Goal: Task Accomplishment & Management: Manage account settings

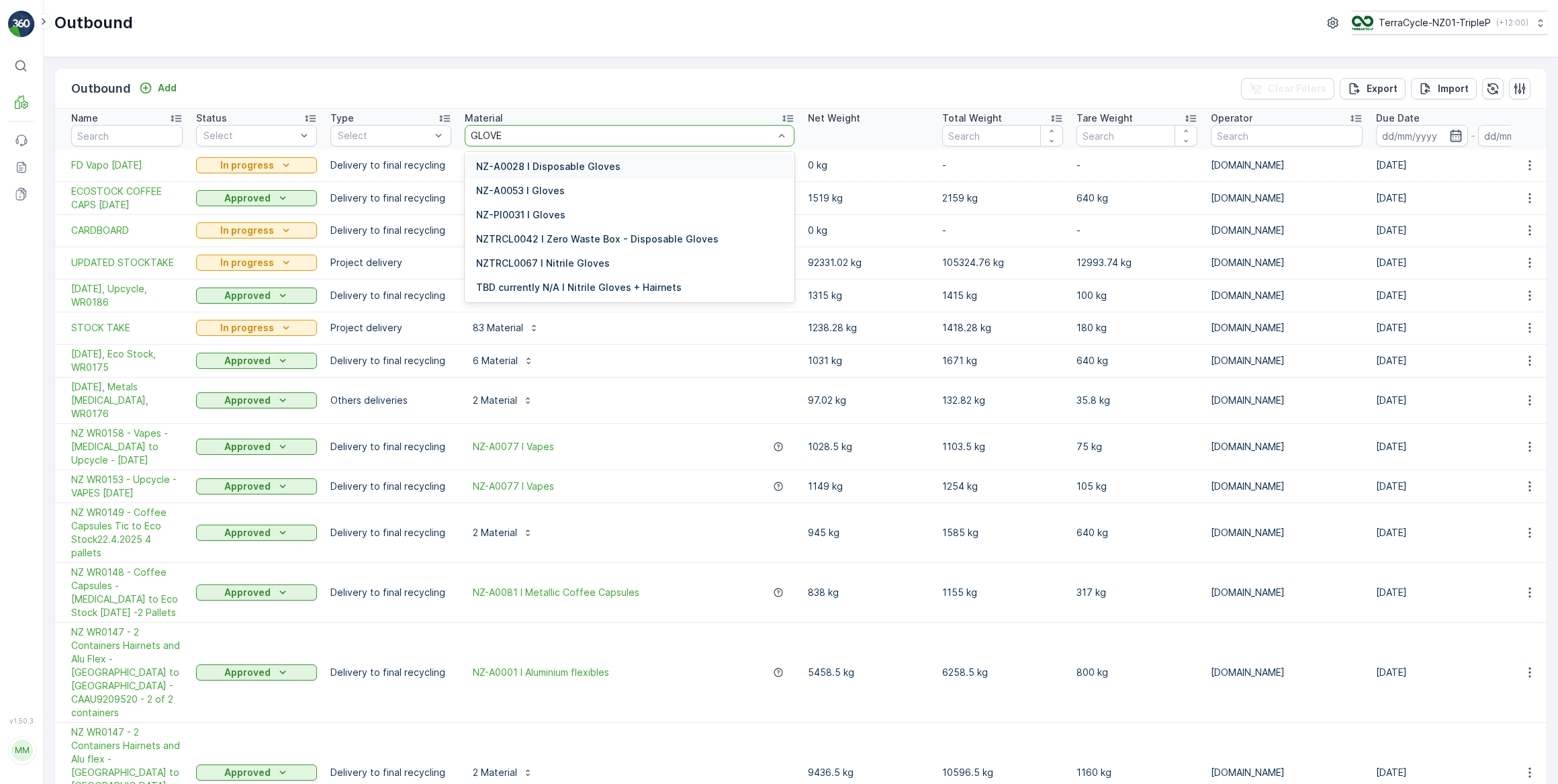
type input "GLOVES"
click at [558, 215] on p "NZ-PI0031 I Gloves" at bounding box center [521, 214] width 89 height 14
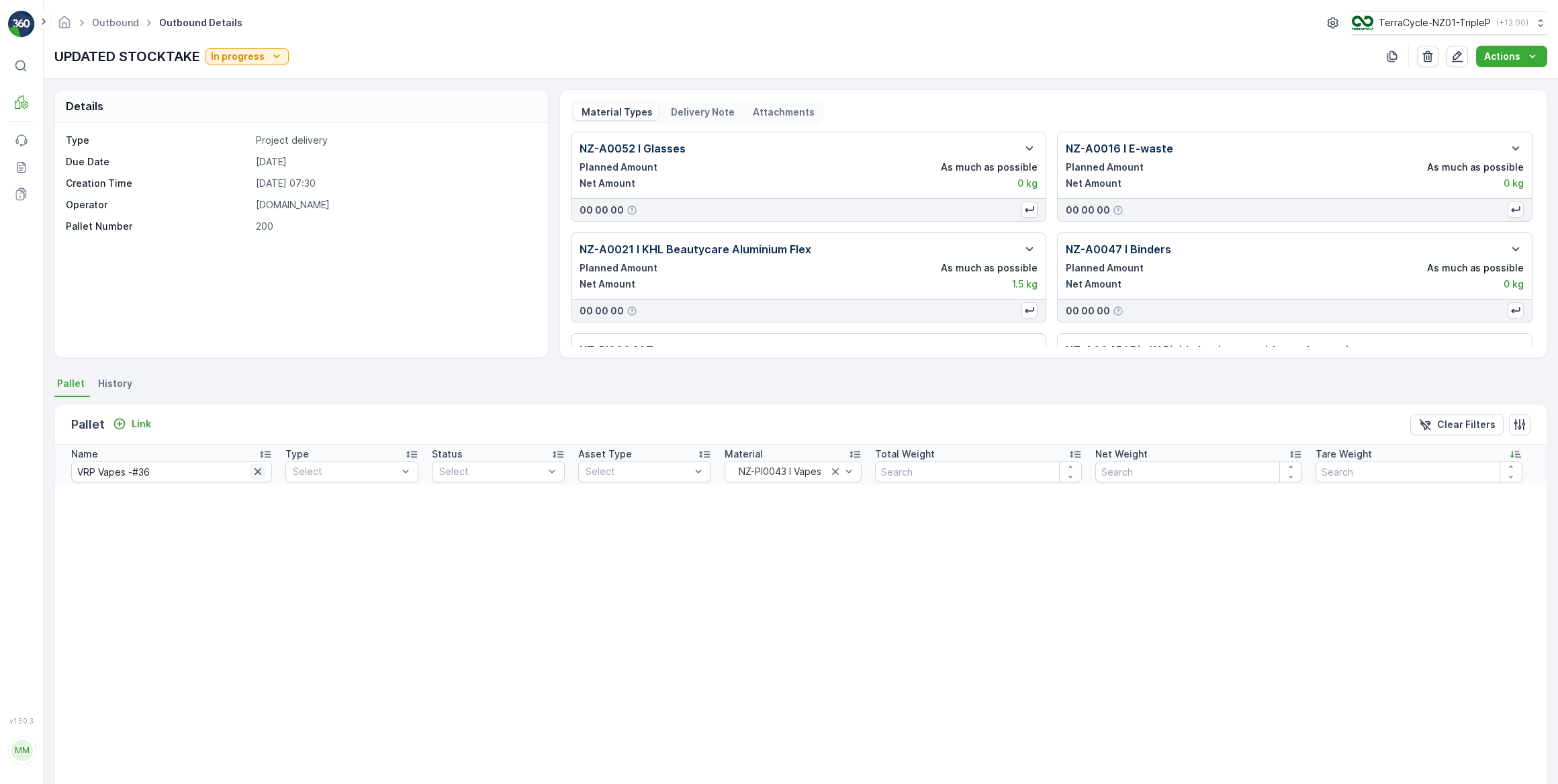
click at [254, 470] on icon "button" at bounding box center [257, 470] width 6 height 6
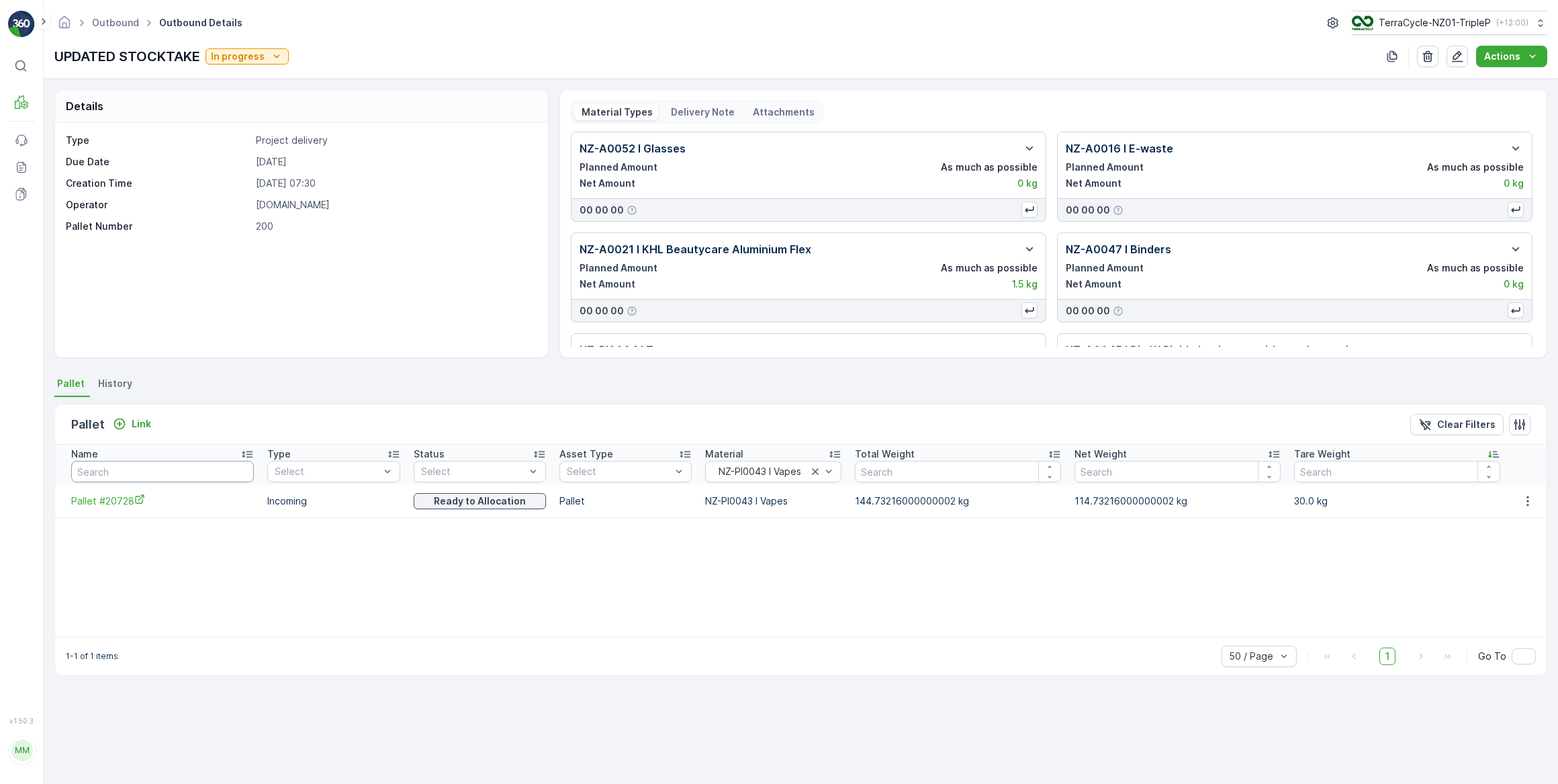
click at [198, 458] on th "Name" at bounding box center [157, 465] width 205 height 40
type input "#"
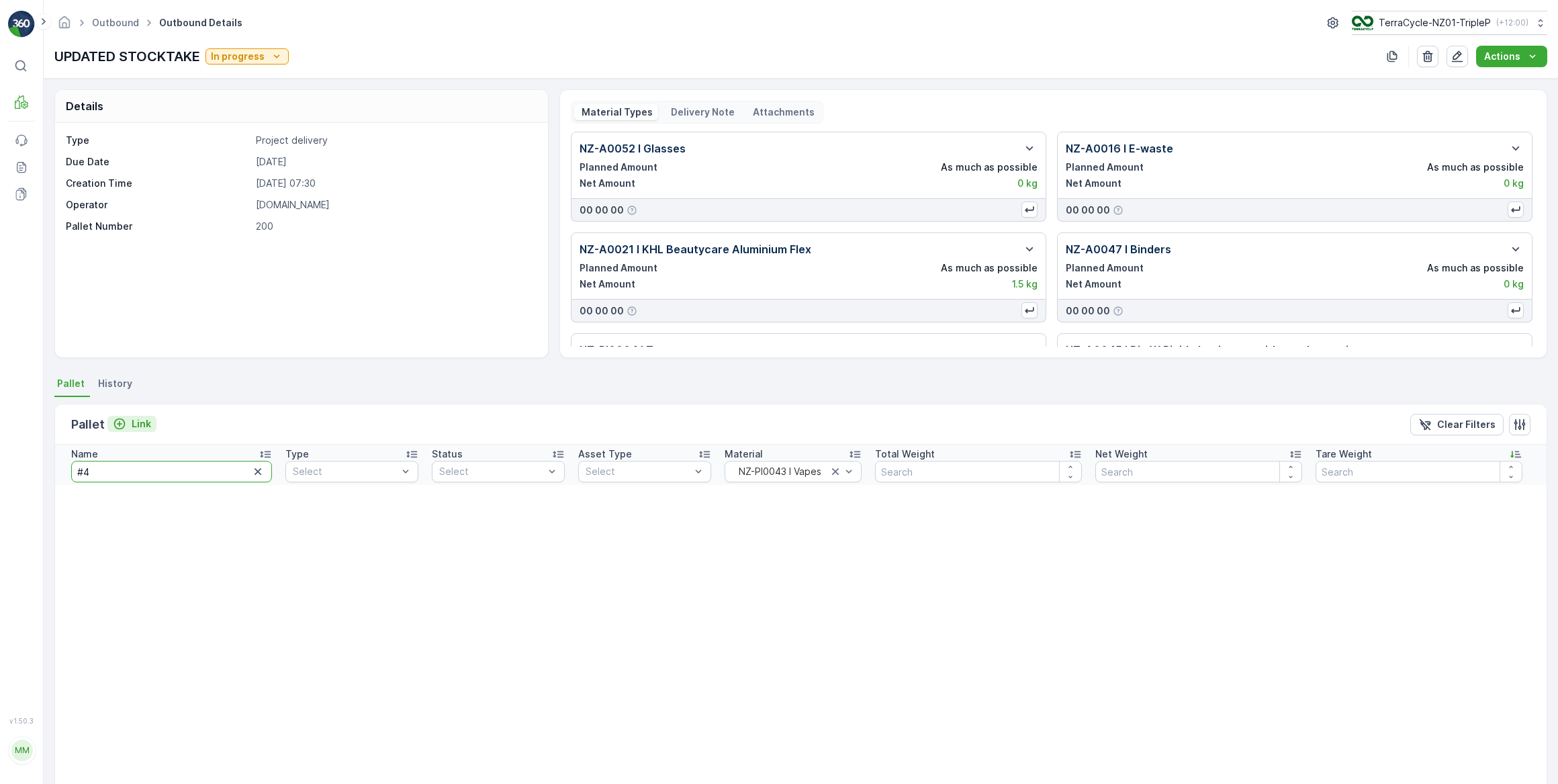
drag, startPoint x: 95, startPoint y: 470, endPoint x: 136, endPoint y: 426, distance: 60.1
click at [98, 466] on input "#4" at bounding box center [171, 471] width 201 height 22
type input "#419"
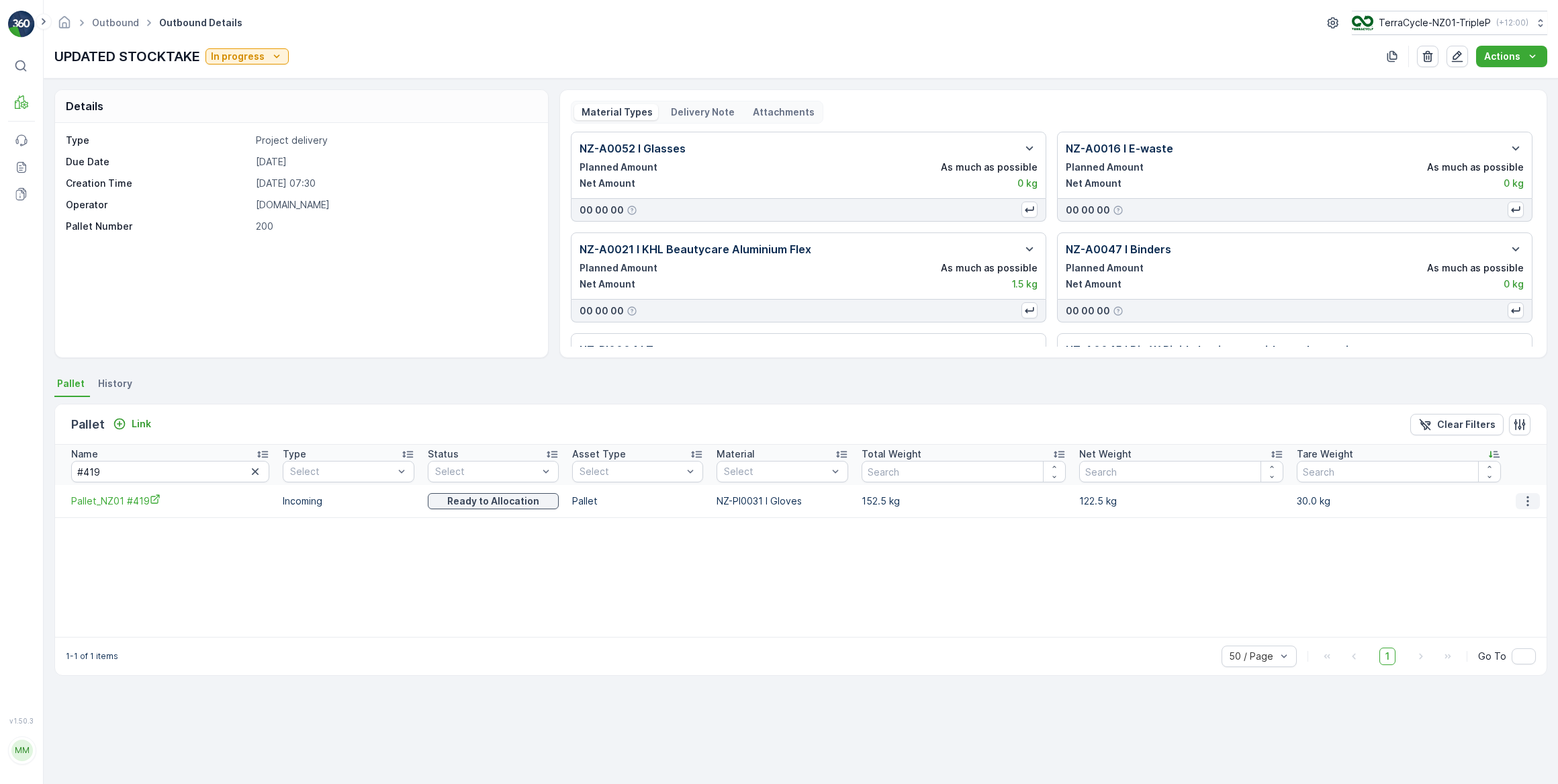
click at [1527, 502] on icon "button" at bounding box center [1527, 500] width 14 height 14
click at [1495, 546] on span "Unlink Pallet" at bounding box center [1502, 545] width 55 height 14
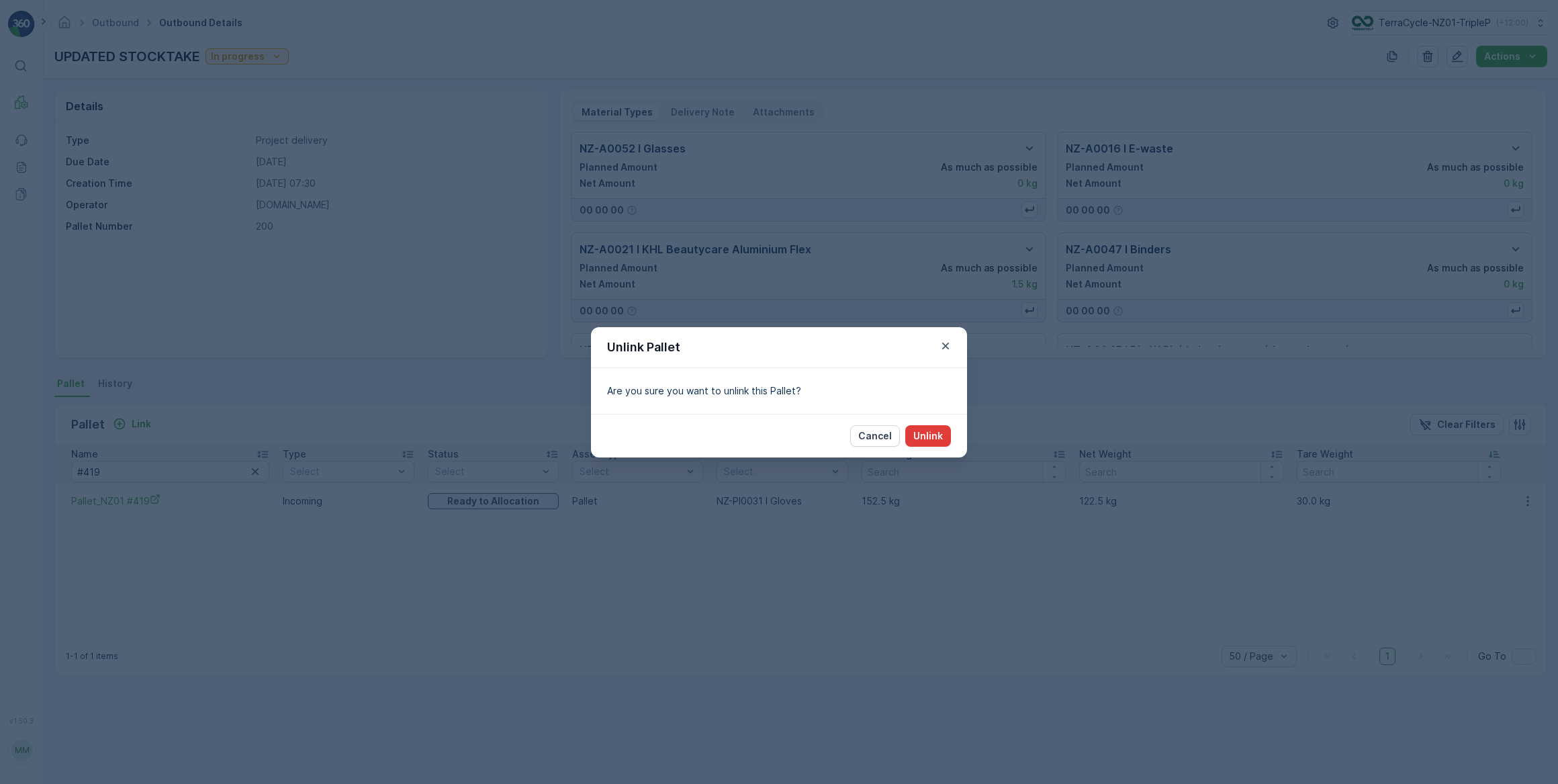
click at [938, 437] on p "Unlink" at bounding box center [928, 436] width 29 height 14
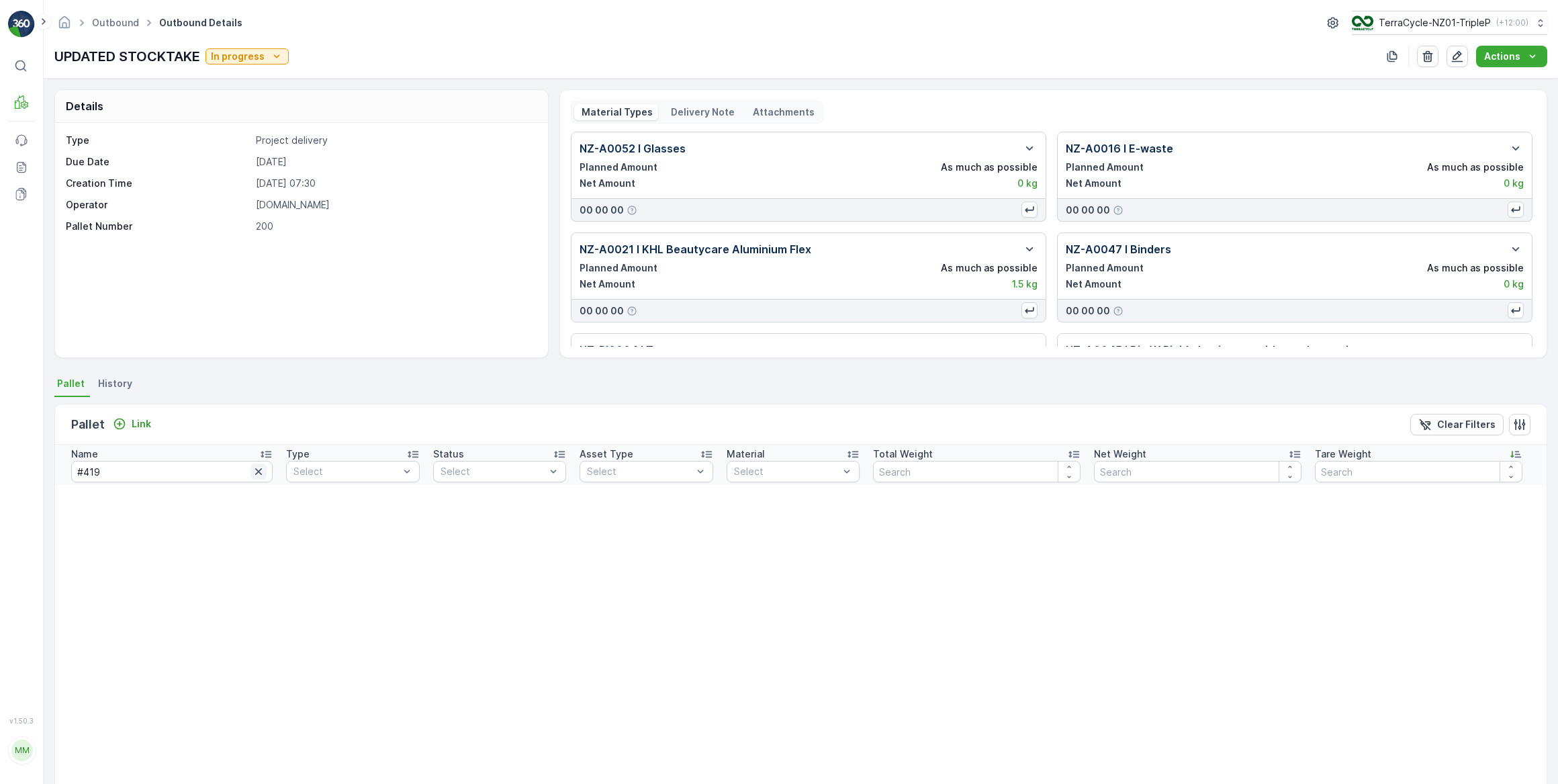
click at [252, 473] on icon "button" at bounding box center [258, 471] width 14 height 14
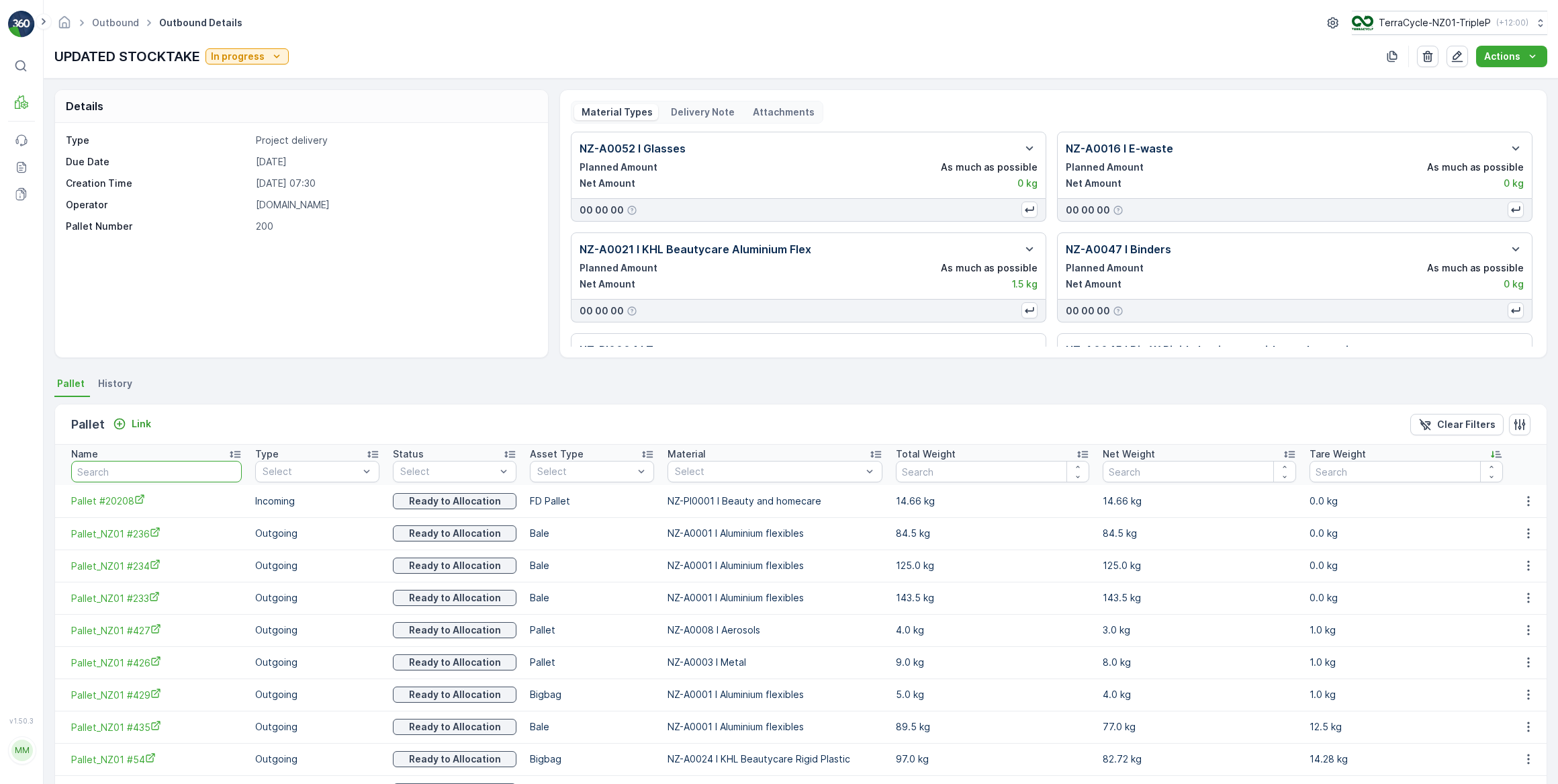
drag, startPoint x: 134, startPoint y: 467, endPoint x: 161, endPoint y: 446, distance: 34.2
click at [137, 465] on input "text" at bounding box center [156, 471] width 170 height 22
type input "#"
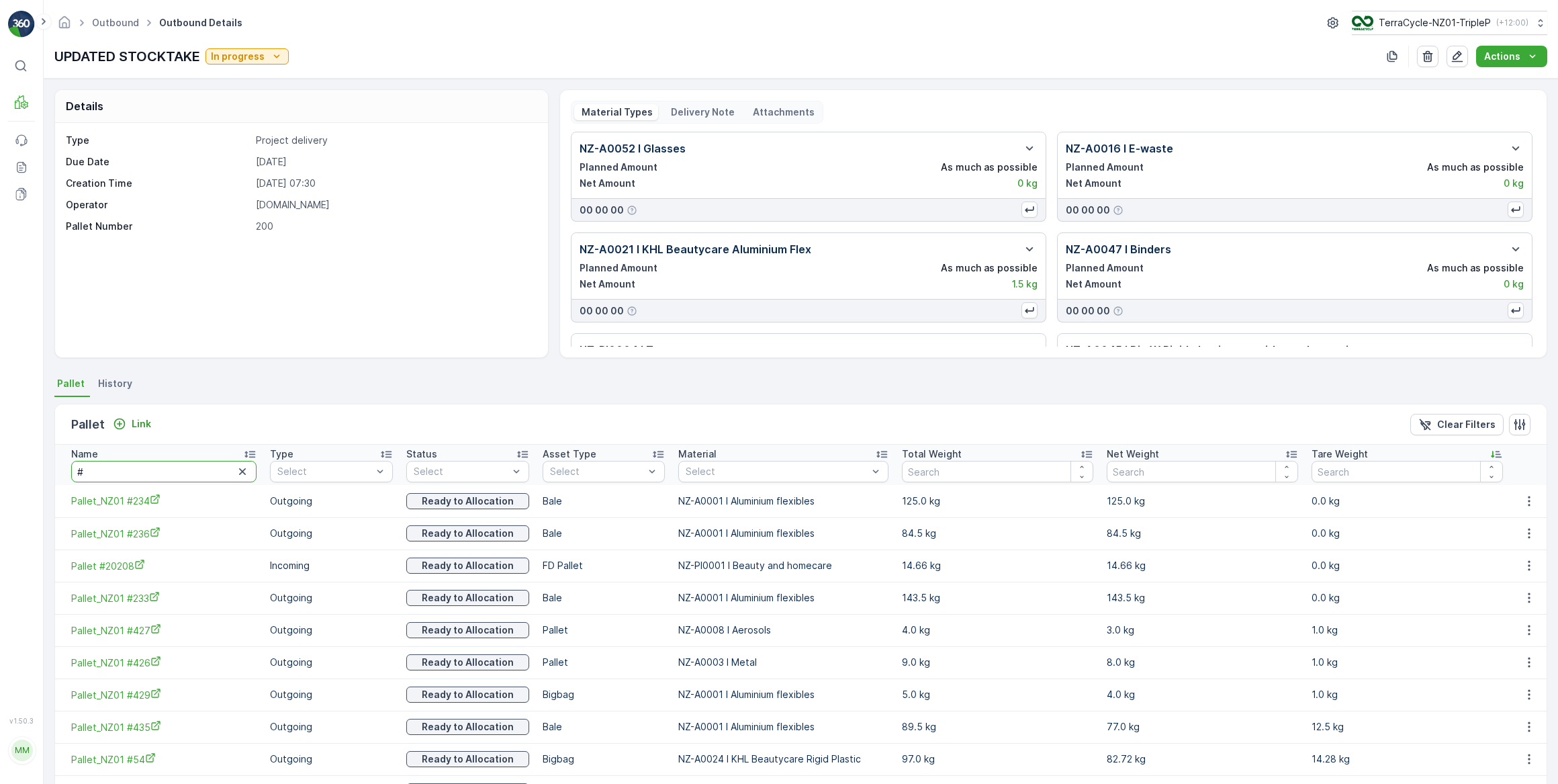
drag, startPoint x: 141, startPoint y: 460, endPoint x: 176, endPoint y: 443, distance: 38.9
click at [143, 460] on input "#" at bounding box center [163, 471] width 185 height 22
type input "#419"
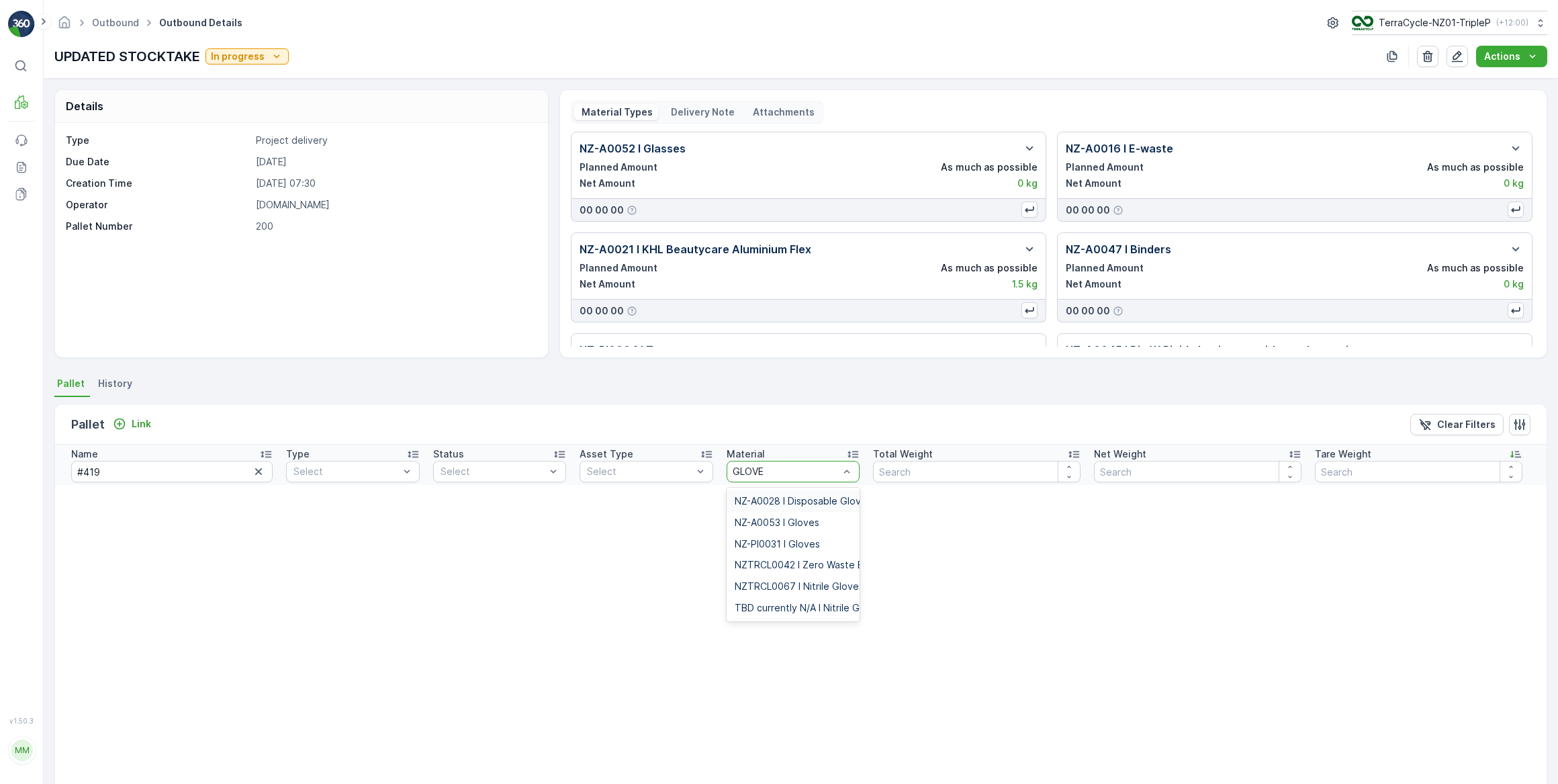
type input "GLOVES"
click at [820, 544] on span "NZ-PI0031 I Gloves" at bounding box center [778, 544] width 86 height 11
click at [251, 468] on icon "button" at bounding box center [257, 471] width 14 height 14
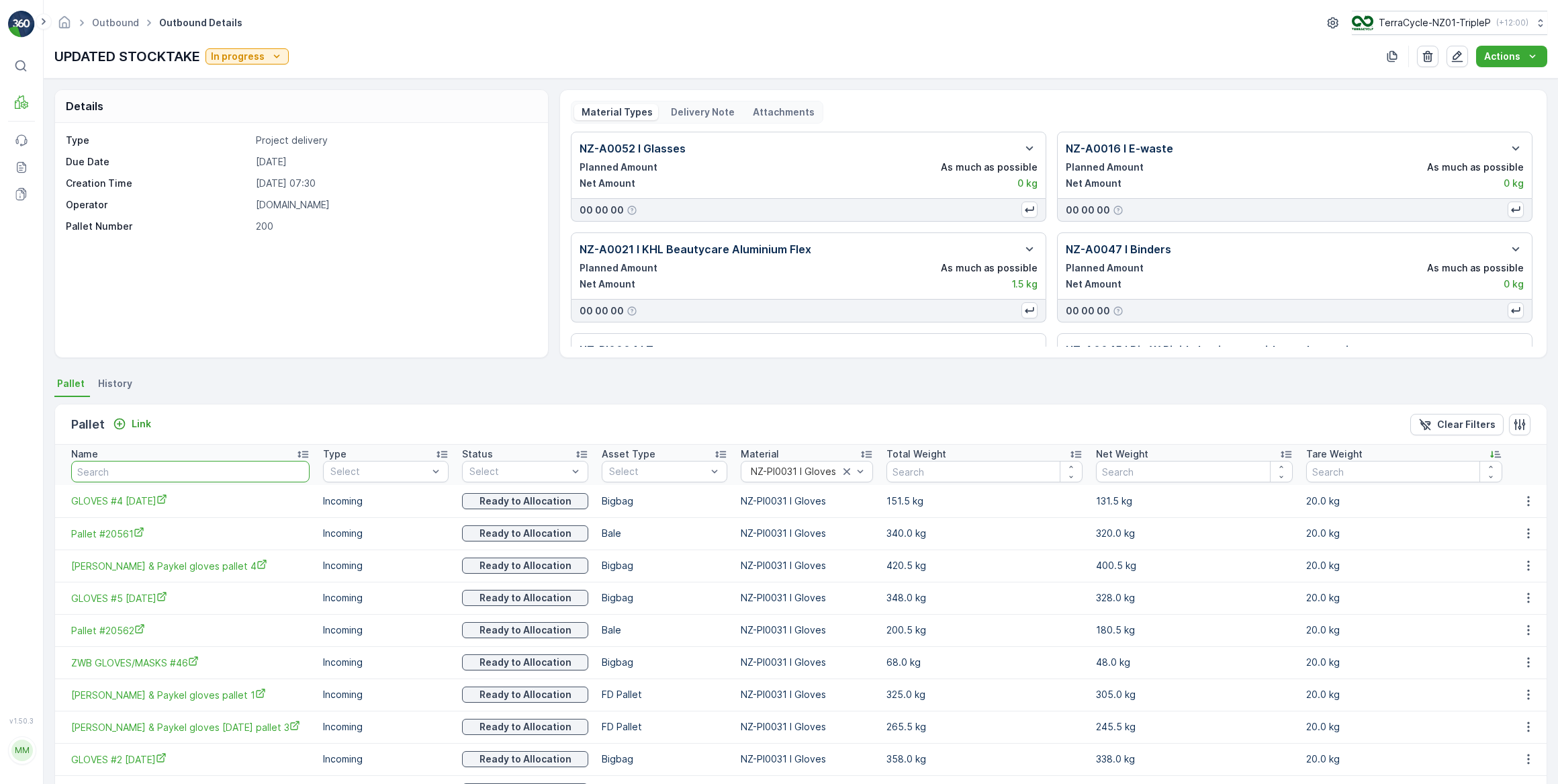
drag, startPoint x: 121, startPoint y: 473, endPoint x: 133, endPoint y: 467, distance: 13.4
click at [126, 470] on input "text" at bounding box center [190, 471] width 238 height 22
type input "#"
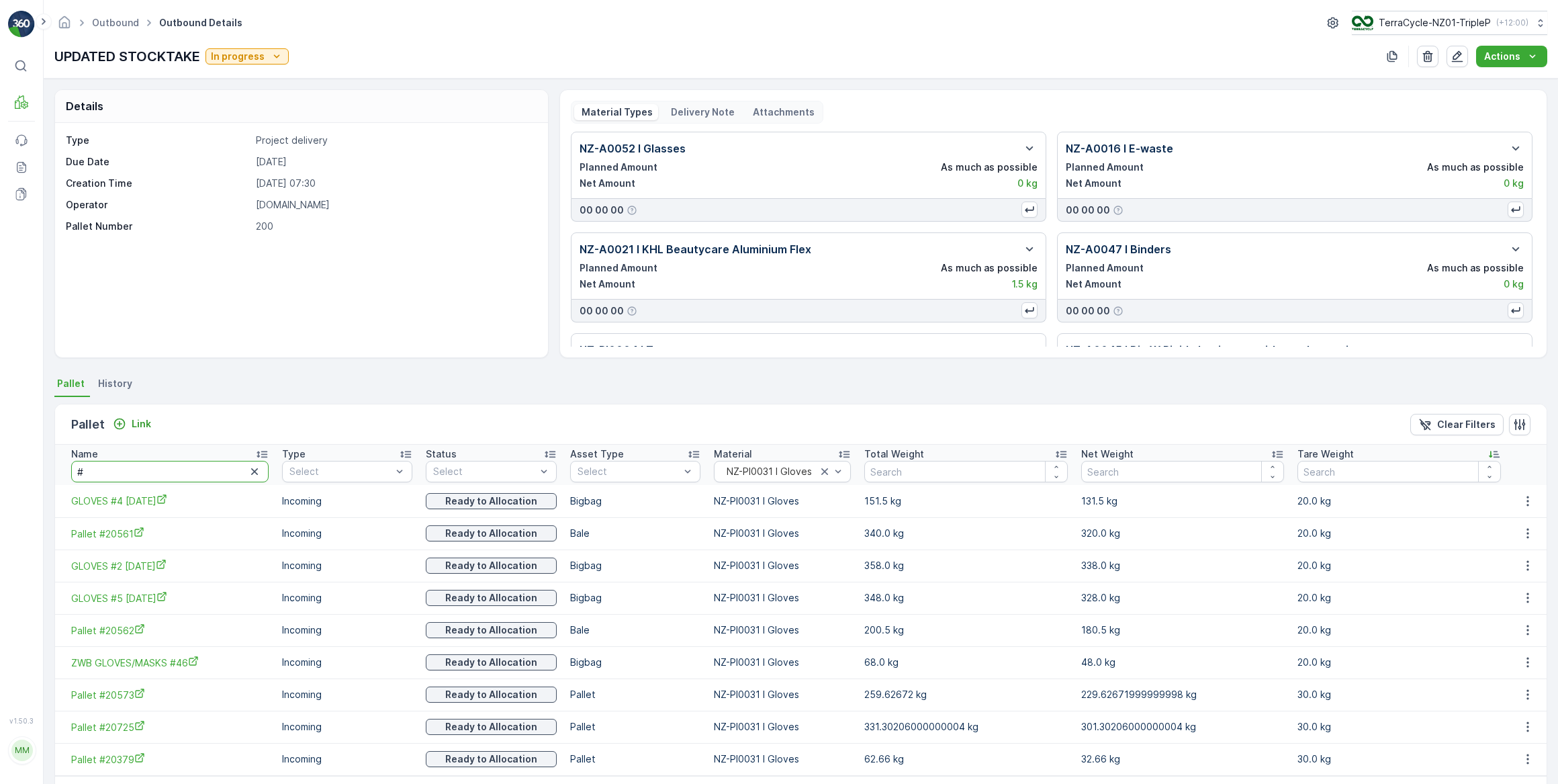
drag, startPoint x: 97, startPoint y: 473, endPoint x: 109, endPoint y: 461, distance: 17.0
click at [98, 472] on input "#" at bounding box center [170, 471] width 198 height 22
type input "#419"
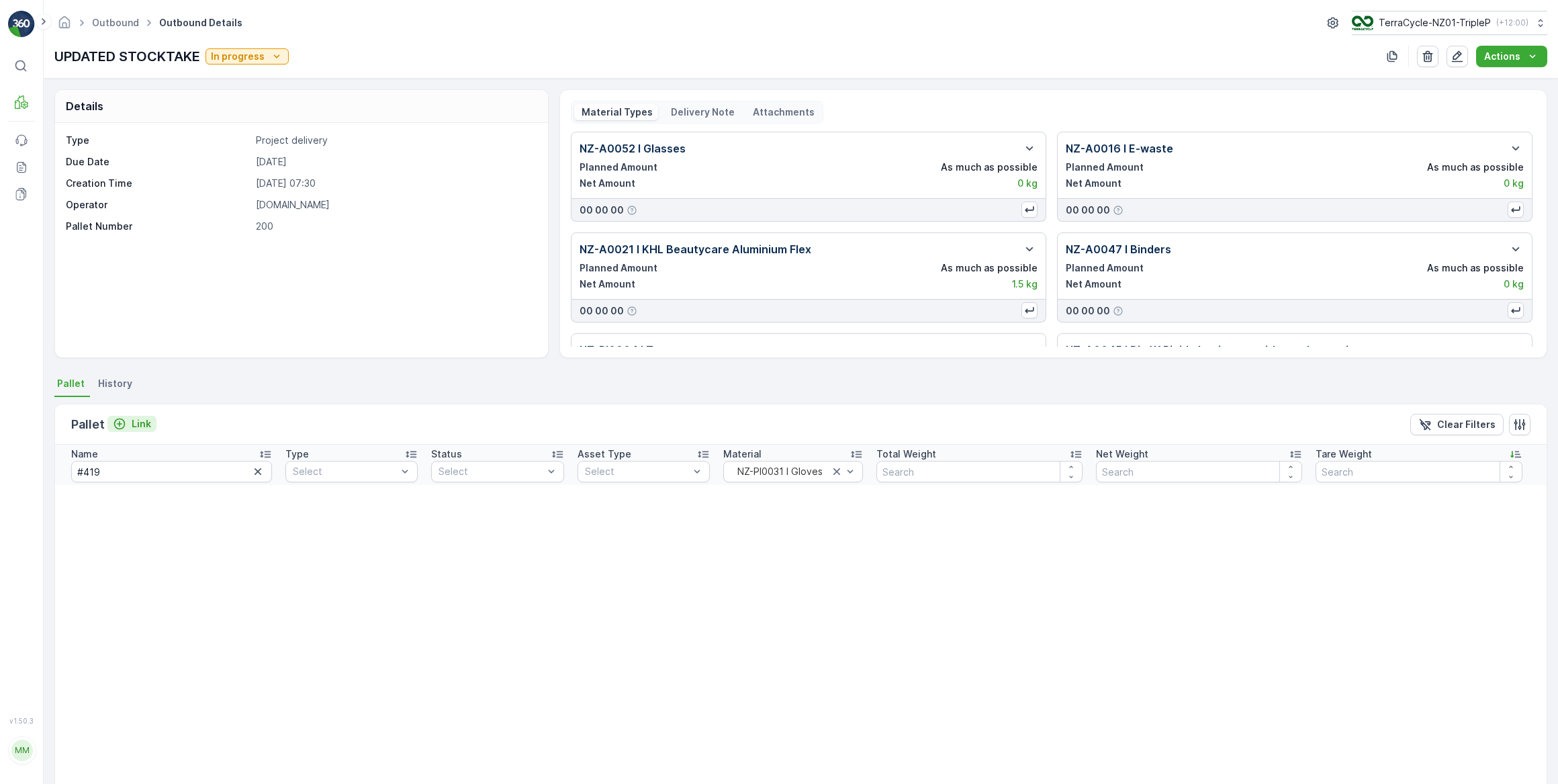
click at [147, 423] on p "Link" at bounding box center [140, 423] width 19 height 14
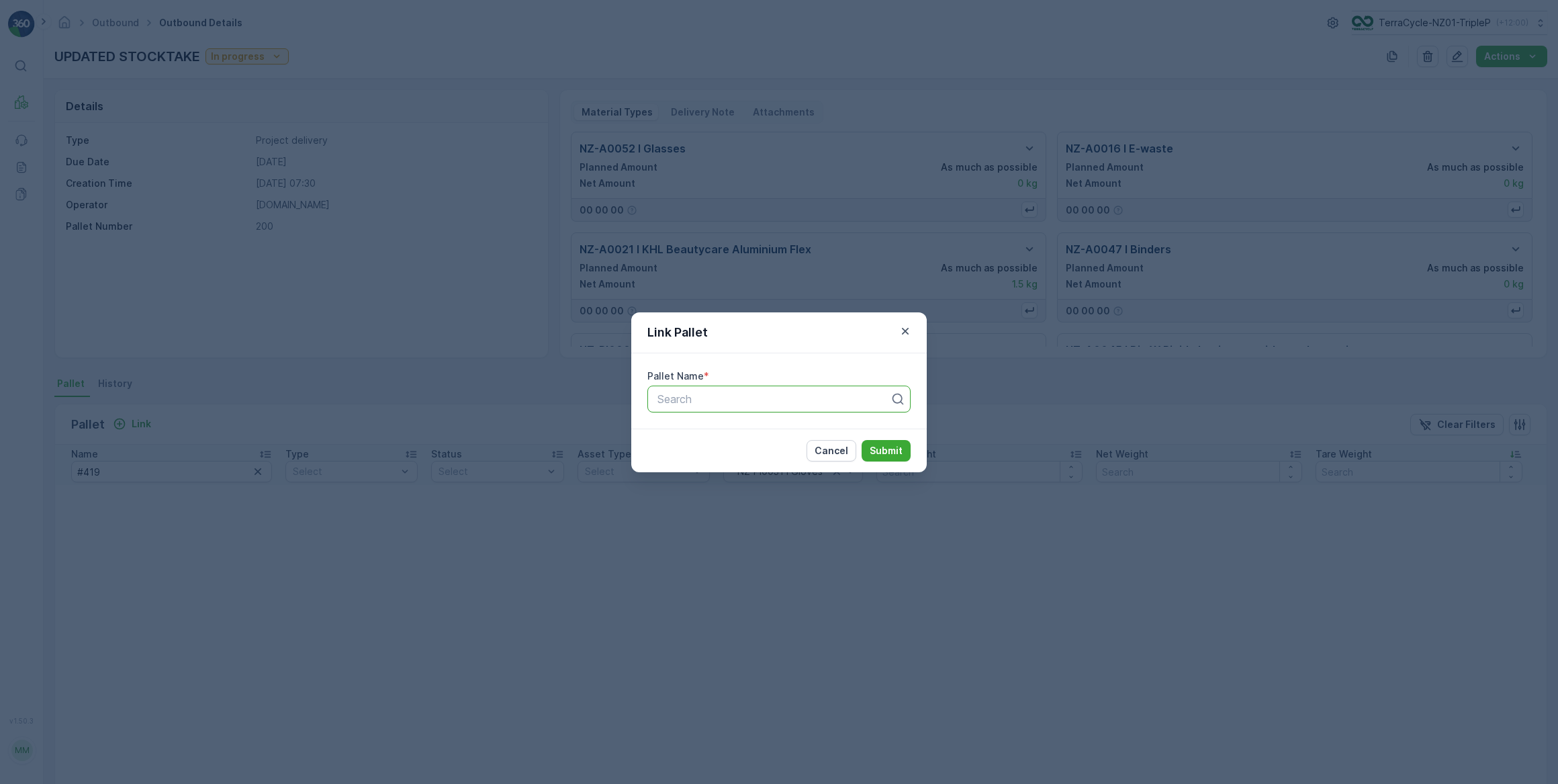
click at [681, 401] on div at bounding box center [774, 398] width 235 height 12
type input "#419"
click at [716, 430] on span "Pallet_NZ01 #419" at bounding box center [699, 431] width 88 height 12
click at [889, 450] on p "Submit" at bounding box center [886, 450] width 33 height 14
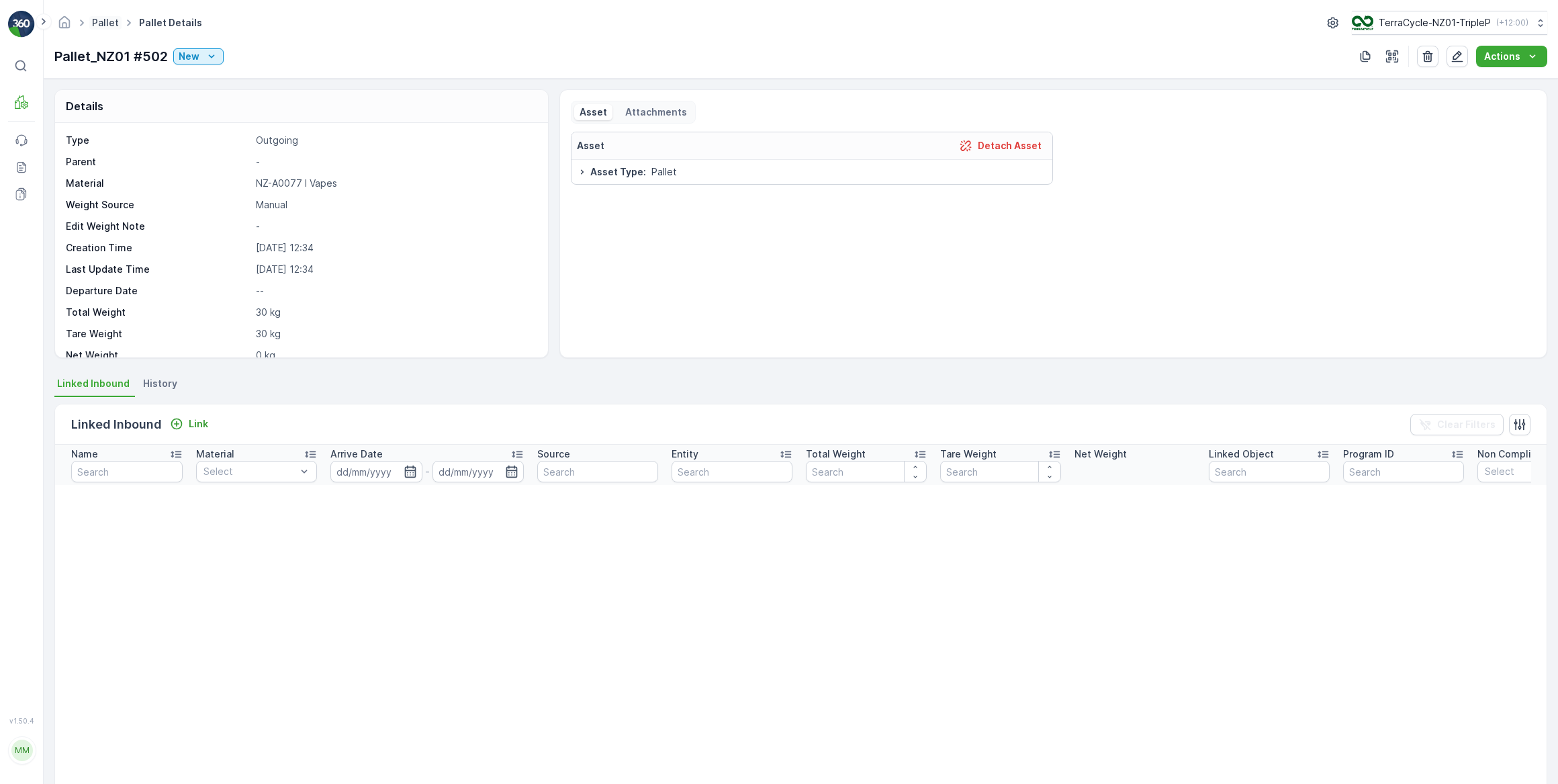
click at [113, 24] on link "Pallet" at bounding box center [105, 22] width 26 height 12
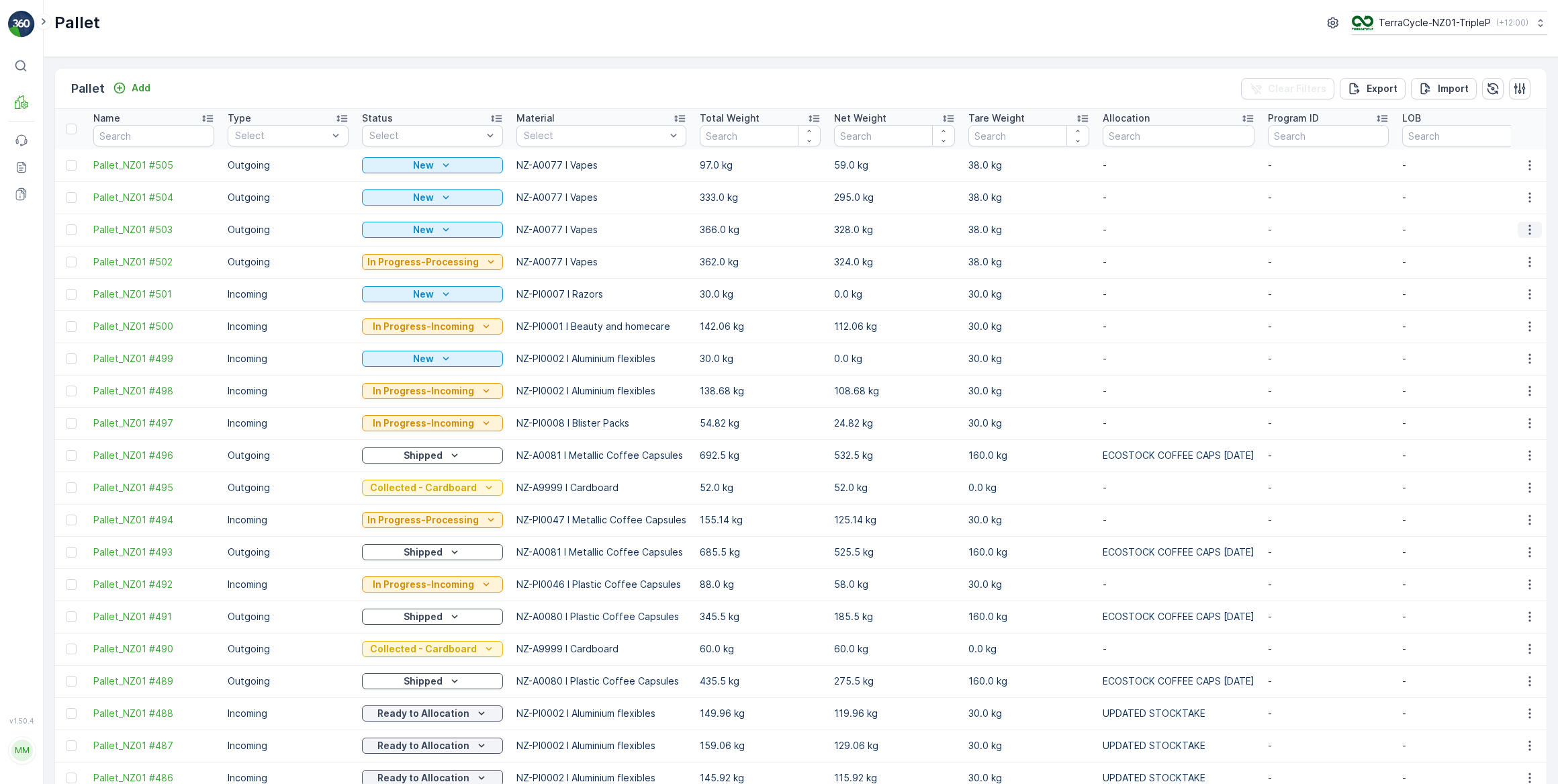
click at [1526, 228] on icon "button" at bounding box center [1530, 230] width 14 height 14
click at [1511, 249] on span "See More Details" at bounding box center [1513, 249] width 77 height 14
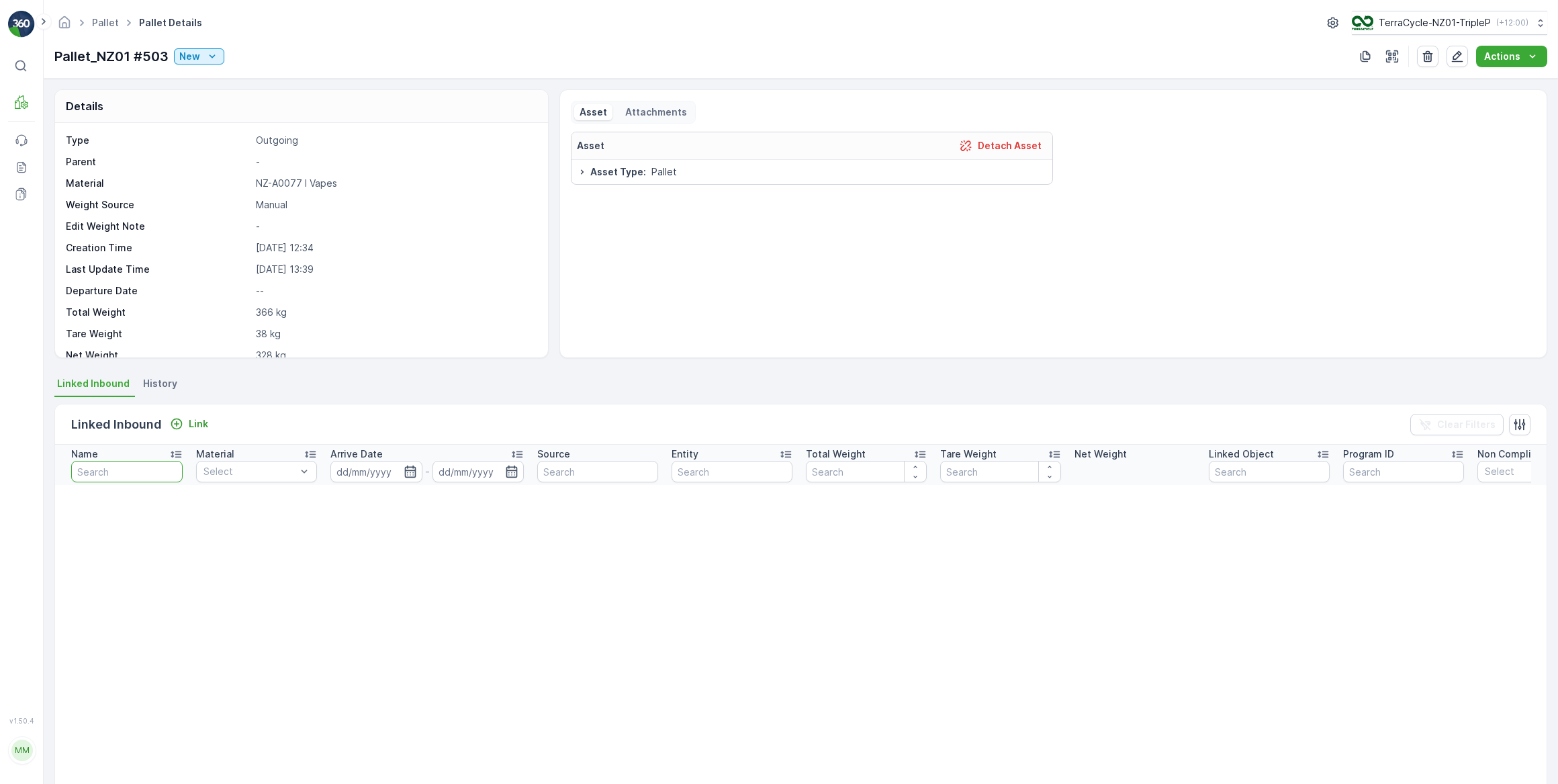
click at [85, 476] on input "text" at bounding box center [127, 471] width 111 height 22
type input "FD"
click at [106, 470] on input "FD" at bounding box center [127, 471] width 111 height 22
type input "FD Vapo"
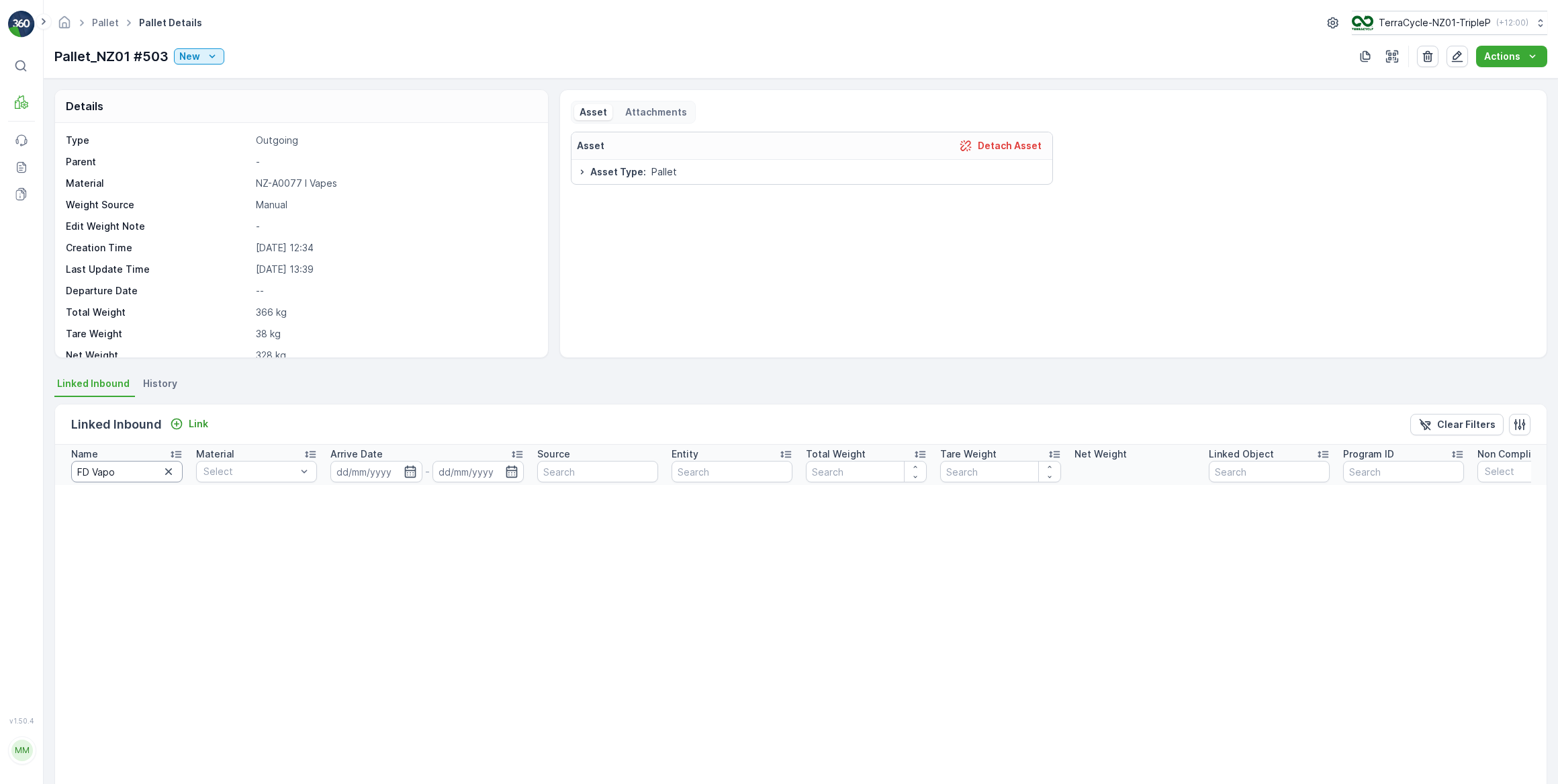
click at [135, 476] on input "FD Vapo" at bounding box center [127, 471] width 111 height 22
type input "FD Vapo 19.08.25 Pallet 2"
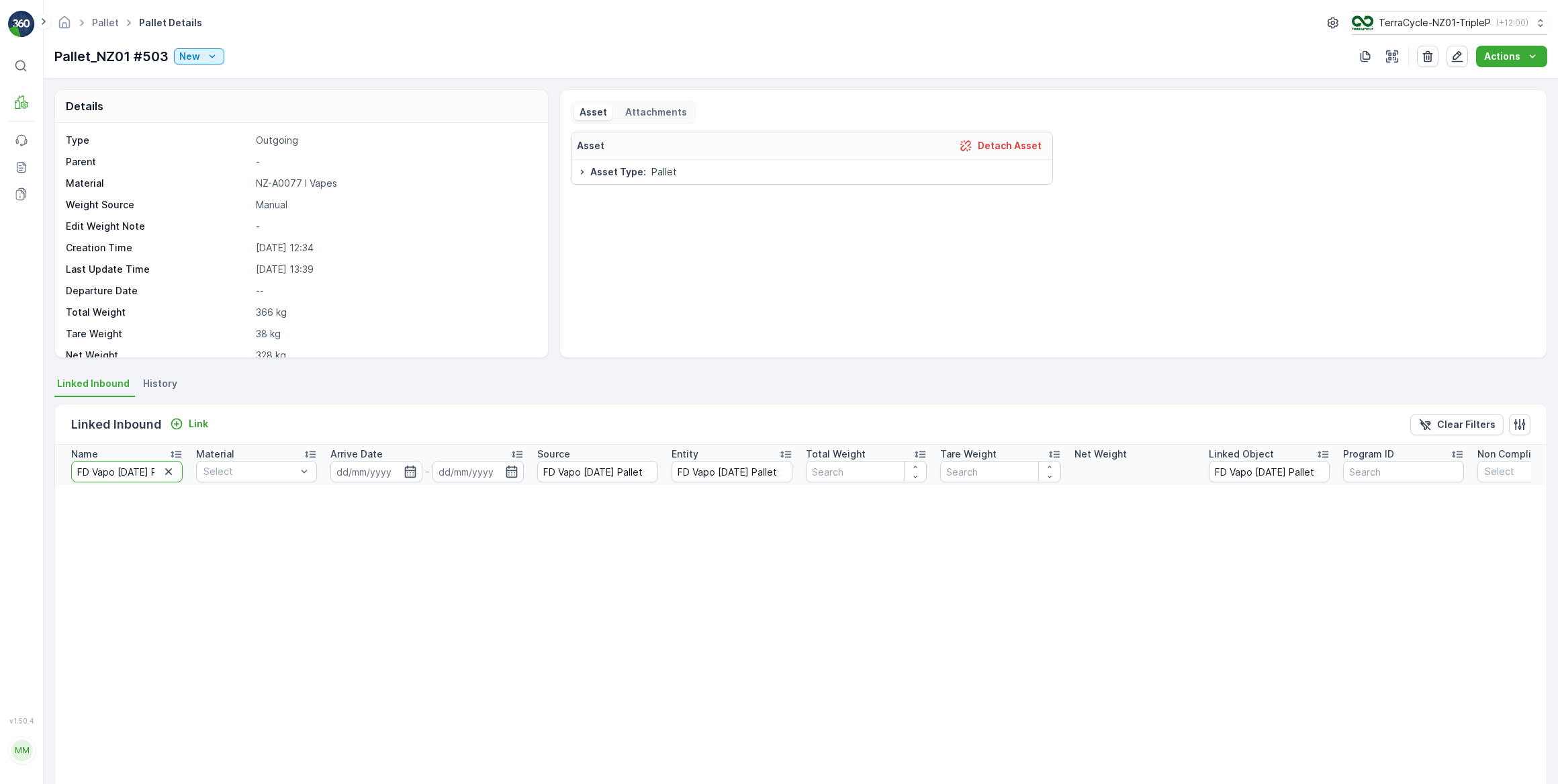
type input "FD Vapo 19.08.25 Pallet 2"
click at [168, 472] on icon "button" at bounding box center [169, 471] width 14 height 14
click at [139, 472] on input "text" at bounding box center [127, 471] width 111 height 22
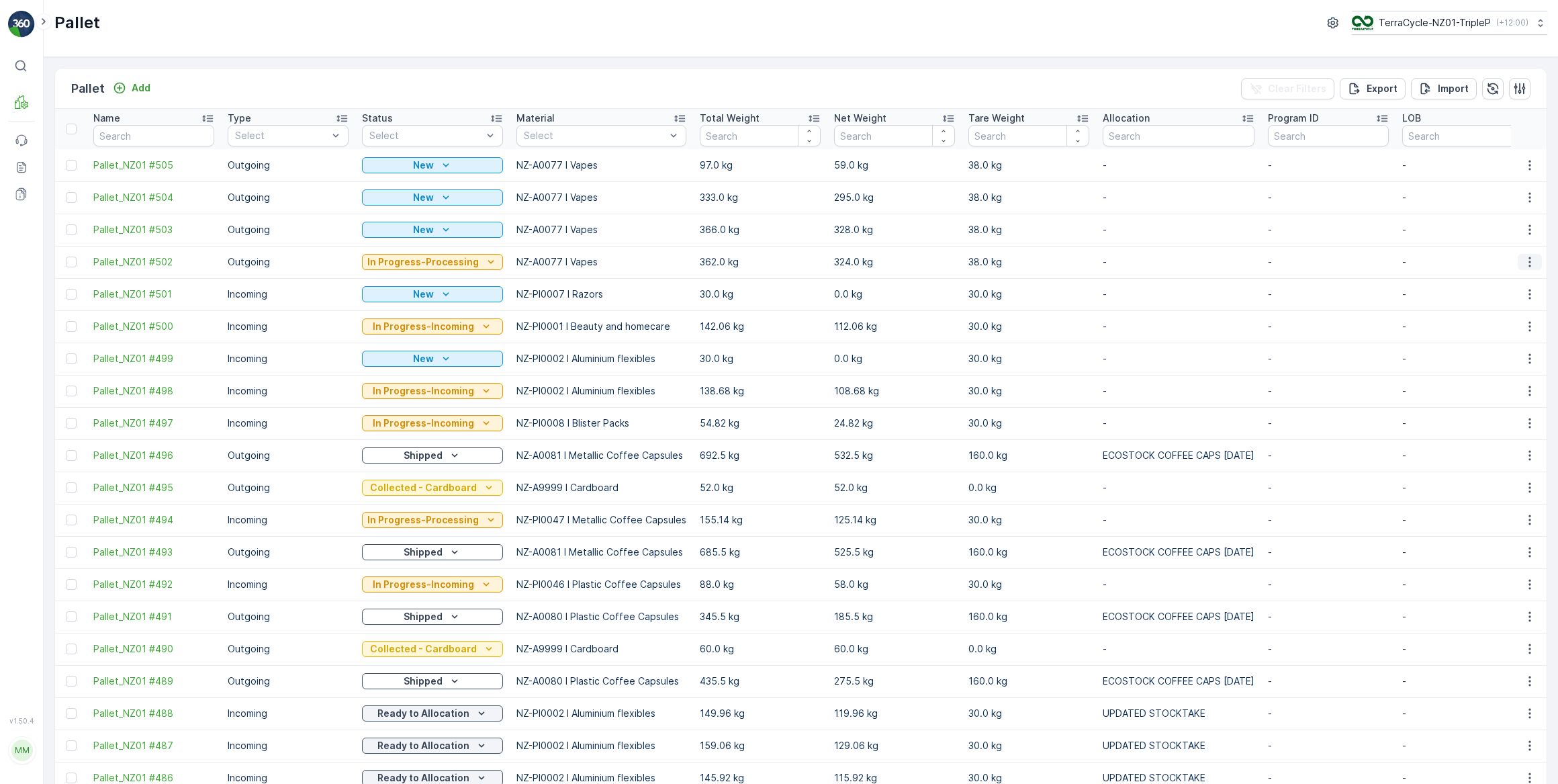
click at [1527, 262] on icon "button" at bounding box center [1530, 262] width 14 height 14
click at [1501, 360] on span "Print QR" at bounding box center [1493, 356] width 37 height 14
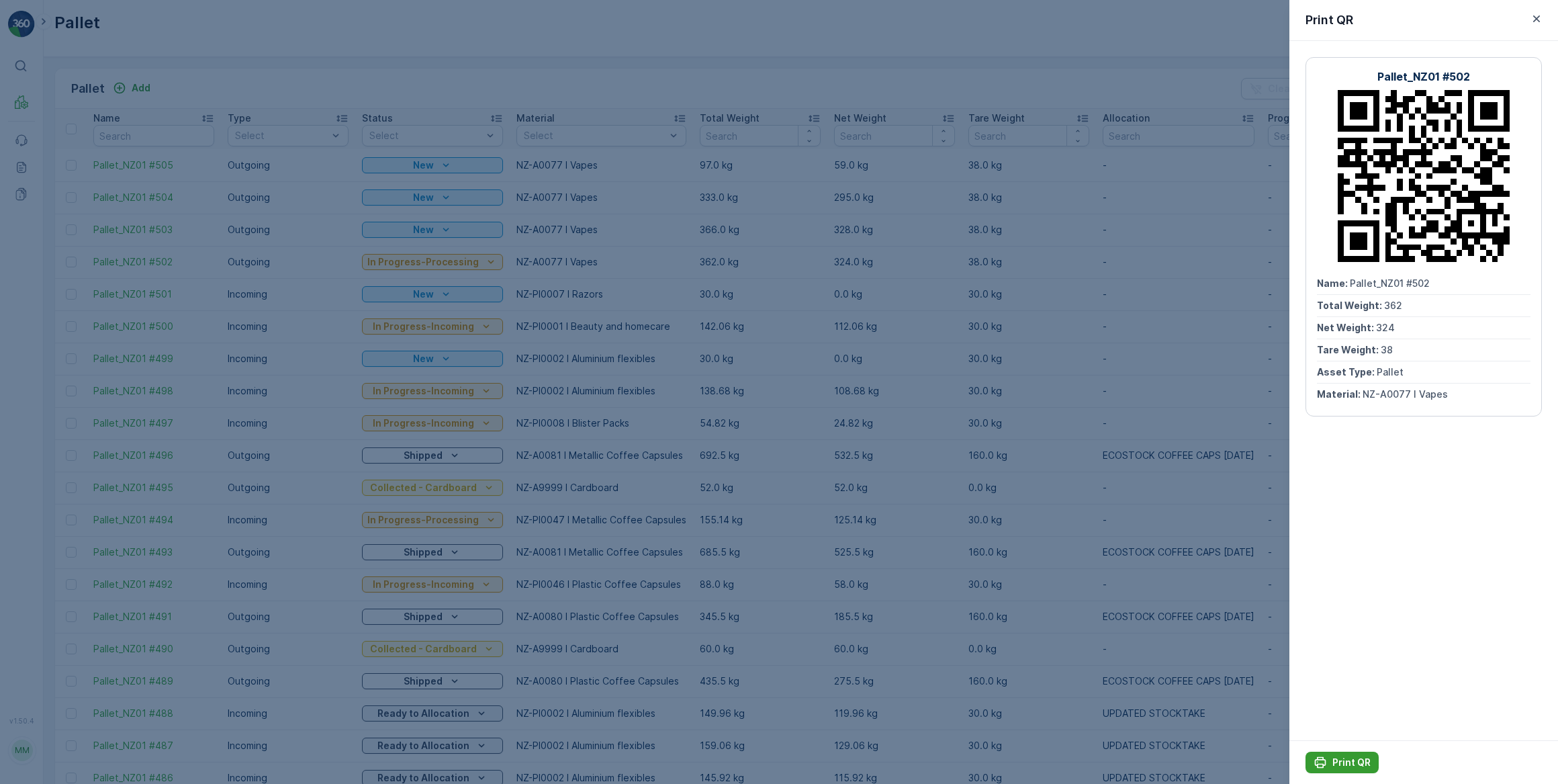
click at [1363, 760] on p "Print QR" at bounding box center [1351, 762] width 38 height 14
click at [1536, 17] on icon "button" at bounding box center [1536, 18] width 14 height 14
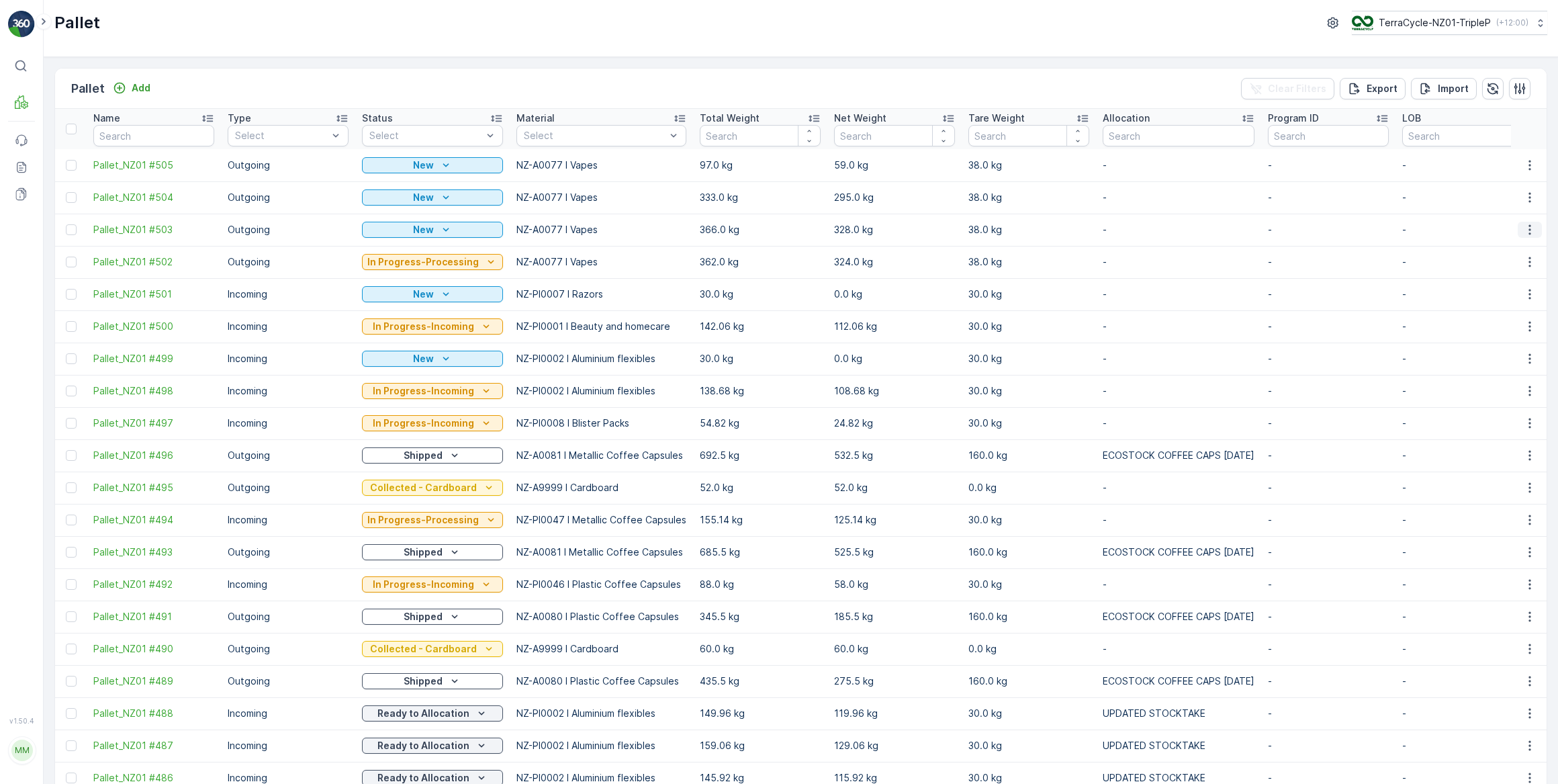
click at [1526, 232] on icon "button" at bounding box center [1530, 230] width 14 height 14
click at [1501, 322] on span "Print QR" at bounding box center [1493, 324] width 37 height 14
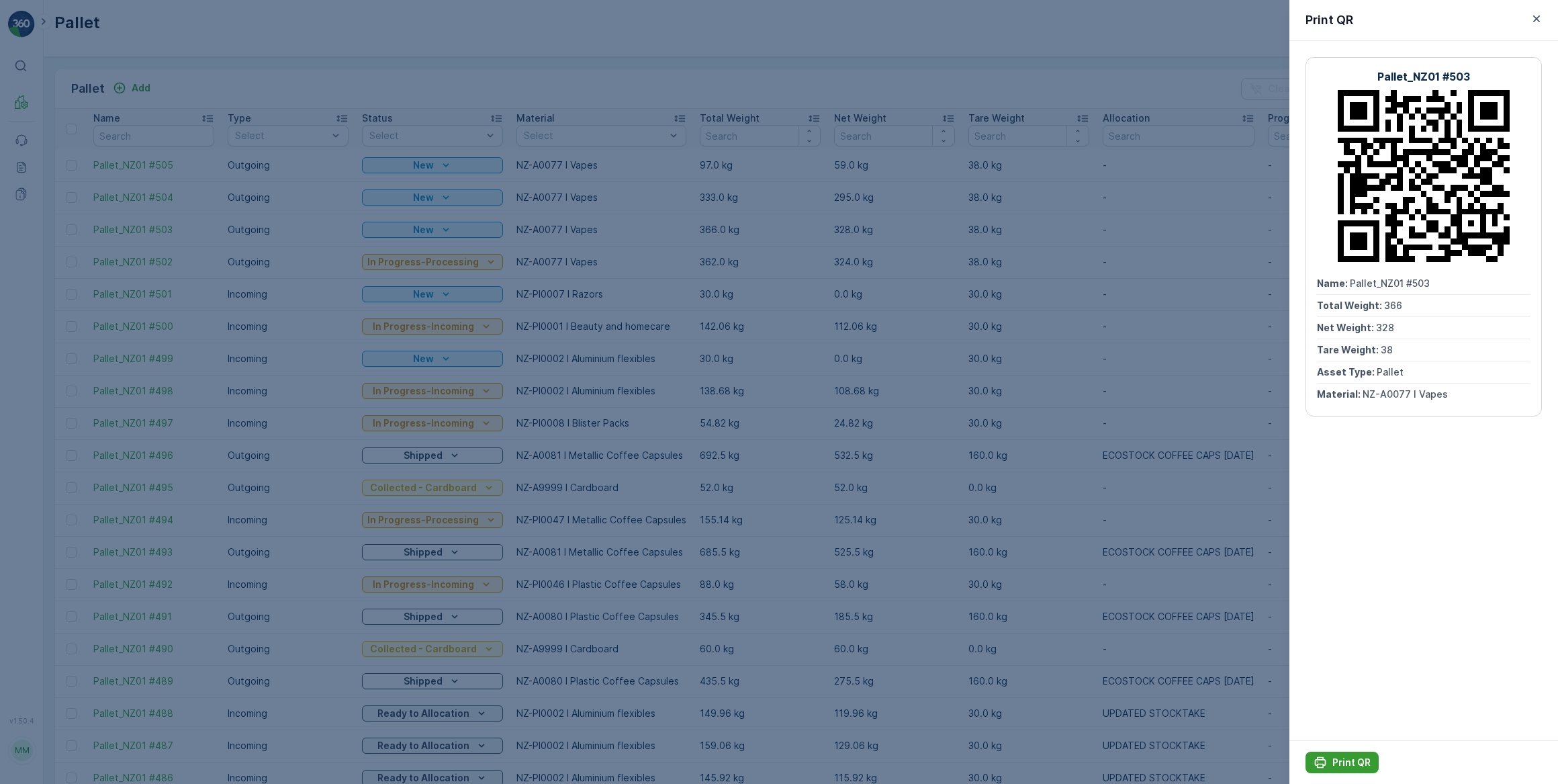
click at [1355, 766] on p "Print QR" at bounding box center [1351, 762] width 38 height 14
drag, startPoint x: 1538, startPoint y: 17, endPoint x: 1531, endPoint y: 26, distance: 11.4
click at [1537, 17] on icon "button" at bounding box center [1536, 18] width 6 height 6
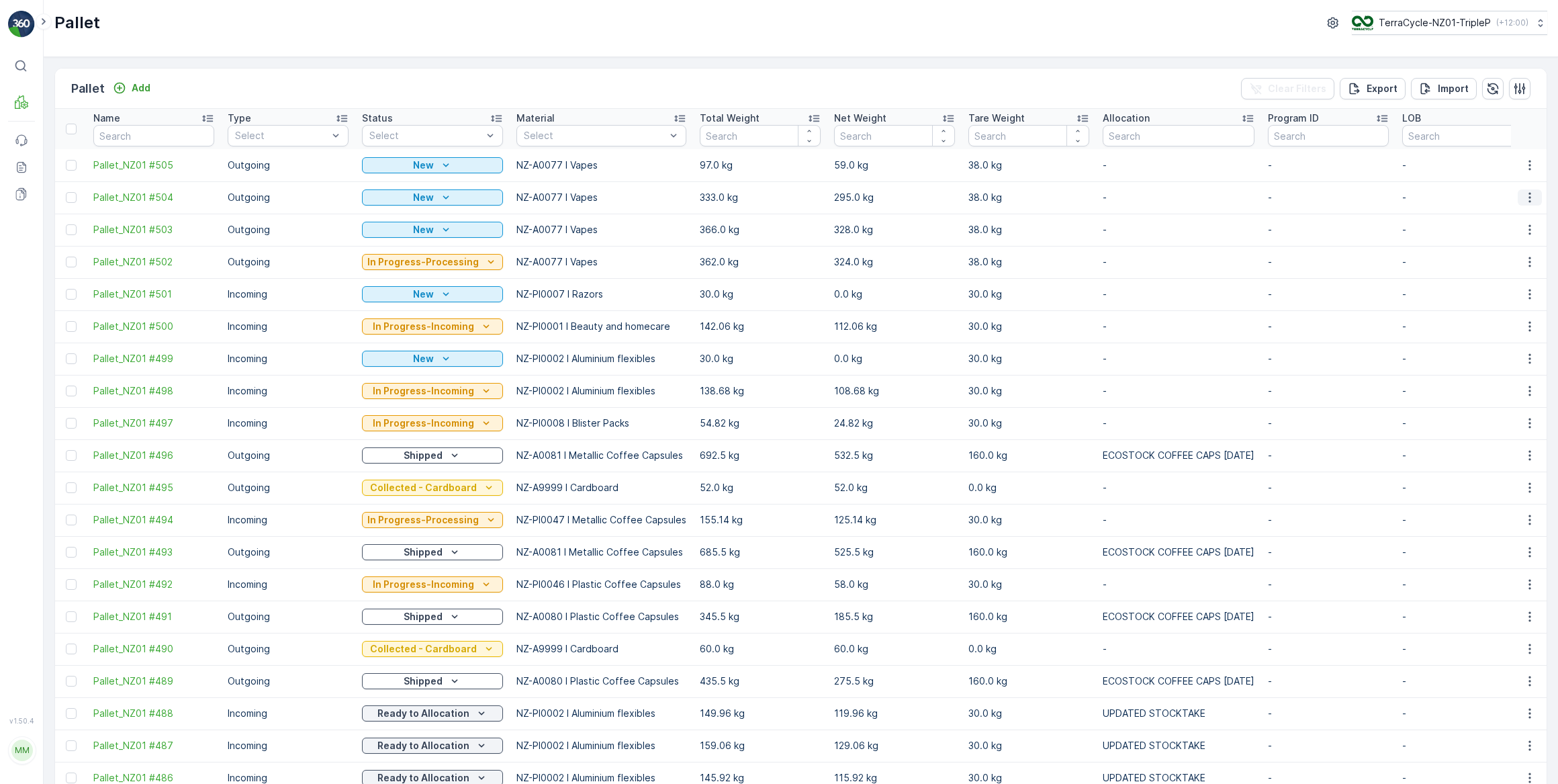
click at [1526, 195] on icon "button" at bounding box center [1530, 197] width 14 height 14
click at [1506, 294] on span "Print QR" at bounding box center [1493, 292] width 37 height 14
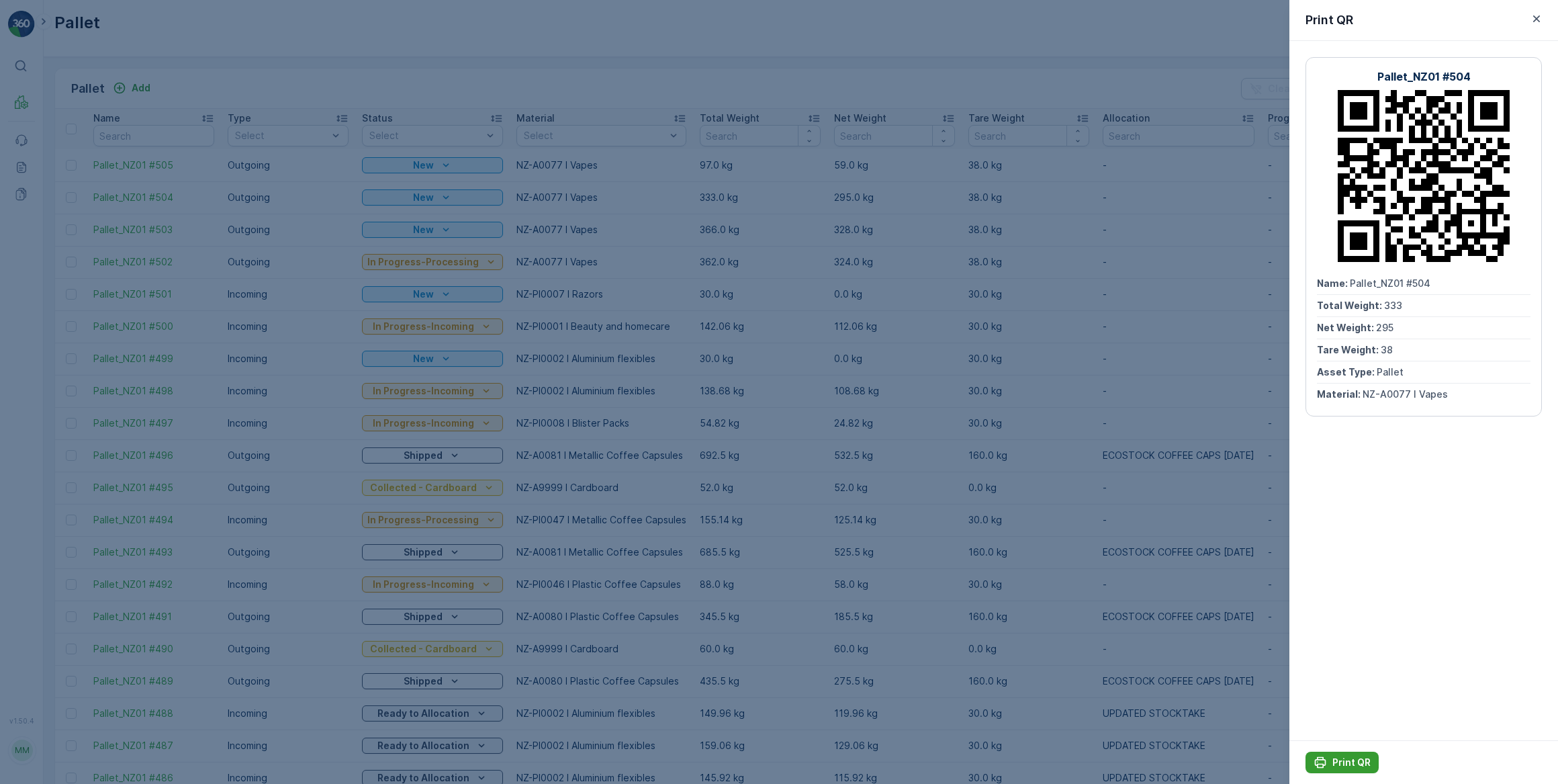
click at [1347, 763] on p "Print QR" at bounding box center [1351, 762] width 38 height 14
click at [1538, 18] on icon "button" at bounding box center [1536, 18] width 14 height 14
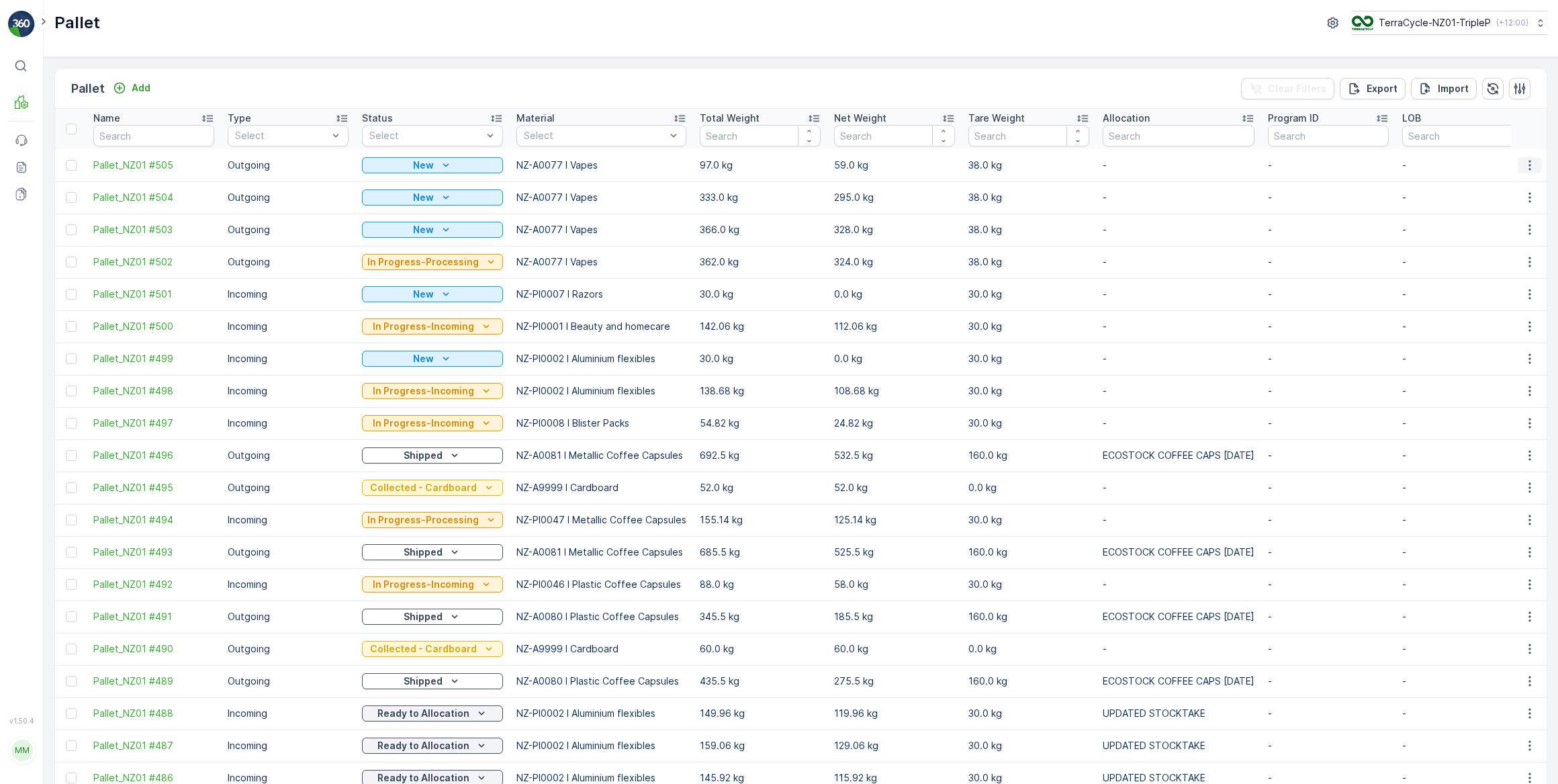
click at [1529, 162] on icon "button" at bounding box center [1530, 165] width 14 height 14
click at [1492, 261] on span "Print QR" at bounding box center [1493, 260] width 37 height 14
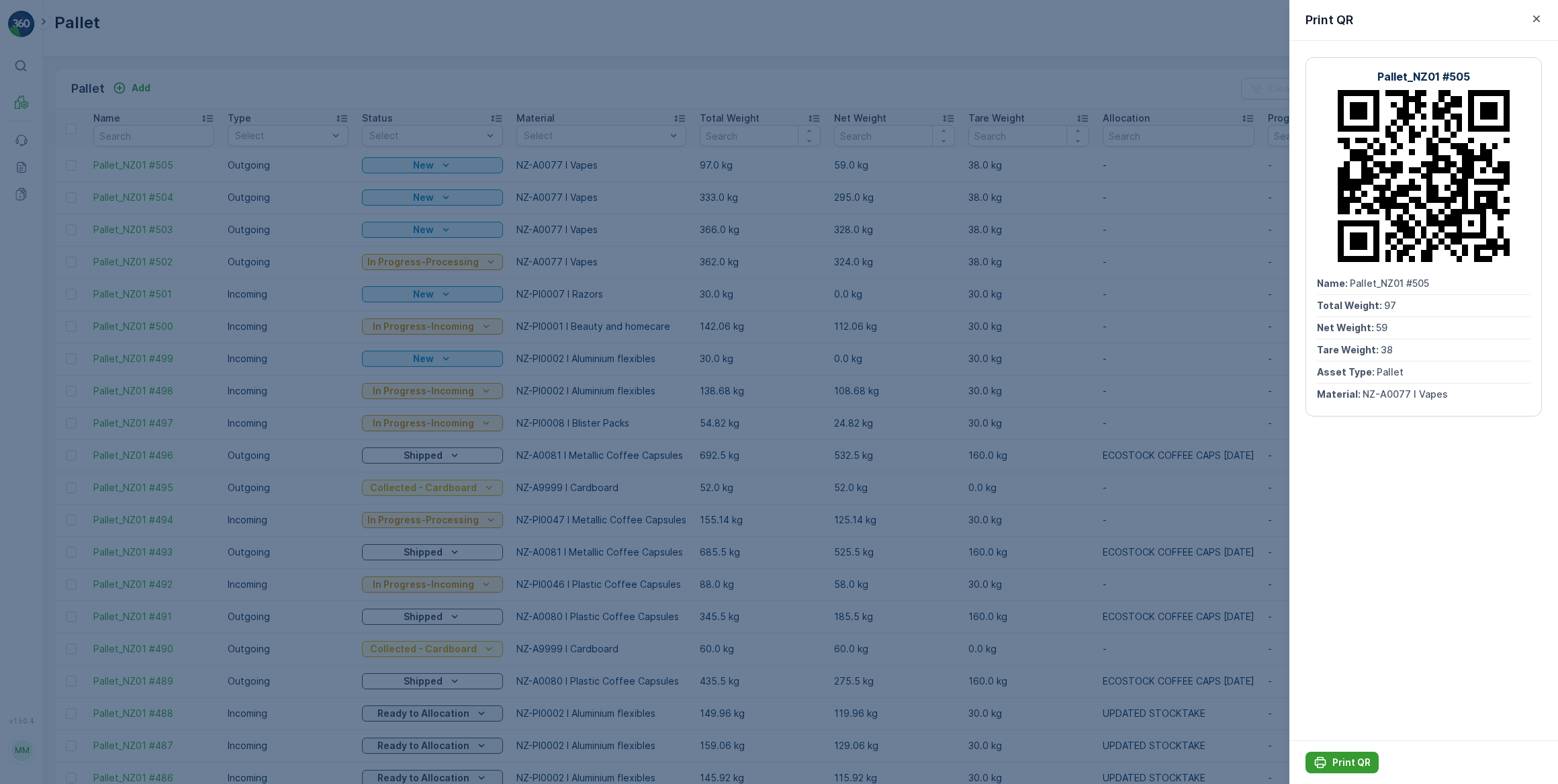
click at [1345, 764] on p "Print QR" at bounding box center [1351, 762] width 38 height 14
click at [1534, 17] on icon "button" at bounding box center [1536, 18] width 6 height 6
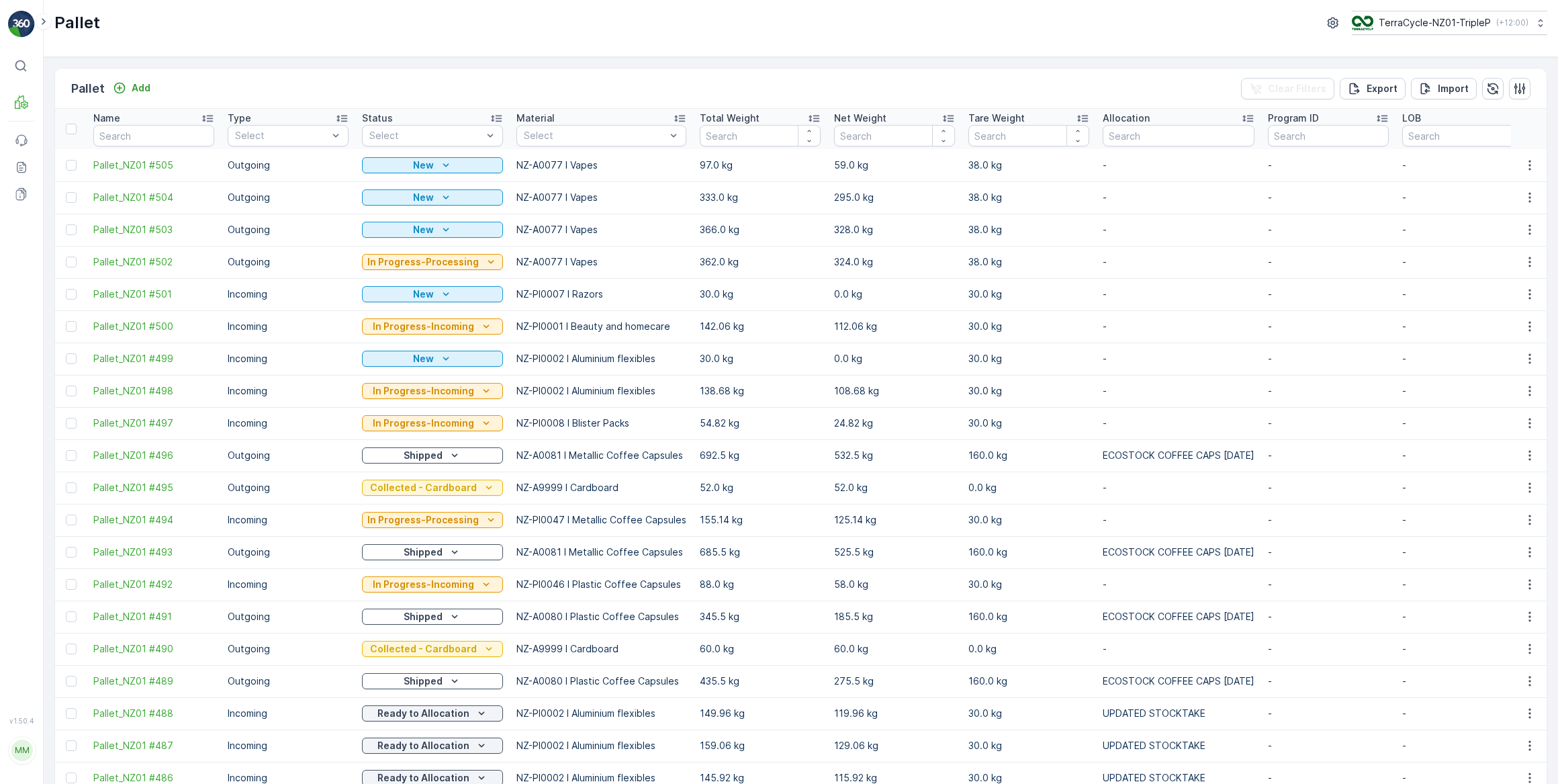
click at [1082, 232] on td "38.0 kg" at bounding box center [1028, 229] width 134 height 32
click at [1528, 261] on icon "button" at bounding box center [1530, 262] width 14 height 14
click at [1515, 282] on span "See More Details" at bounding box center [1513, 281] width 77 height 14
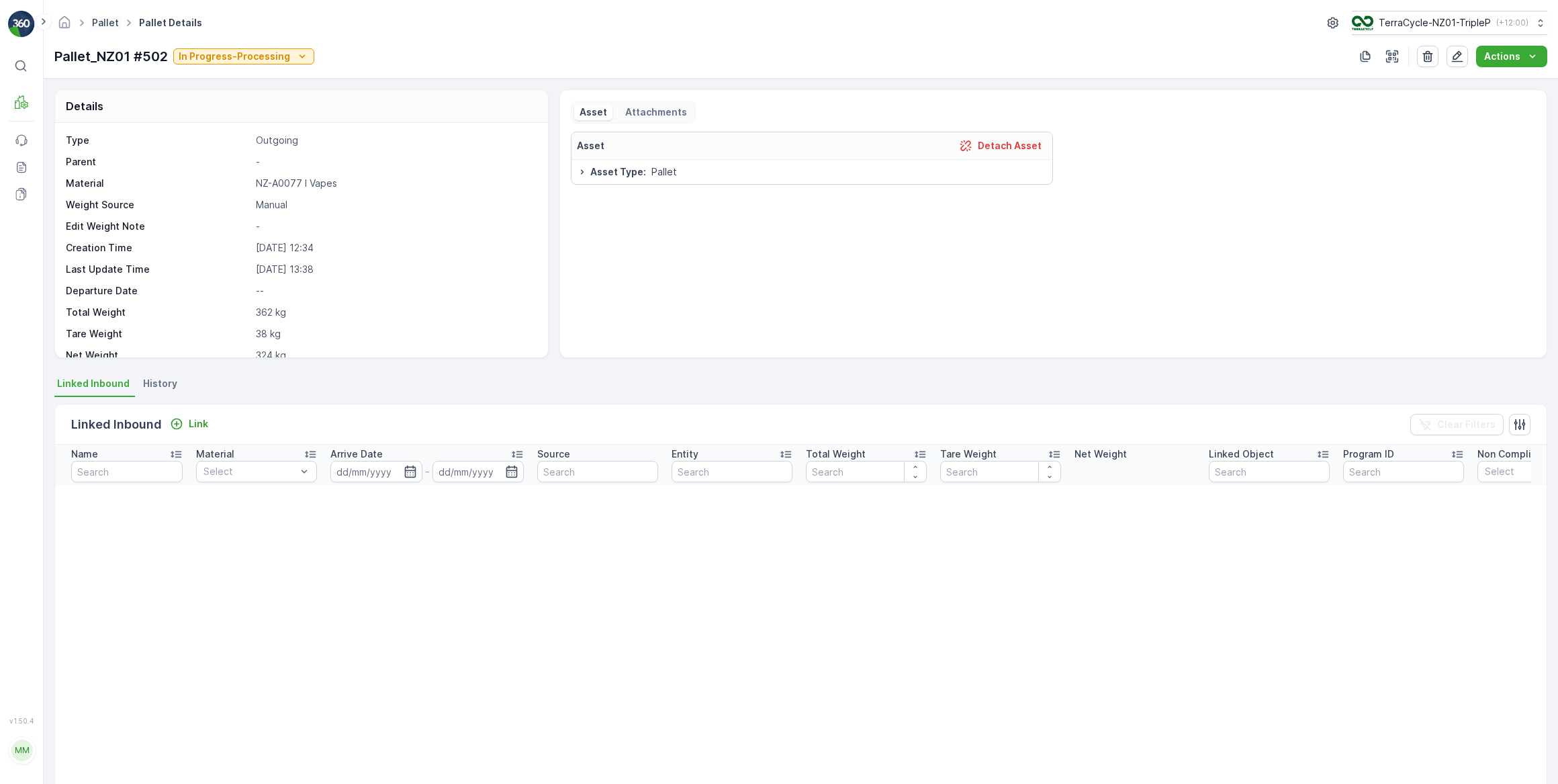
click at [114, 22] on link "Pallet" at bounding box center [105, 22] width 26 height 12
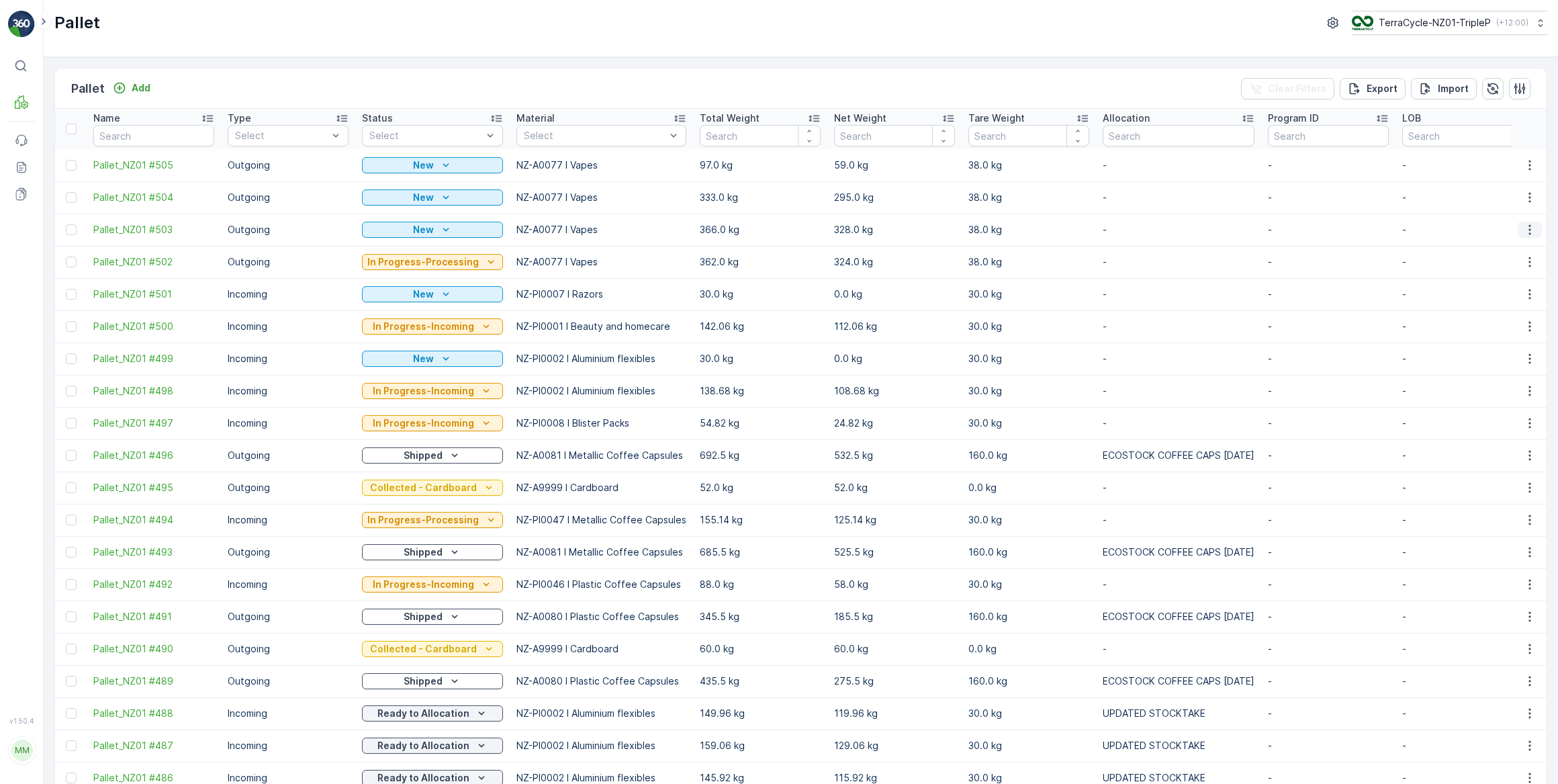
click at [1525, 228] on icon "button" at bounding box center [1530, 230] width 14 height 14
click at [1511, 249] on span "See More Details" at bounding box center [1513, 249] width 77 height 14
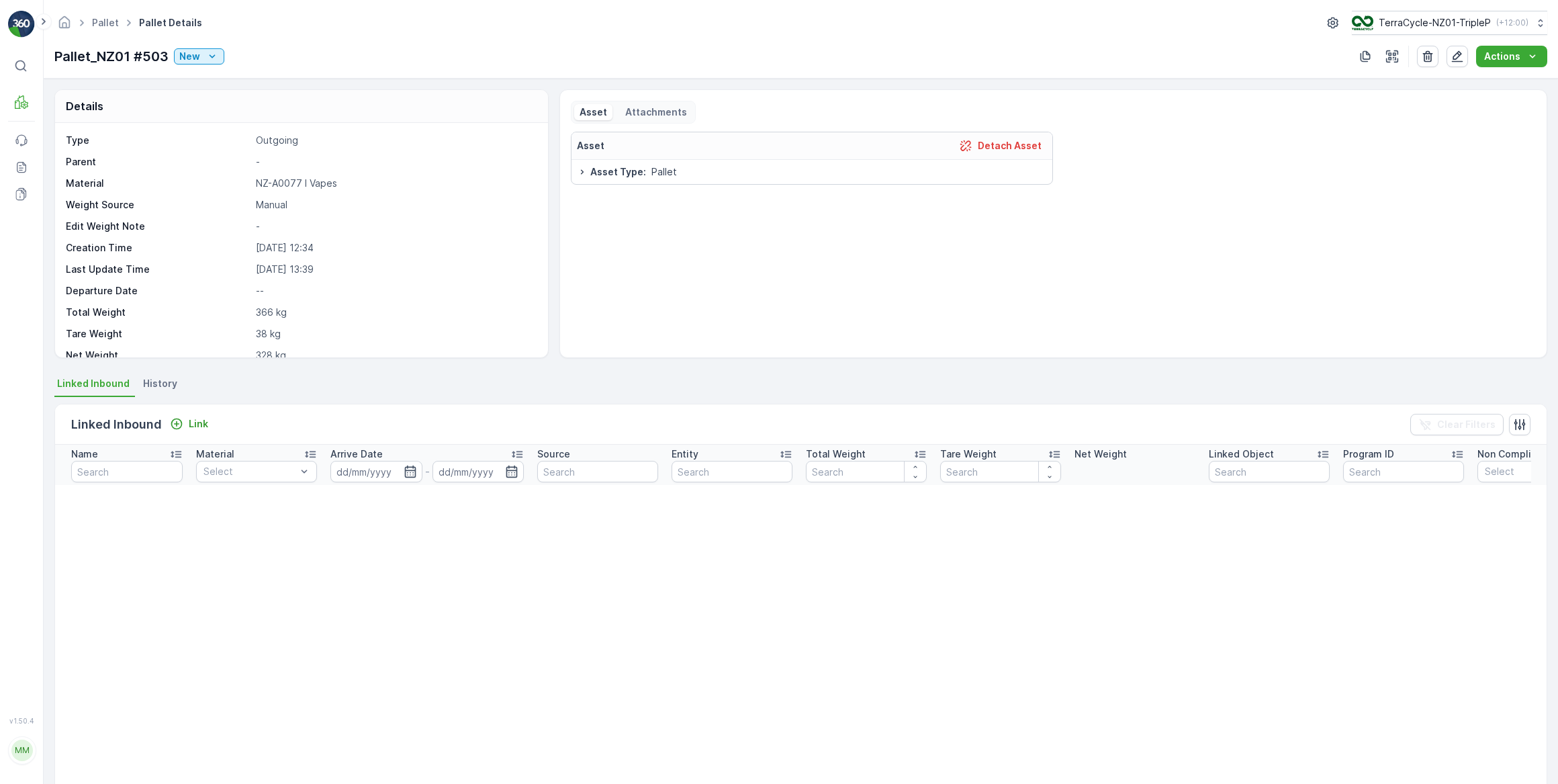
click at [158, 384] on span "History" at bounding box center [160, 383] width 35 height 14
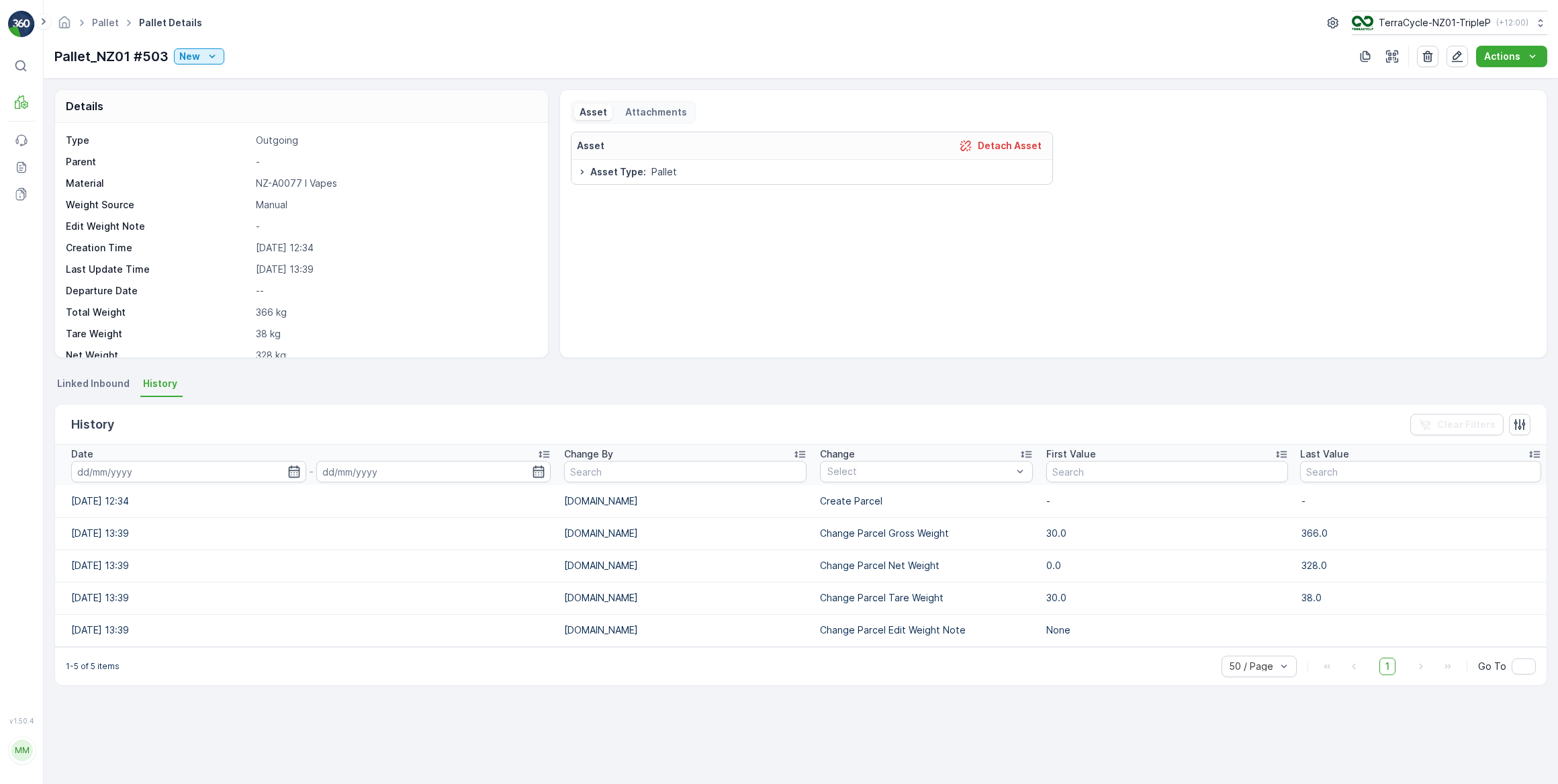
click at [121, 378] on span "Linked Inbound" at bounding box center [94, 383] width 73 height 14
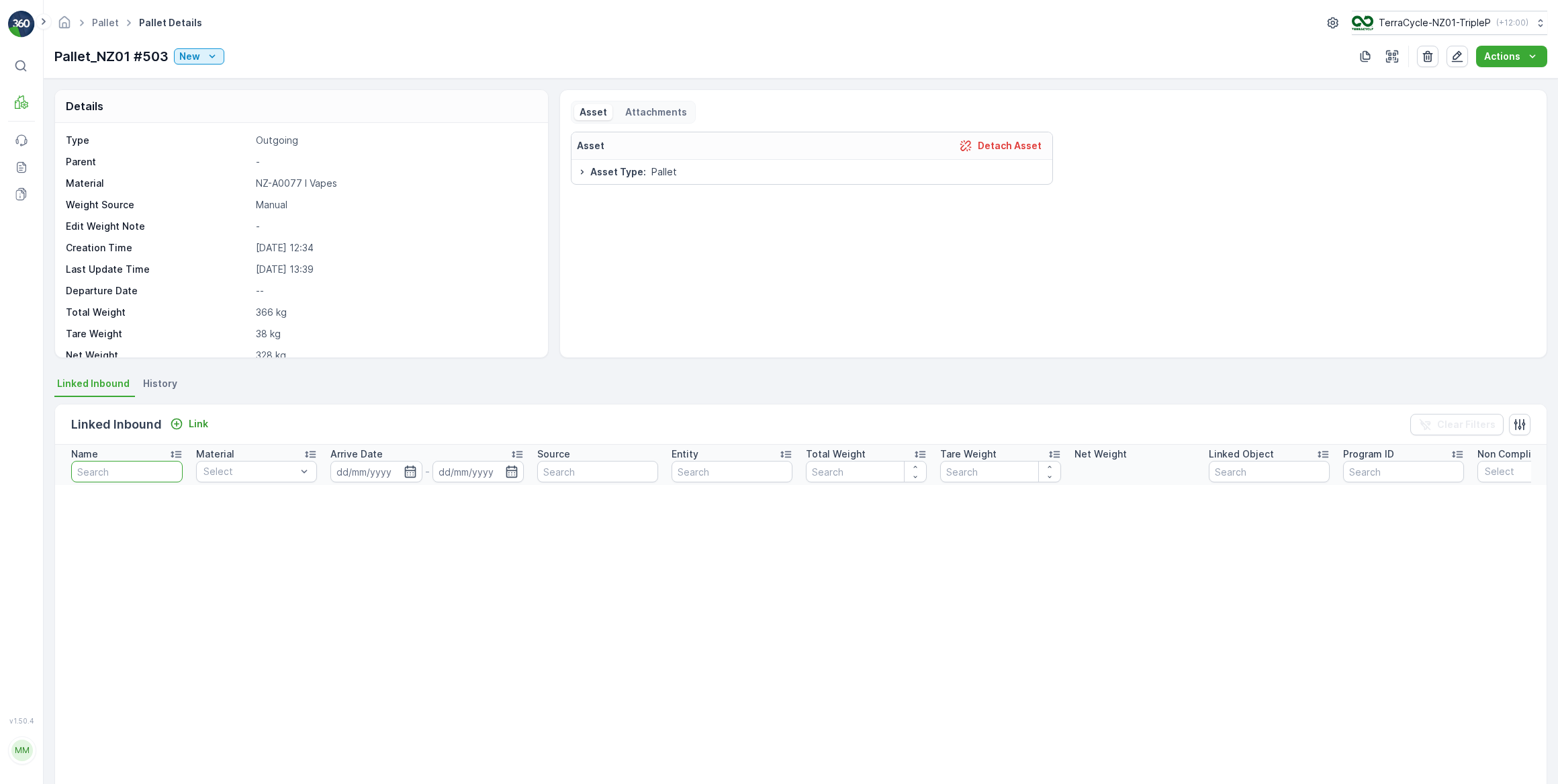
click at [150, 472] on input "text" at bounding box center [127, 471] width 111 height 22
click at [164, 387] on span "History" at bounding box center [160, 383] width 35 height 14
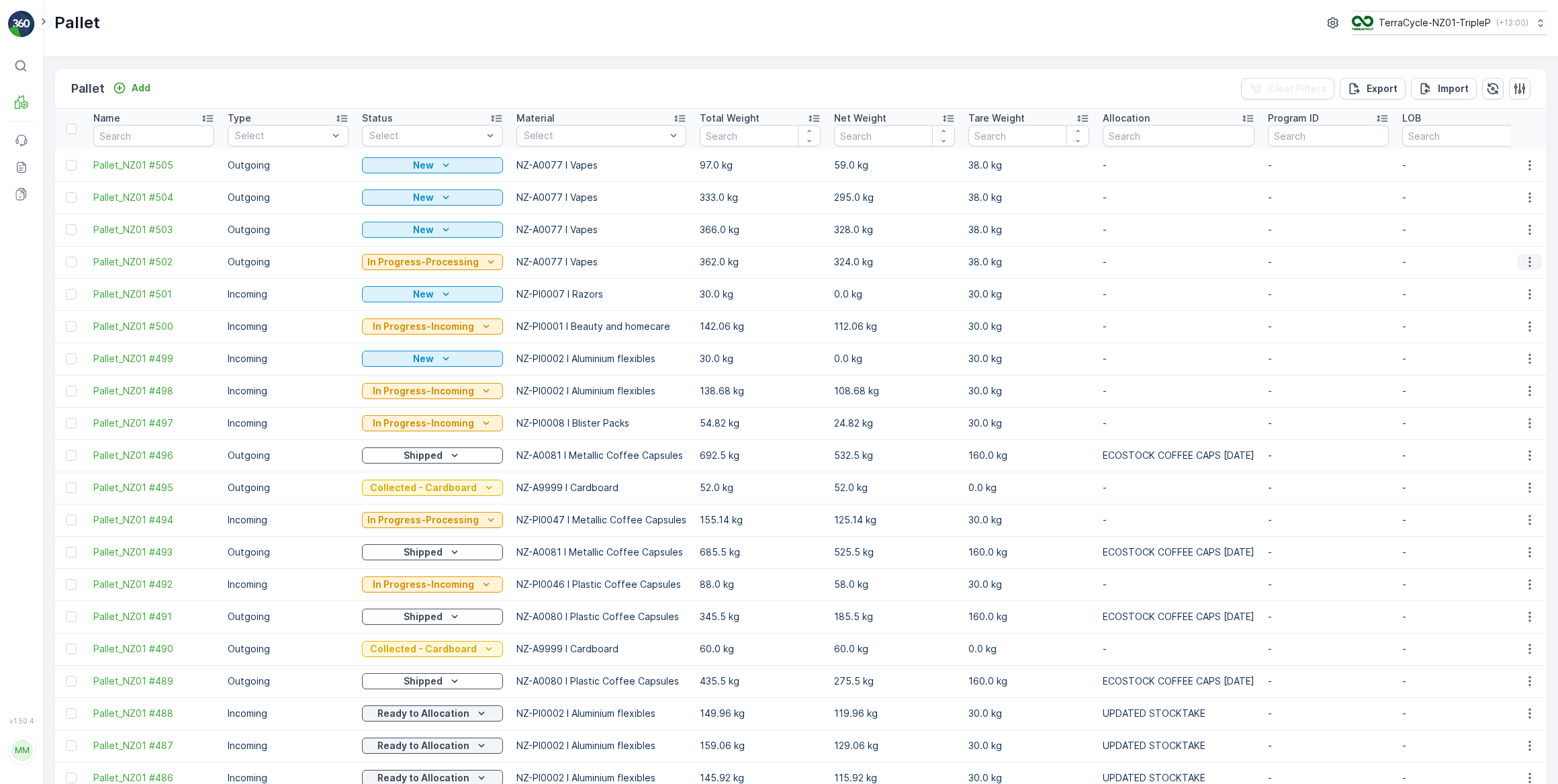
click at [1529, 262] on icon "button" at bounding box center [1530, 262] width 2 height 10
click at [1503, 281] on span "See More Details" at bounding box center [1513, 281] width 77 height 14
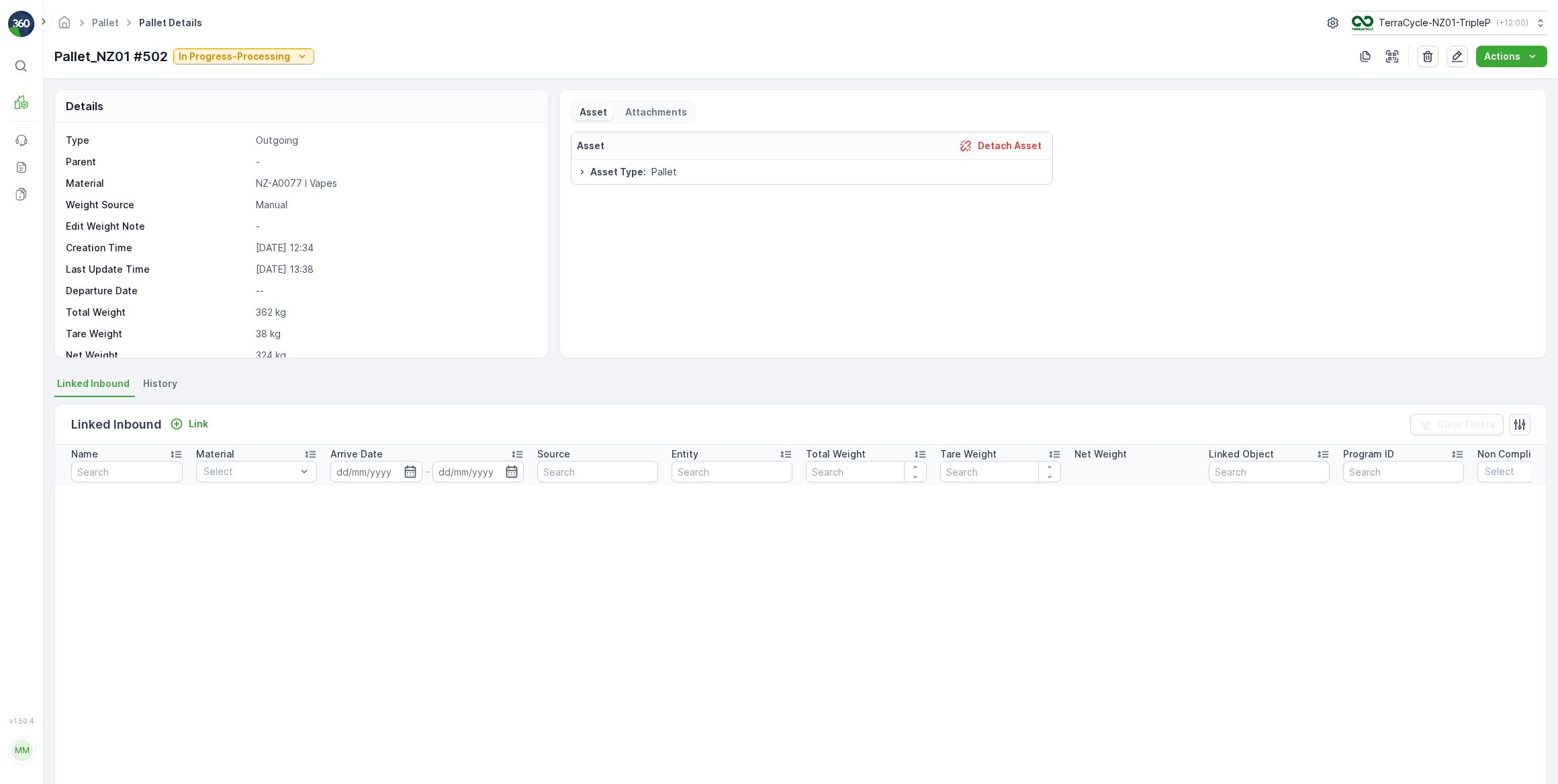
click at [155, 386] on span "History" at bounding box center [160, 383] width 35 height 14
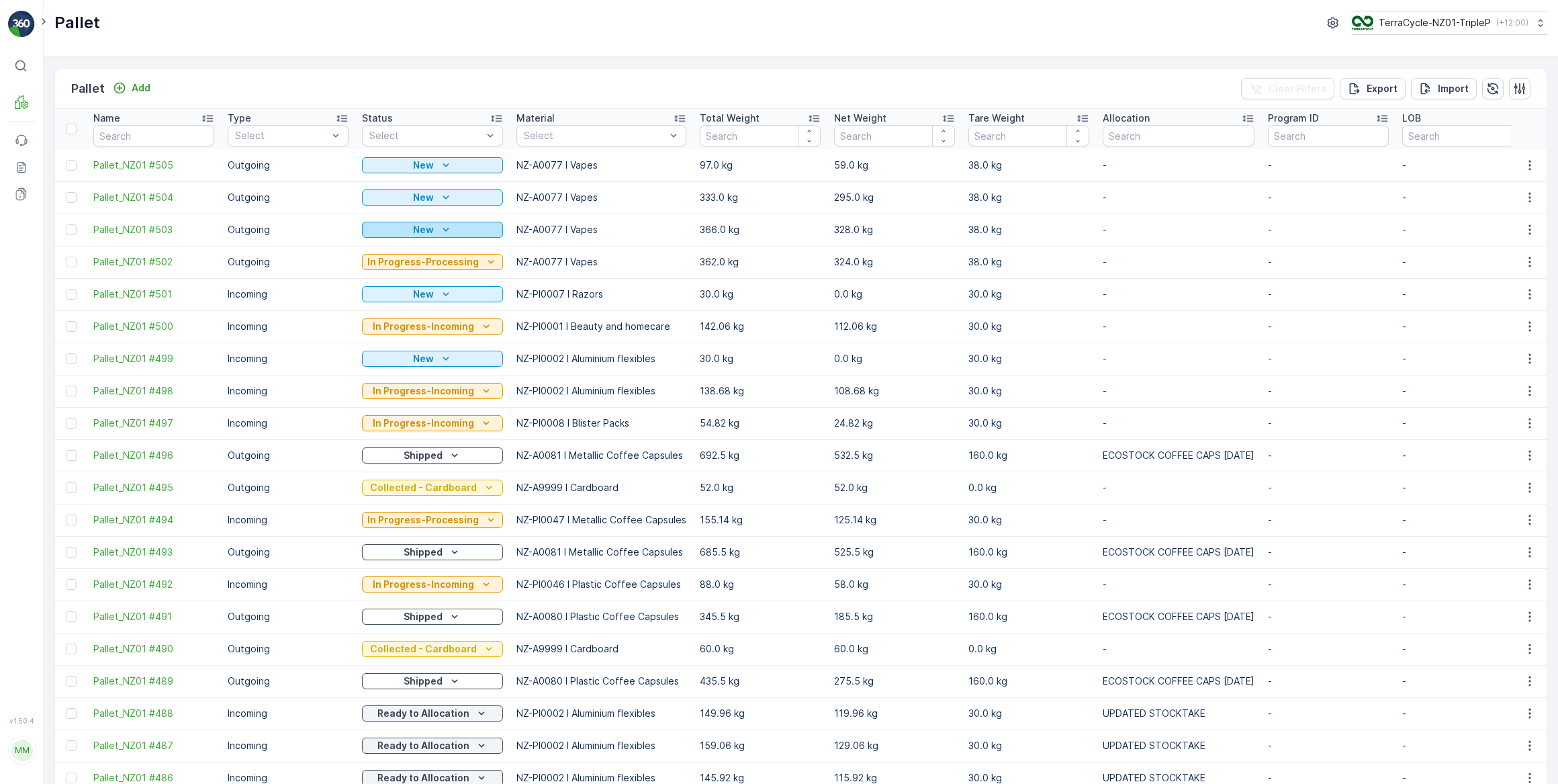
click at [394, 232] on div "New" at bounding box center [432, 230] width 130 height 14
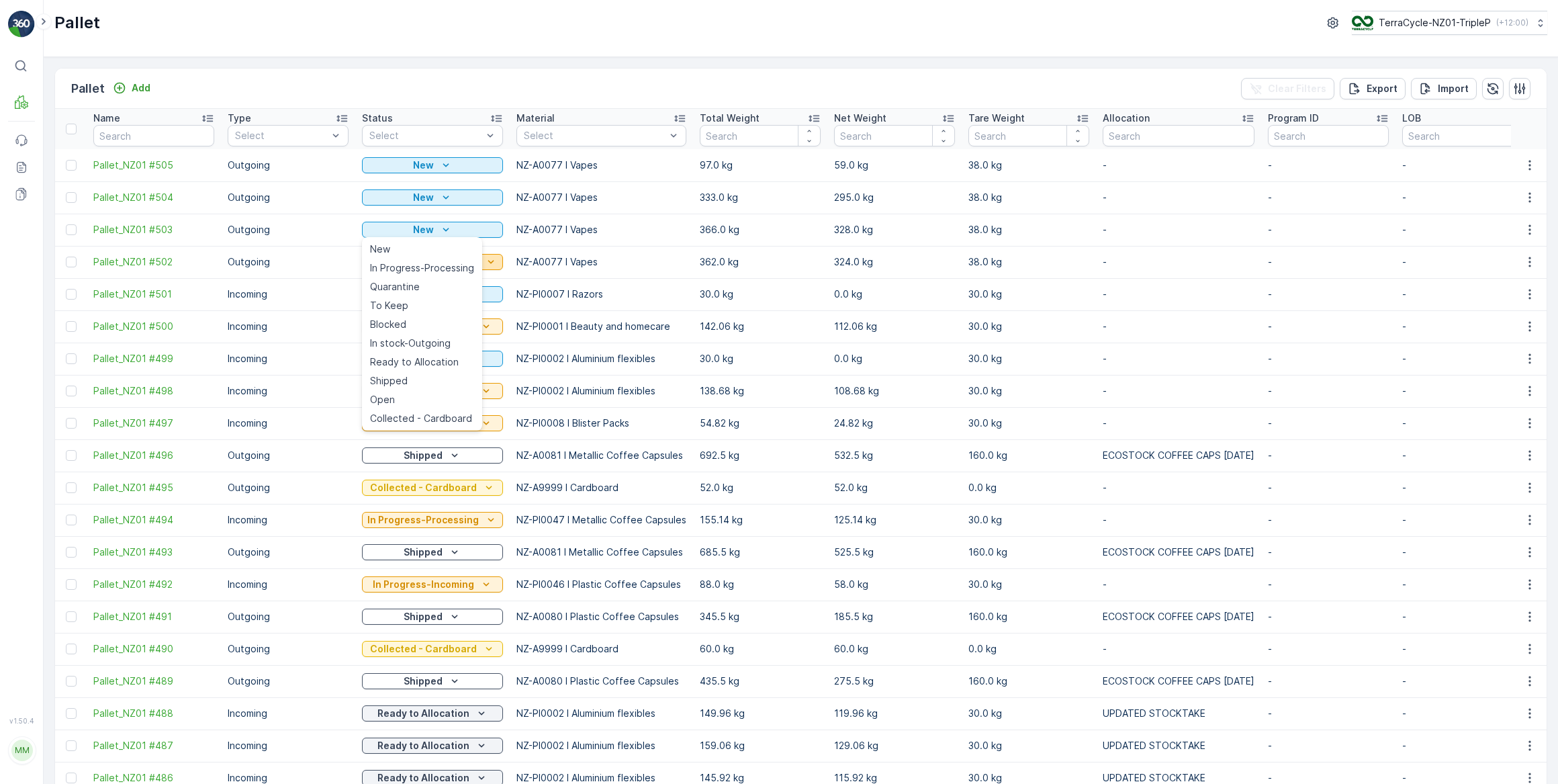
click at [389, 266] on span "In Progress-Processing" at bounding box center [422, 268] width 104 height 14
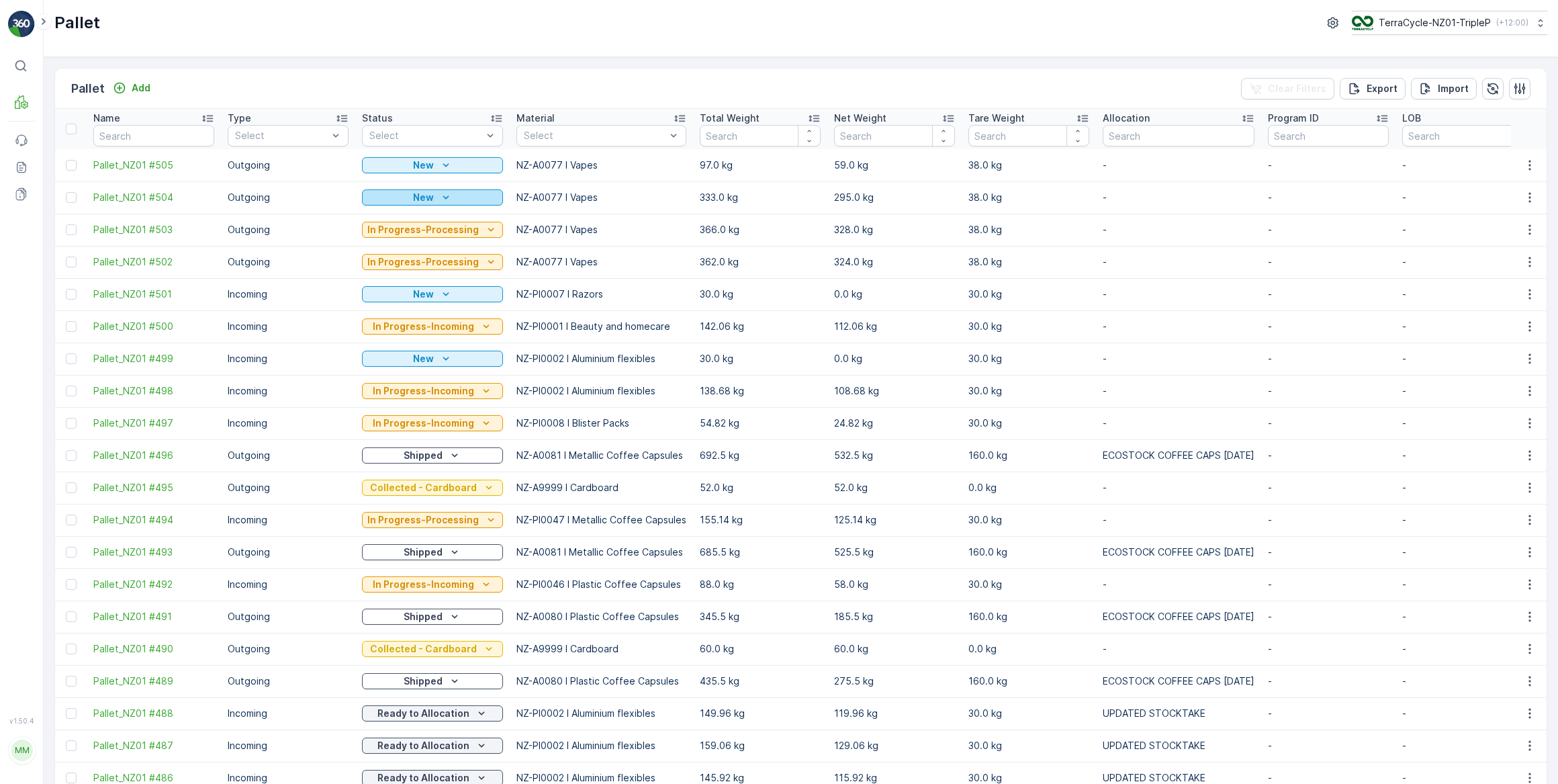
click at [429, 199] on p "New" at bounding box center [423, 197] width 21 height 14
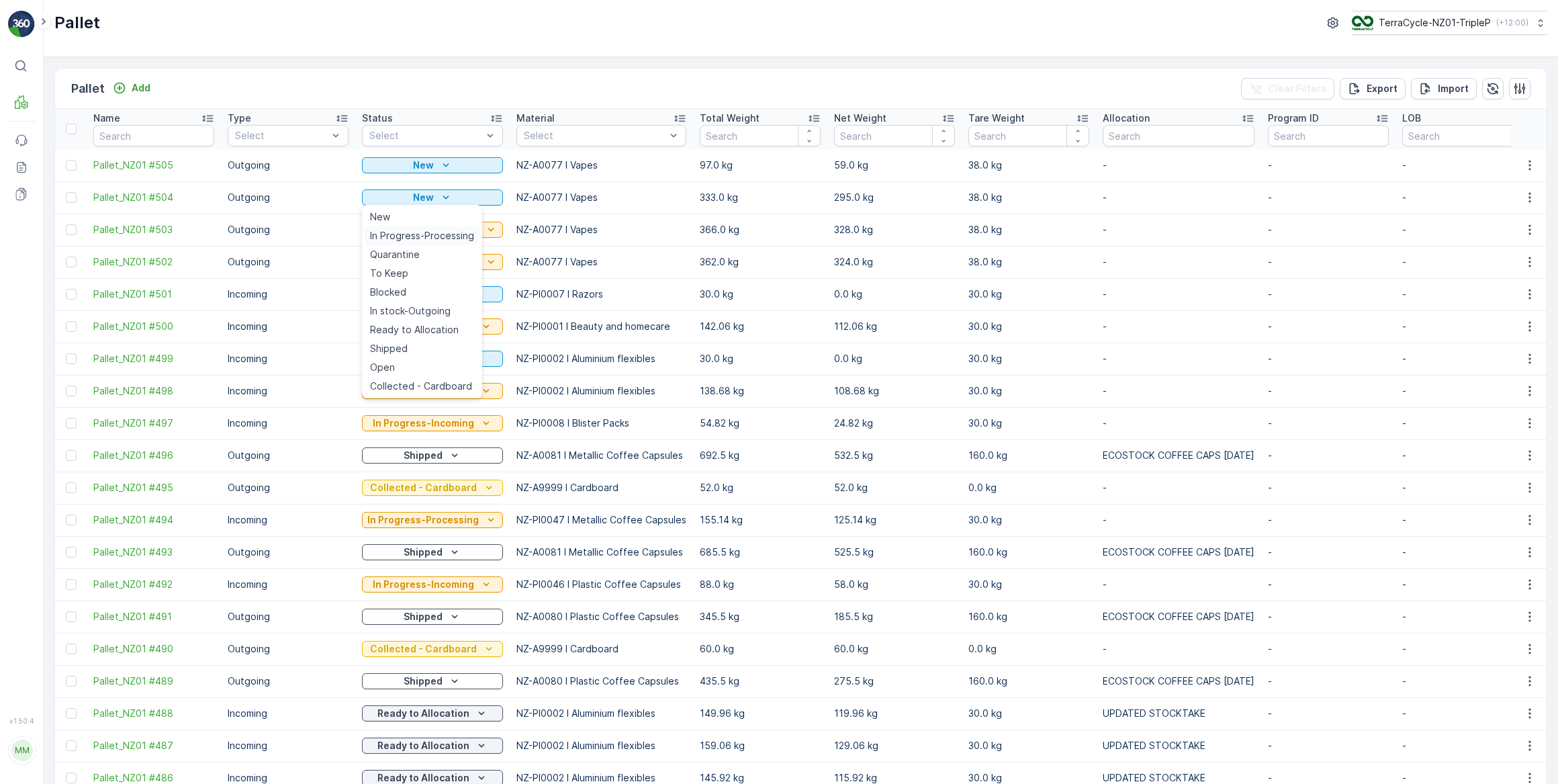
click at [418, 233] on span "In Progress-Processing" at bounding box center [422, 235] width 104 height 14
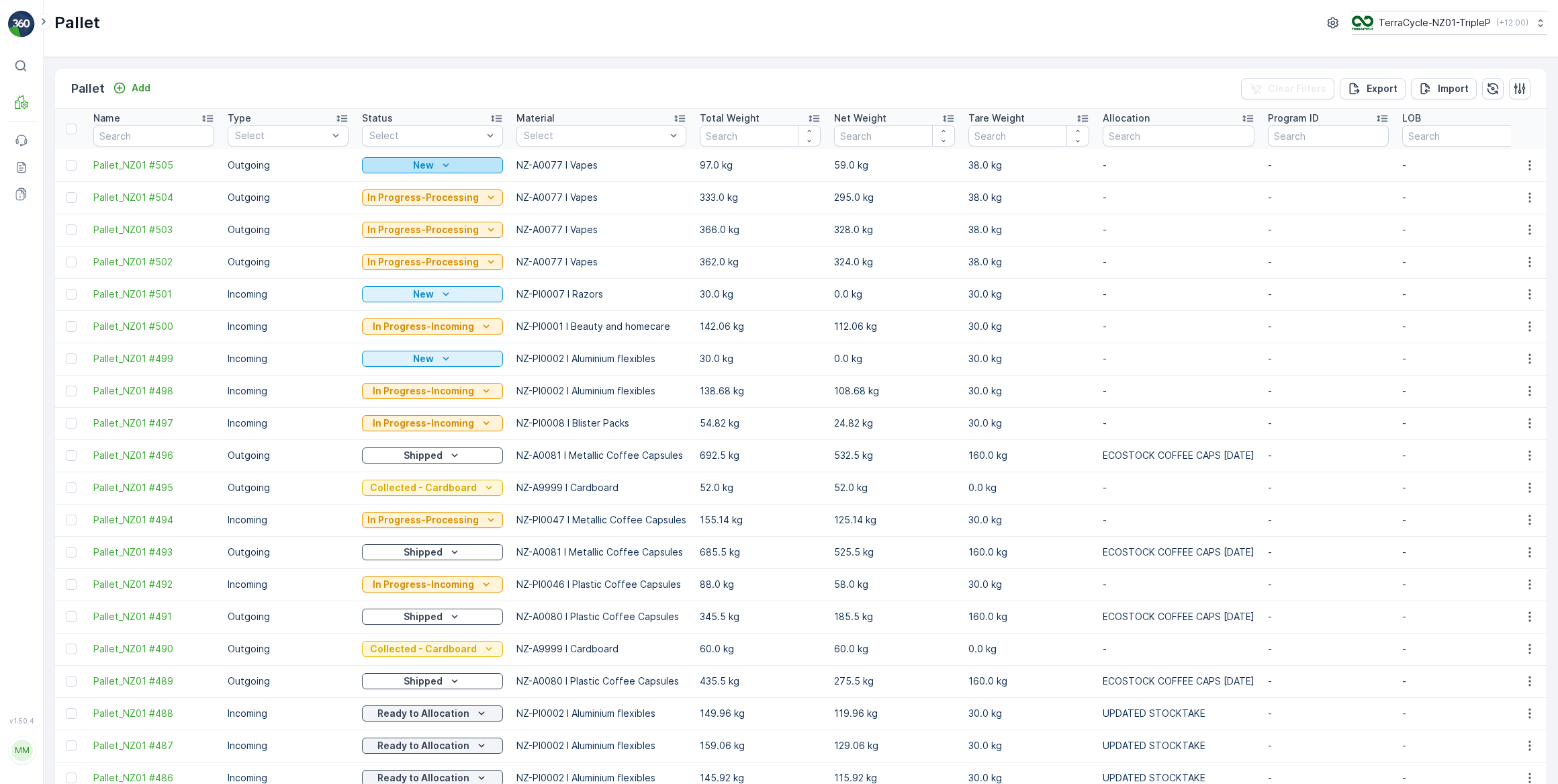
click at [435, 162] on div "New" at bounding box center [432, 165] width 130 height 14
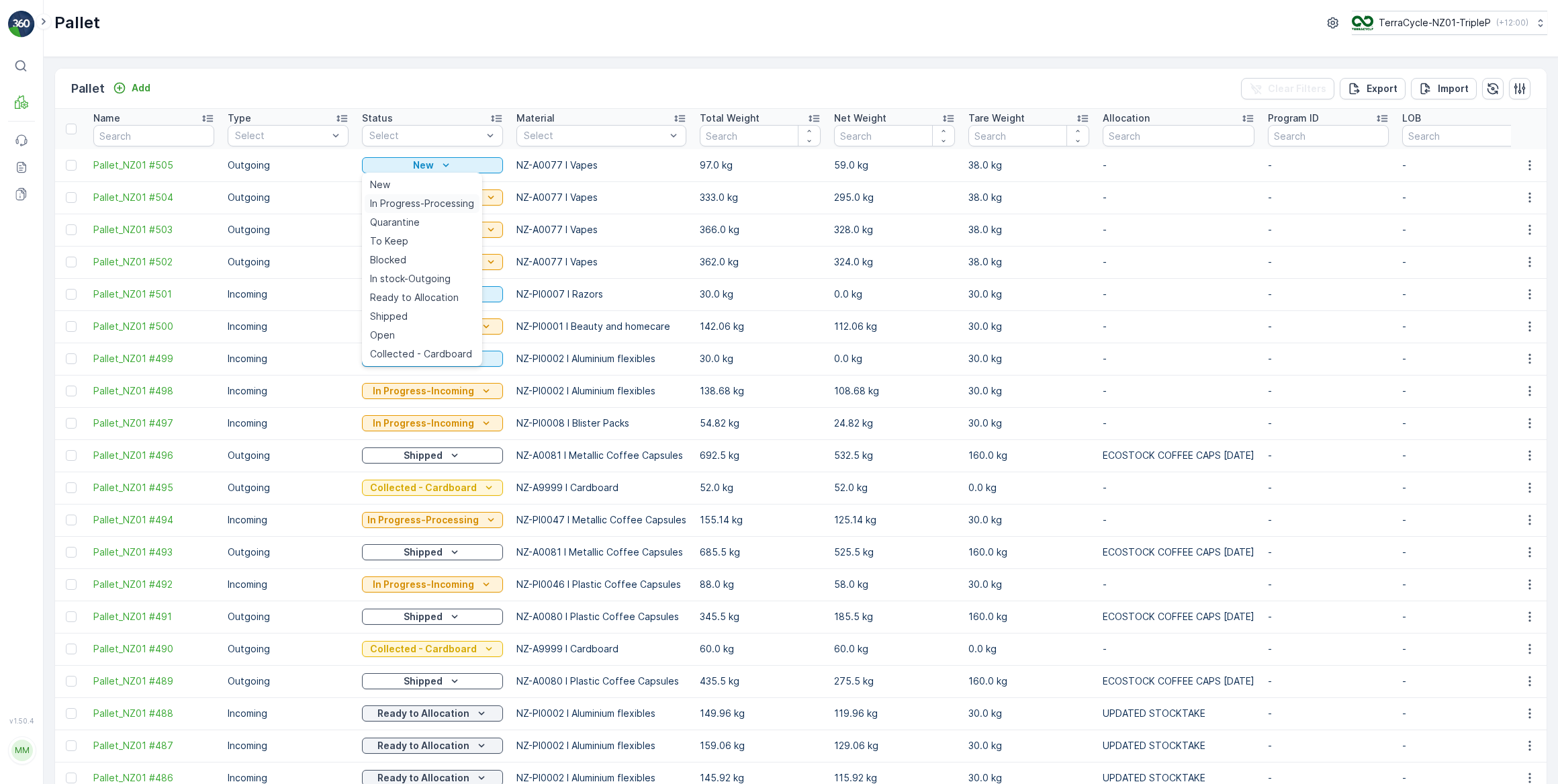
click at [407, 203] on span "In Progress-Processing" at bounding box center [422, 203] width 104 height 14
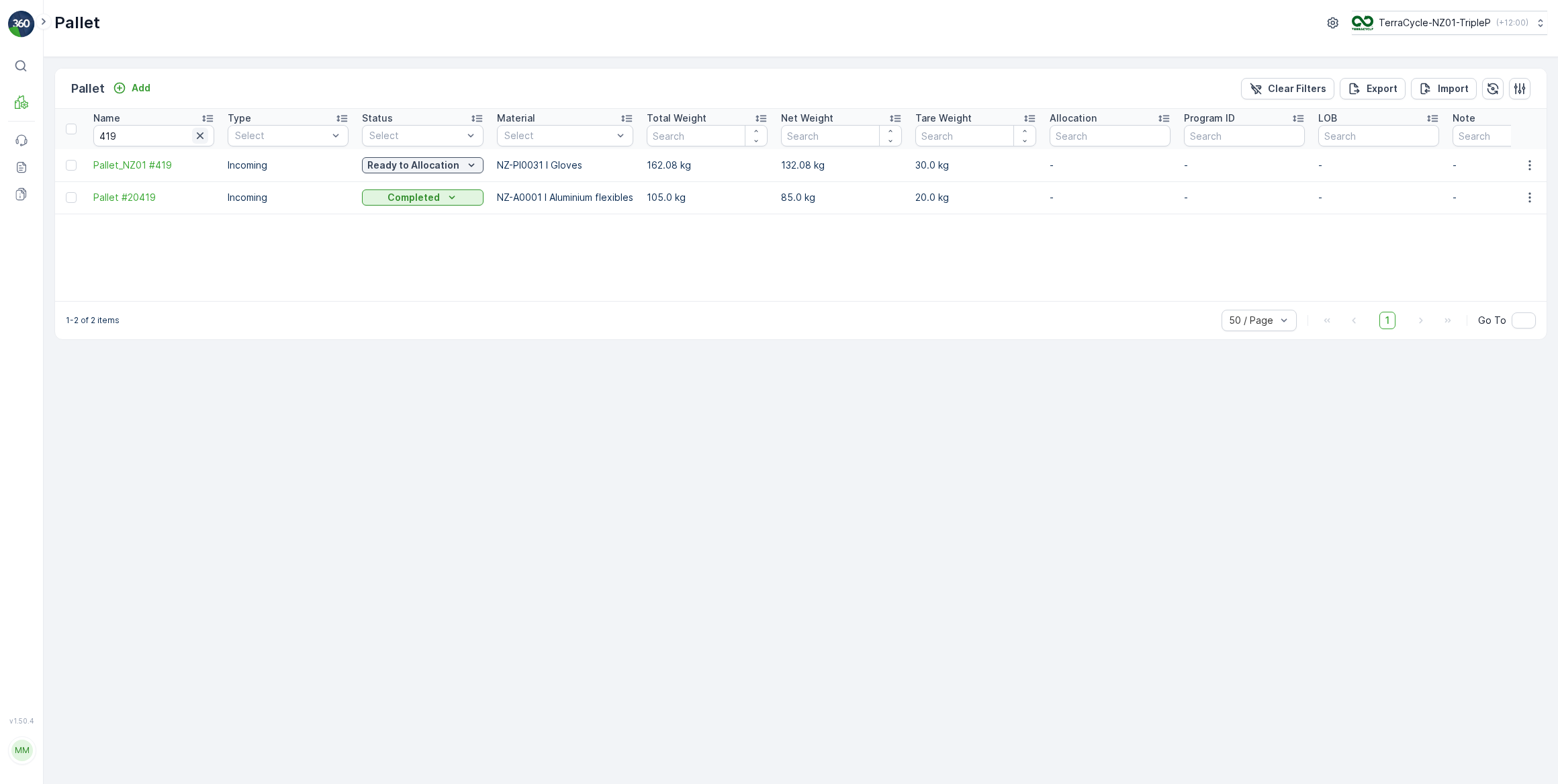
click at [201, 134] on icon "button" at bounding box center [200, 135] width 14 height 14
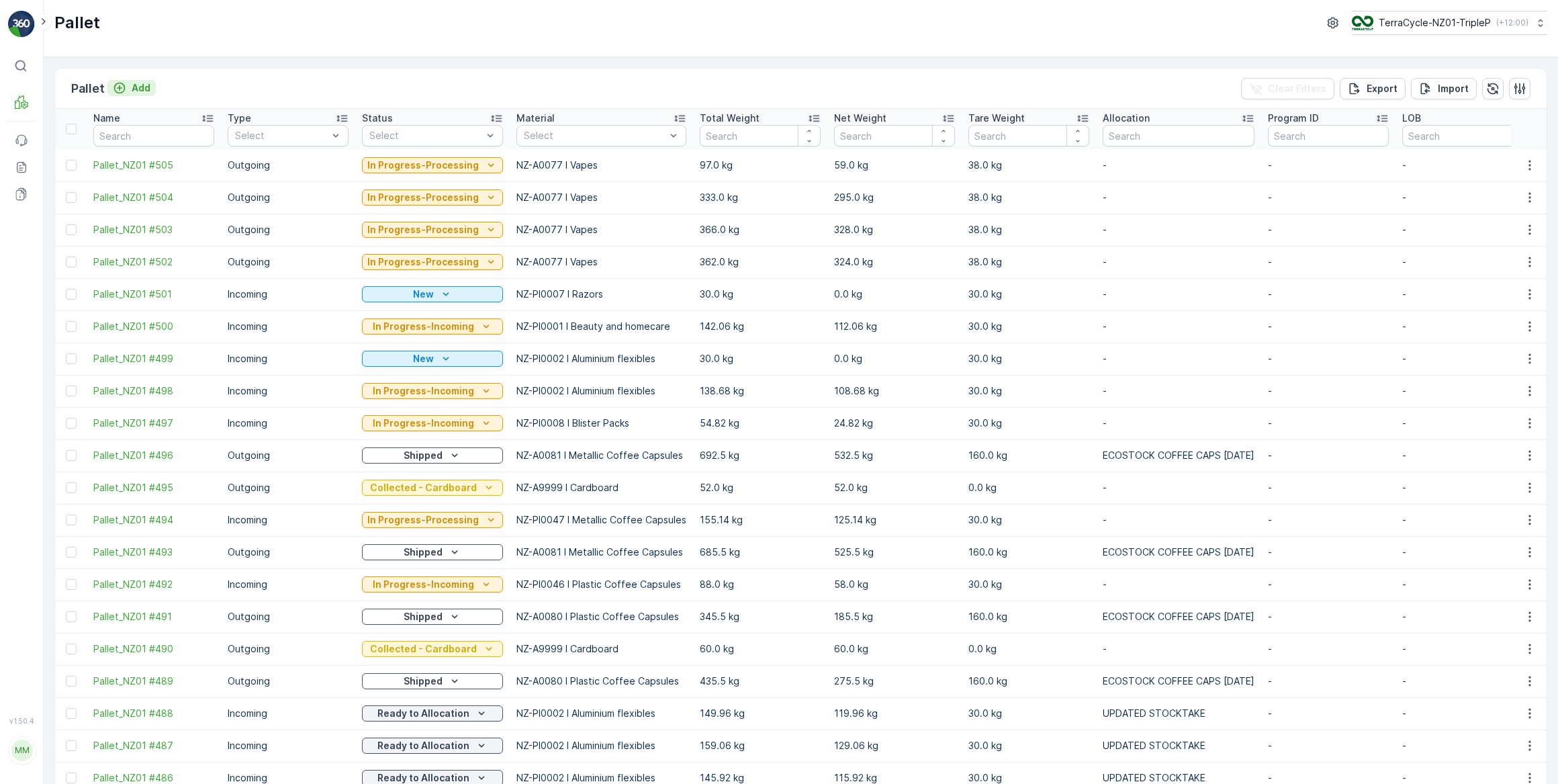
click at [137, 88] on p "Add" at bounding box center [140, 88] width 19 height 14
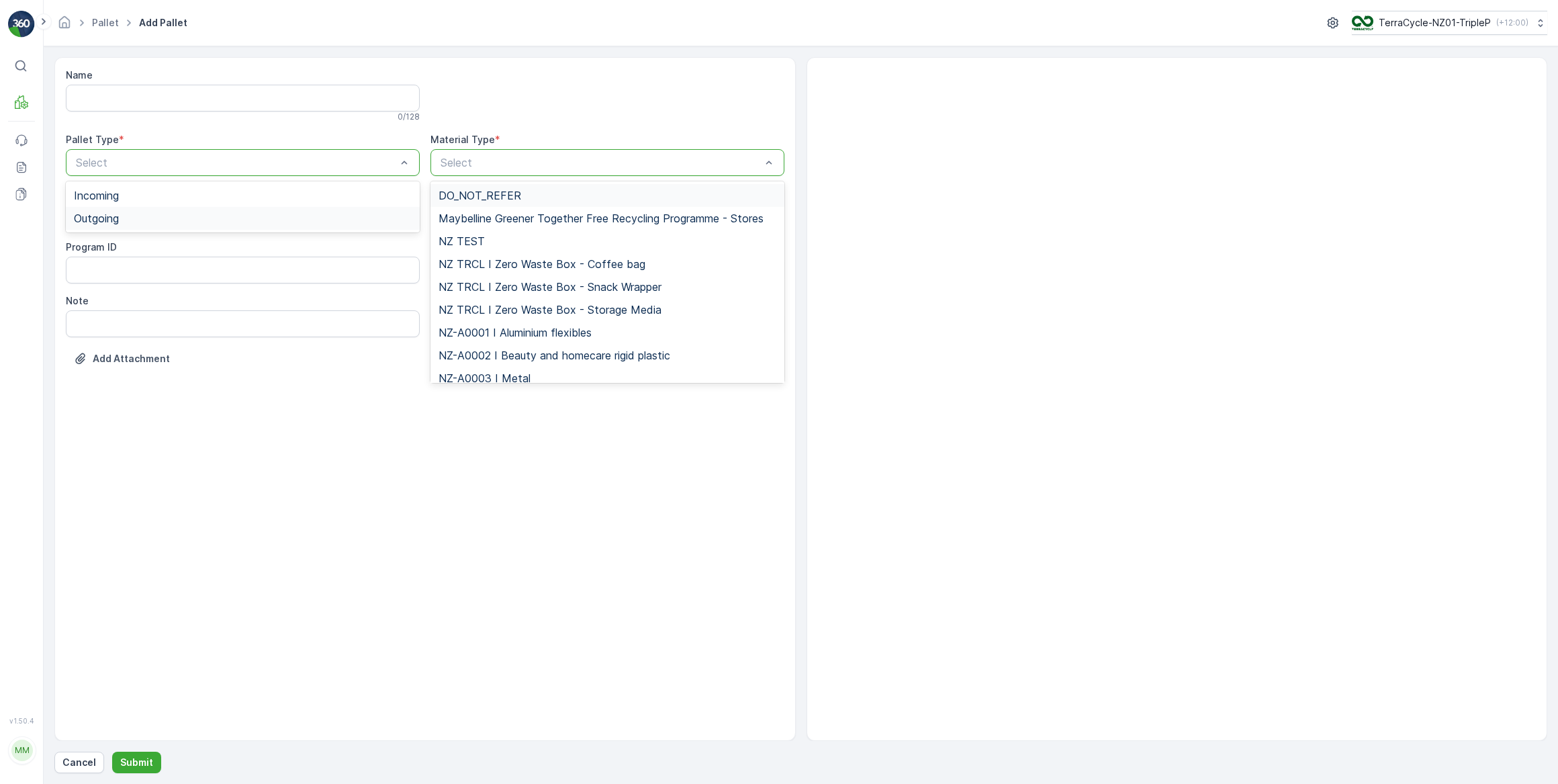
click at [327, 216] on div "Outgoing" at bounding box center [242, 218] width 338 height 12
click at [80, 761] on p "Cancel" at bounding box center [79, 762] width 34 height 14
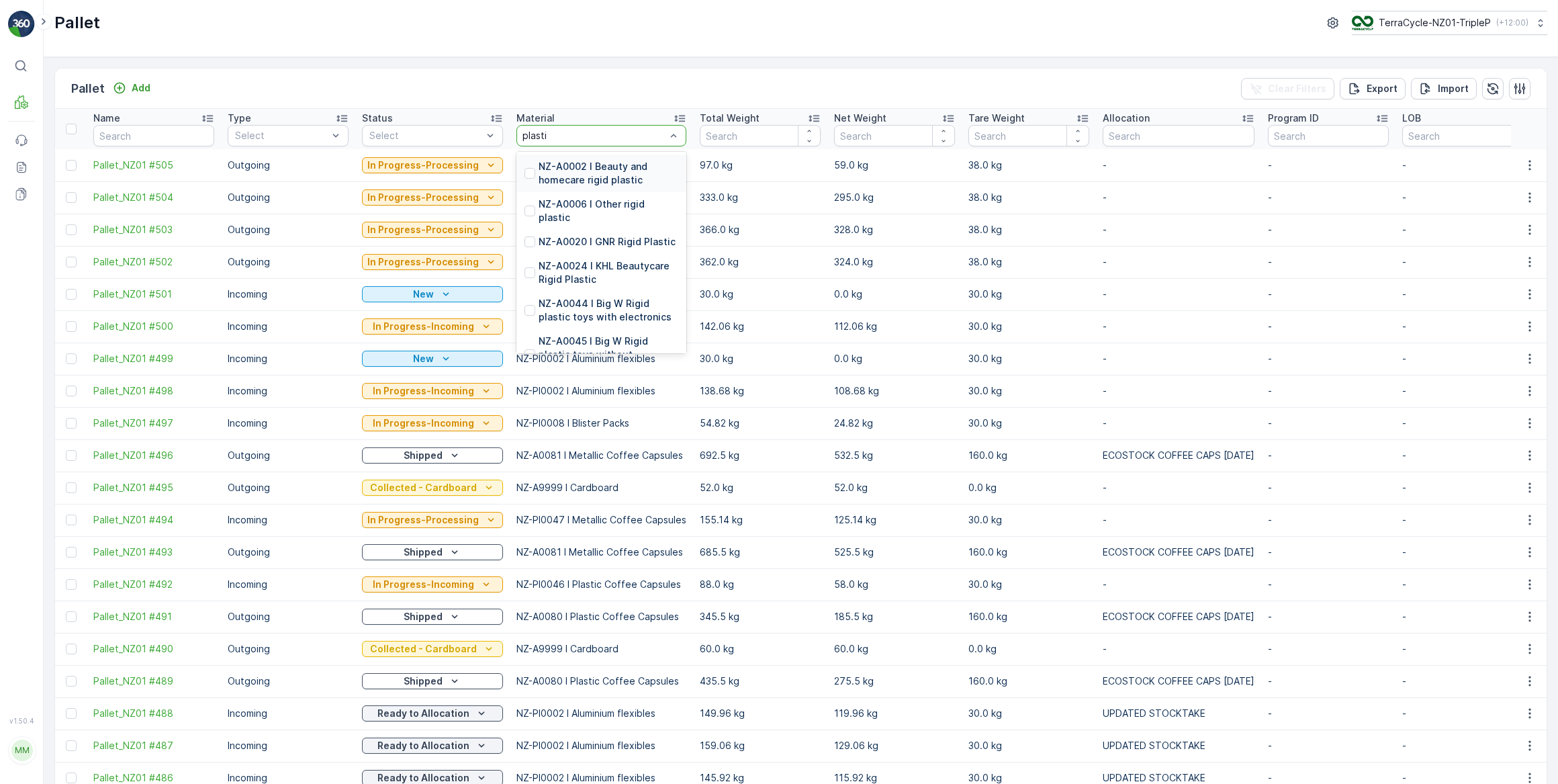
type input "plastic"
click at [604, 243] on p "NZ-PI0045 I Plastic Cards" at bounding box center [598, 237] width 119 height 14
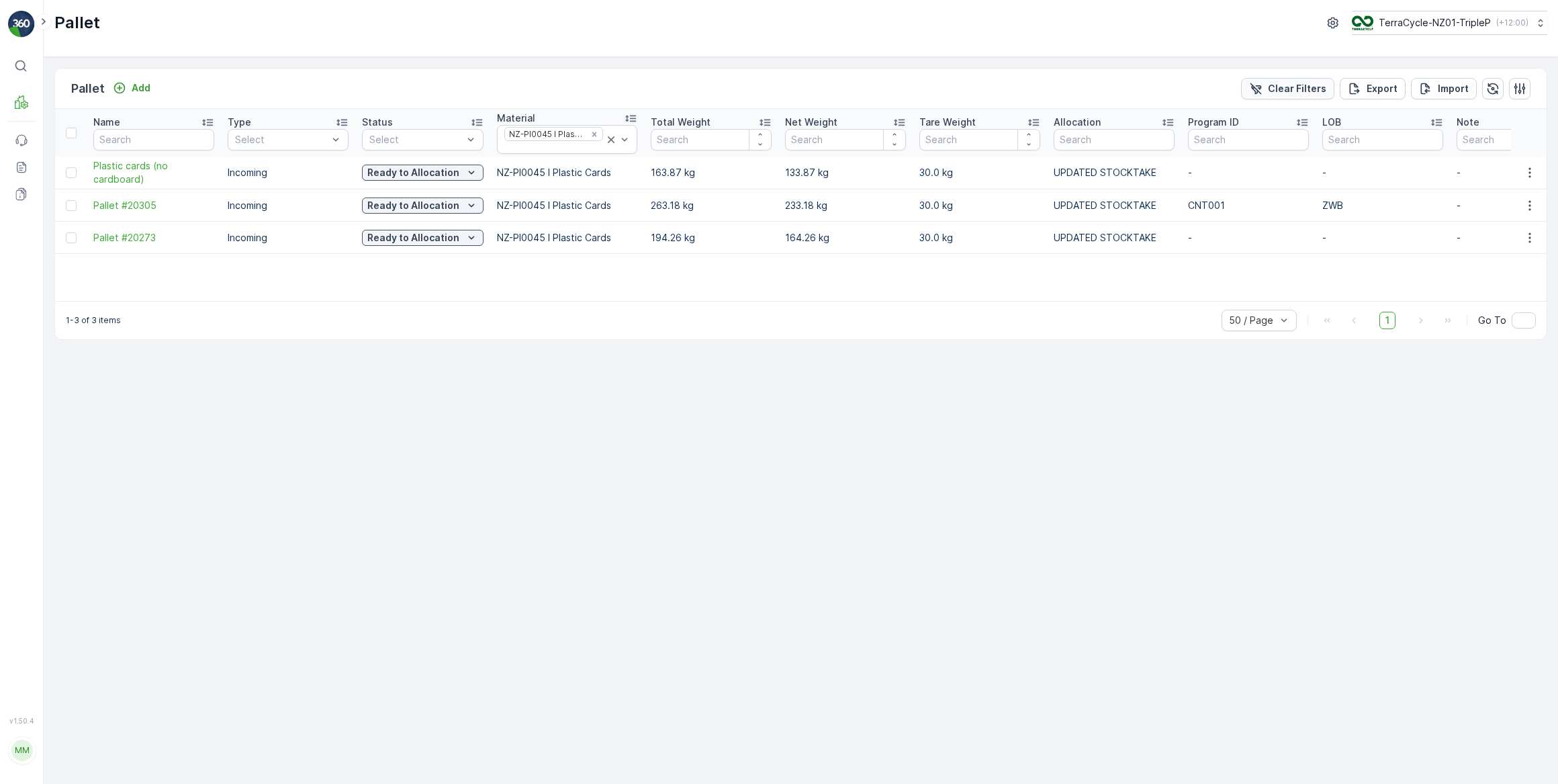
click at [1302, 86] on p "Clear Filters" at bounding box center [1297, 88] width 58 height 14
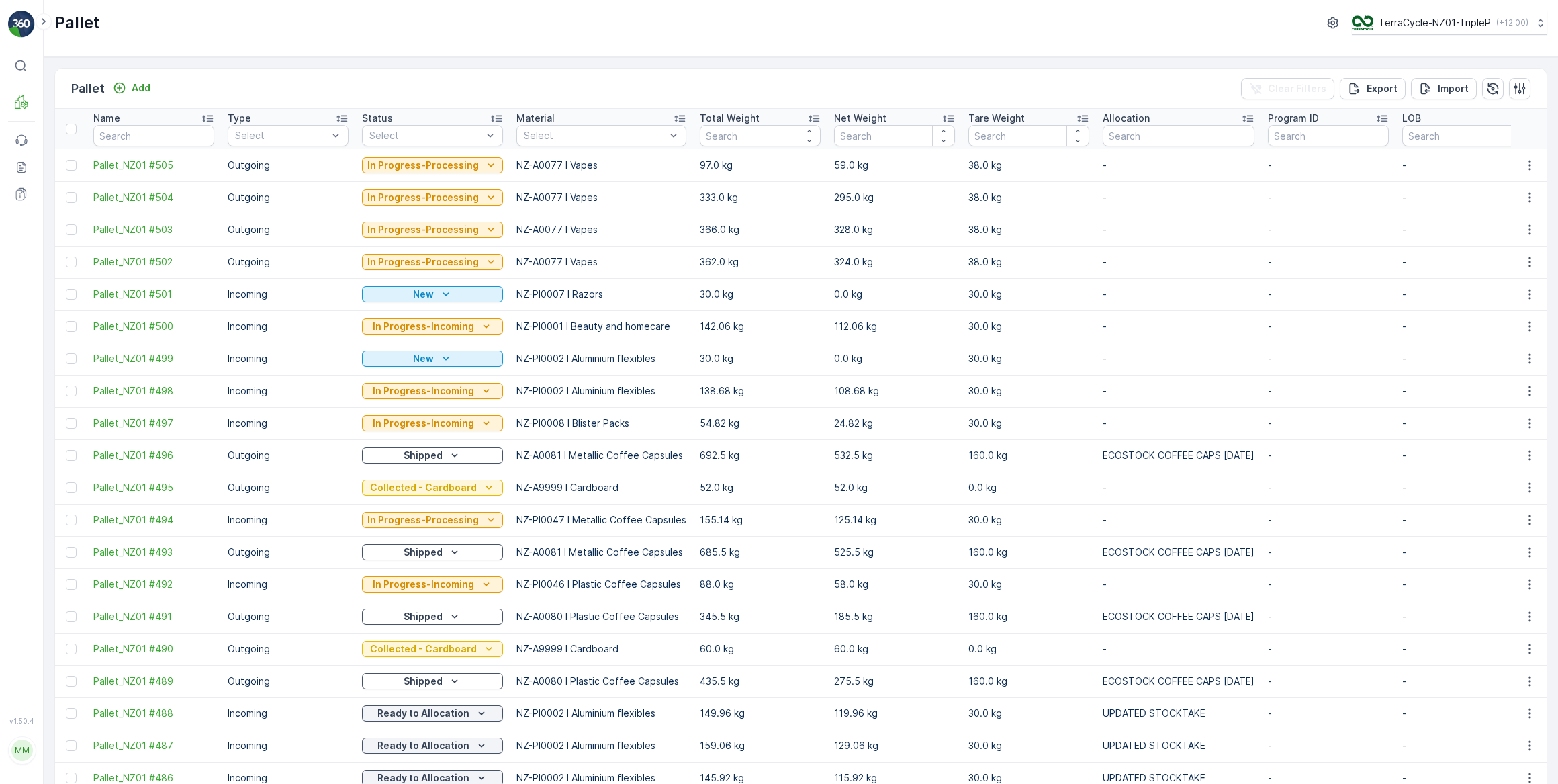
click at [154, 232] on span "Pallet_NZ01 #503" at bounding box center [153, 230] width 121 height 14
click at [146, 201] on span "Pallet_NZ01 #504" at bounding box center [153, 197] width 121 height 14
click at [141, 168] on span "Pallet_NZ01 #505" at bounding box center [153, 165] width 121 height 14
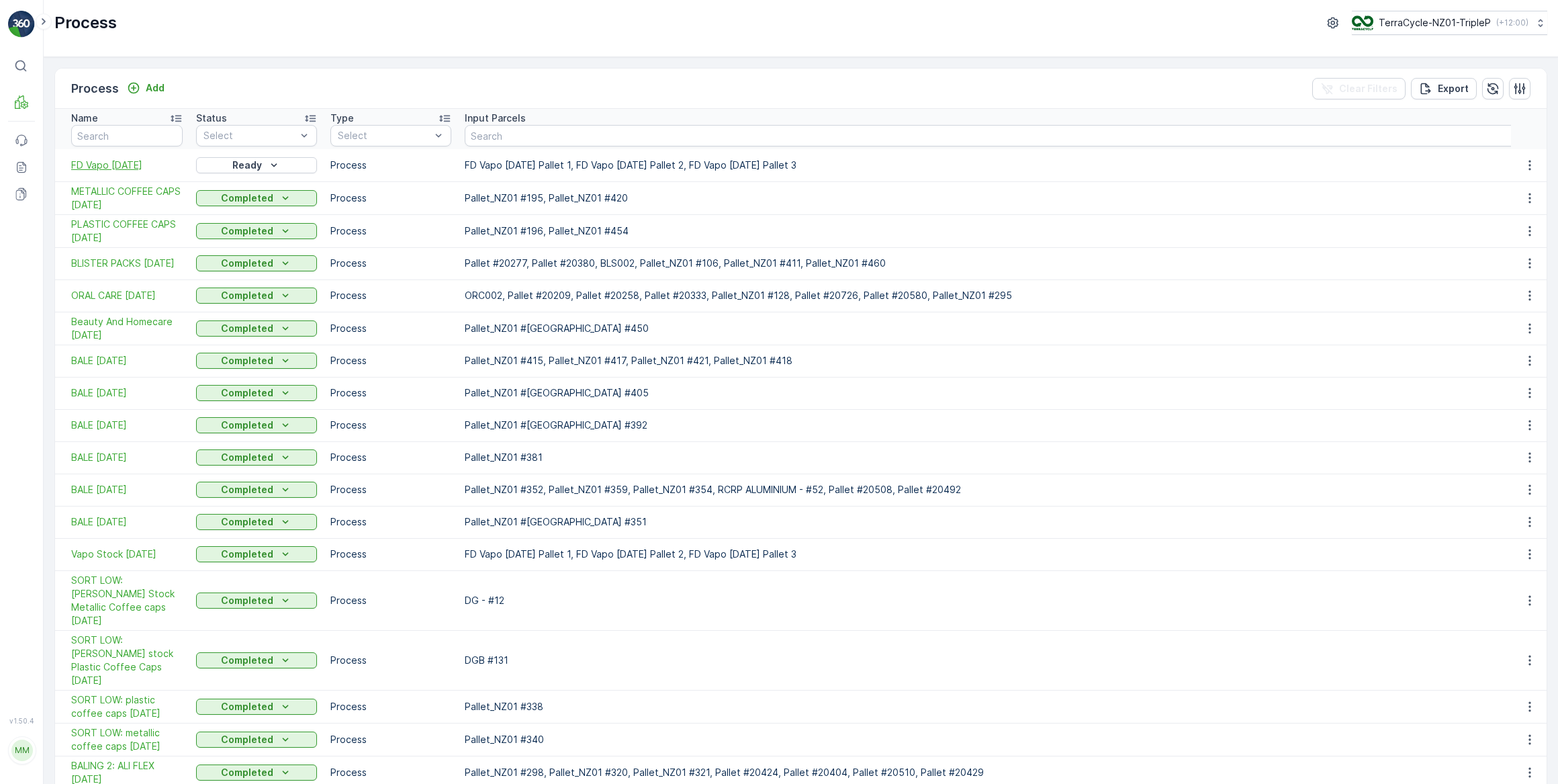
click at [103, 164] on span "FD Vapo [DATE]" at bounding box center [127, 165] width 111 height 14
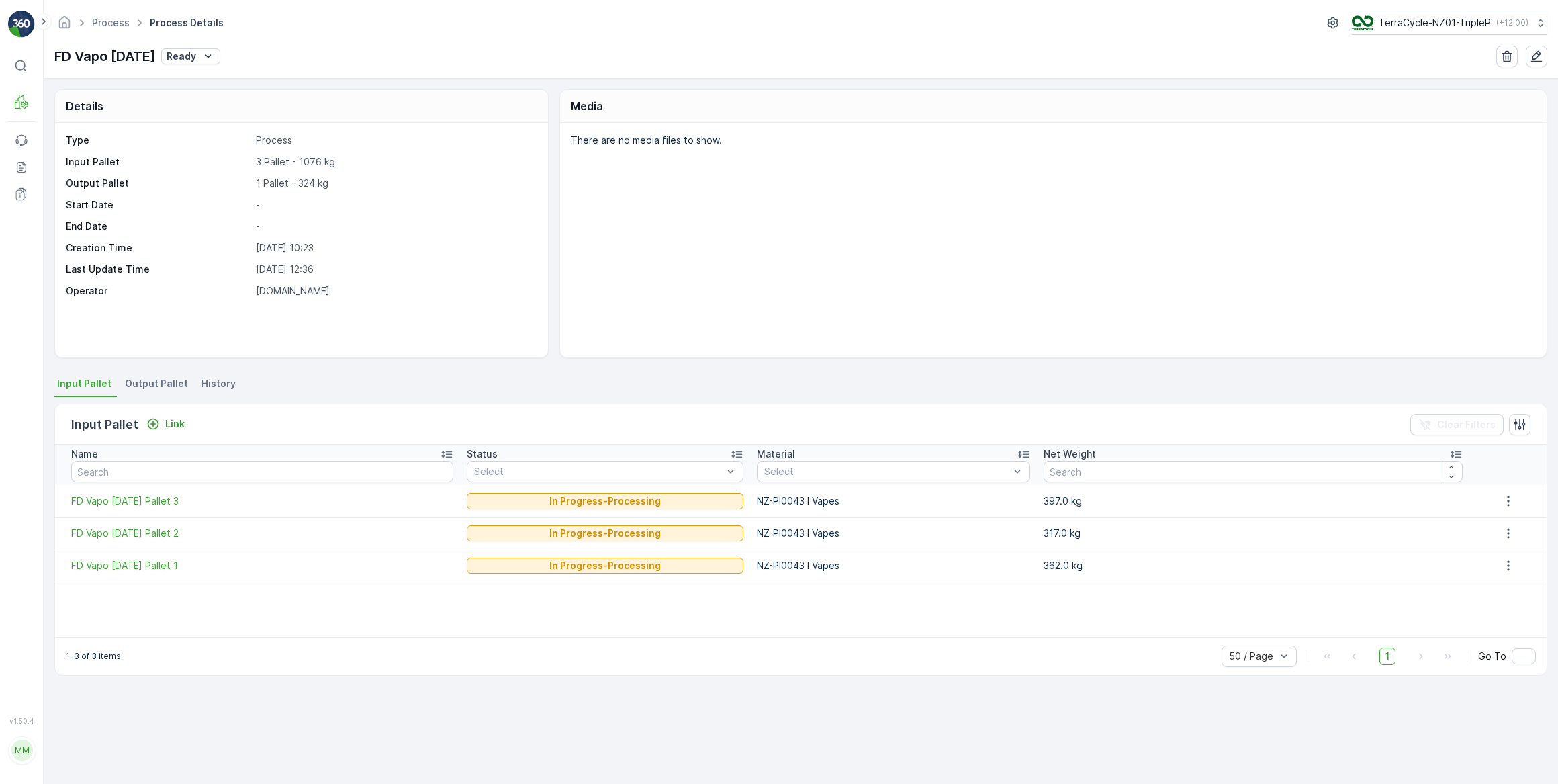
click at [164, 386] on span "Output Pallet" at bounding box center [156, 383] width 63 height 14
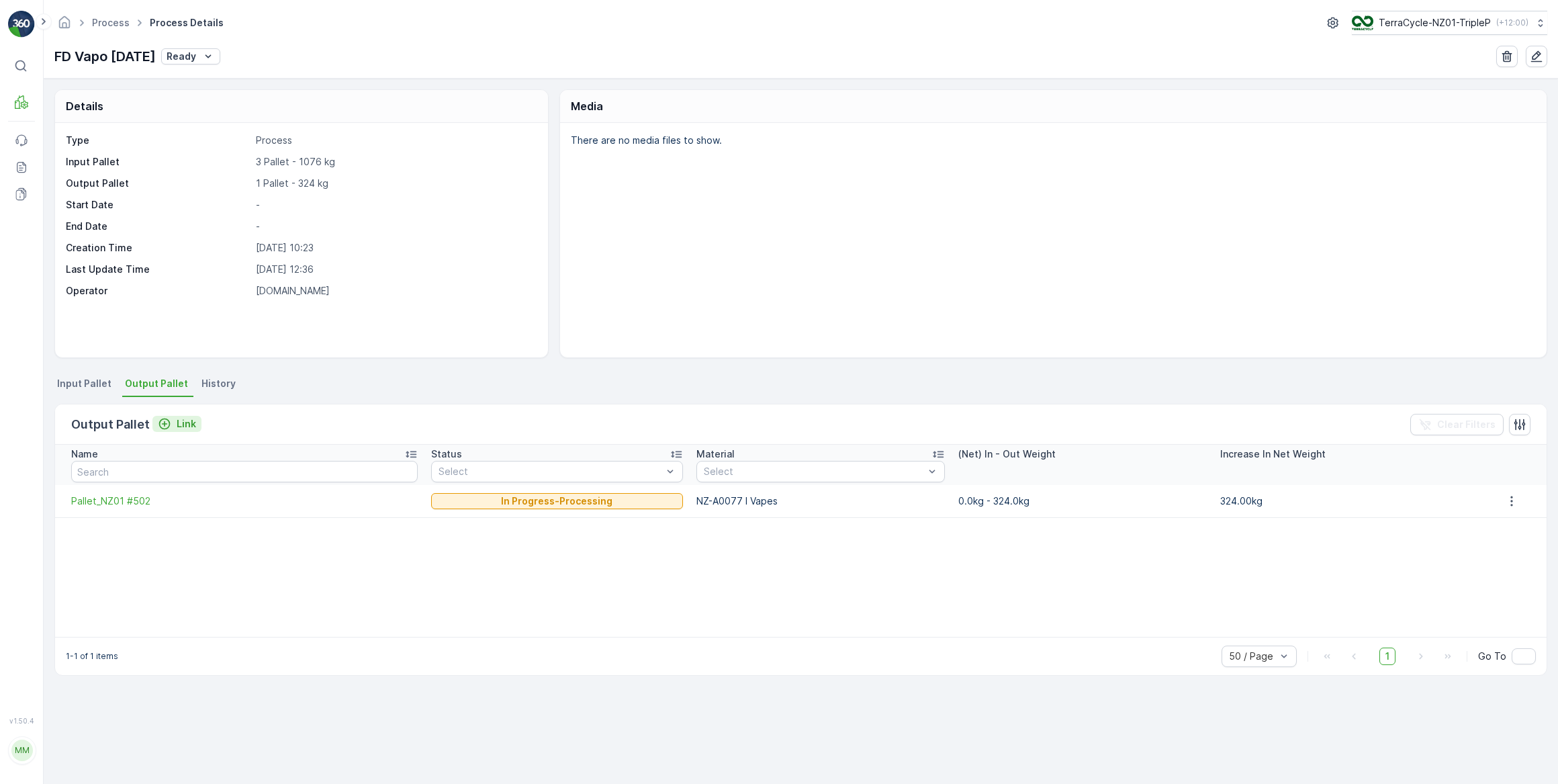
click at [182, 423] on p "Link" at bounding box center [186, 423] width 19 height 14
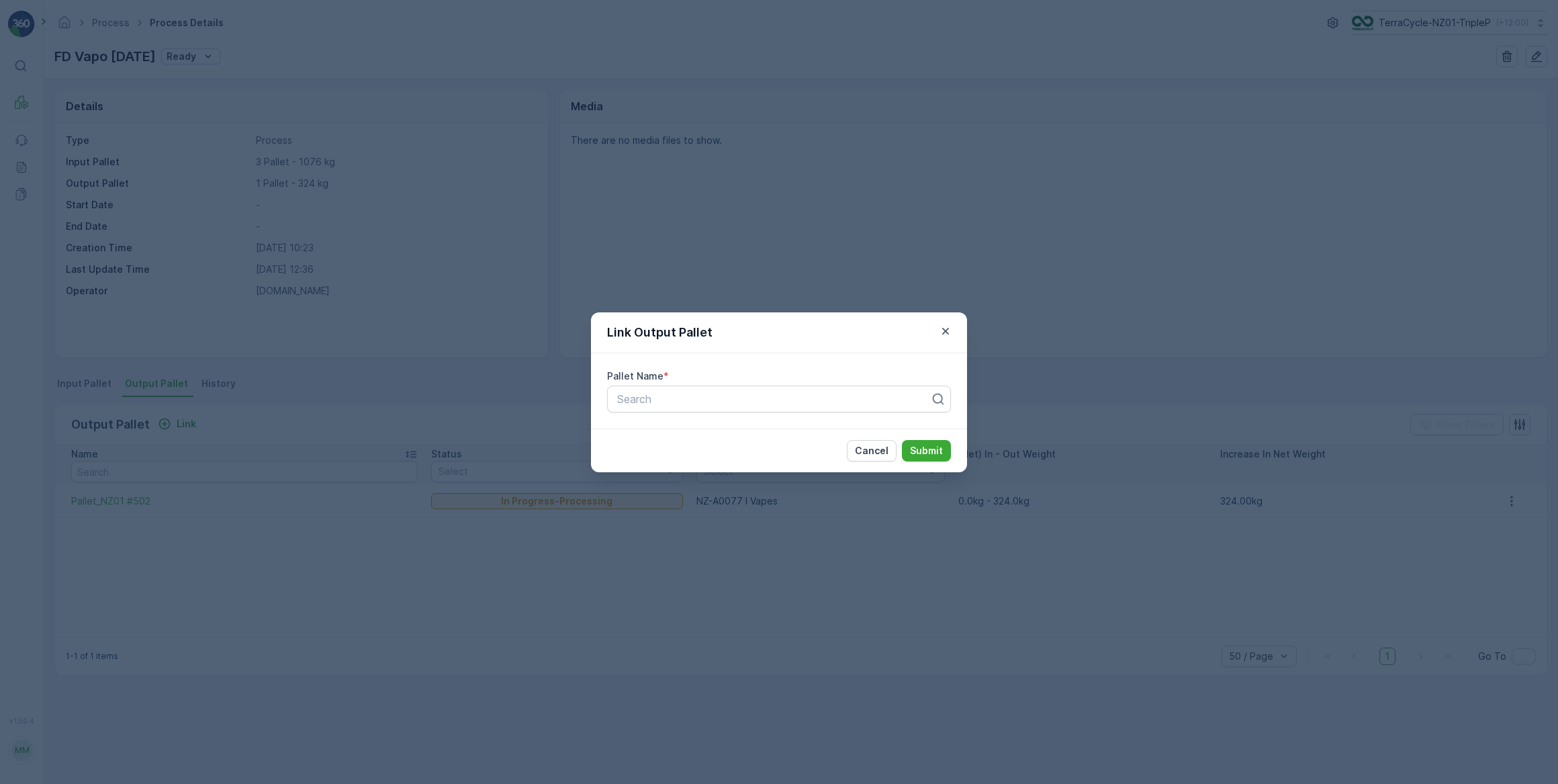
click at [624, 409] on div "Search" at bounding box center [779, 398] width 344 height 26
type input "503"
click at [703, 432] on span "Pallet_NZ01 #503" at bounding box center [660, 431] width 89 height 12
click at [934, 454] on p "Submit" at bounding box center [926, 450] width 33 height 14
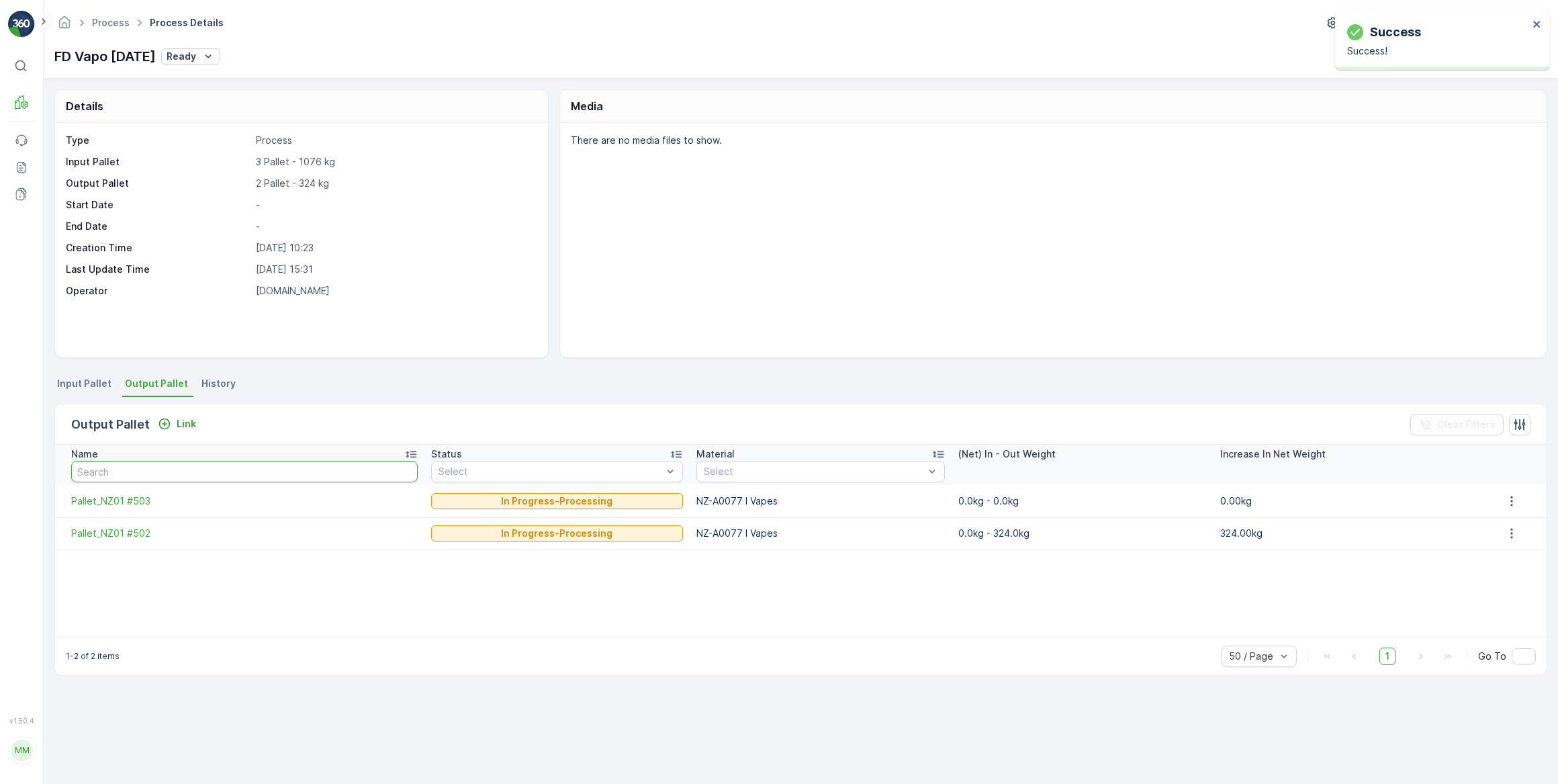
click at [149, 467] on input "text" at bounding box center [244, 471] width 346 height 22
type input "504"
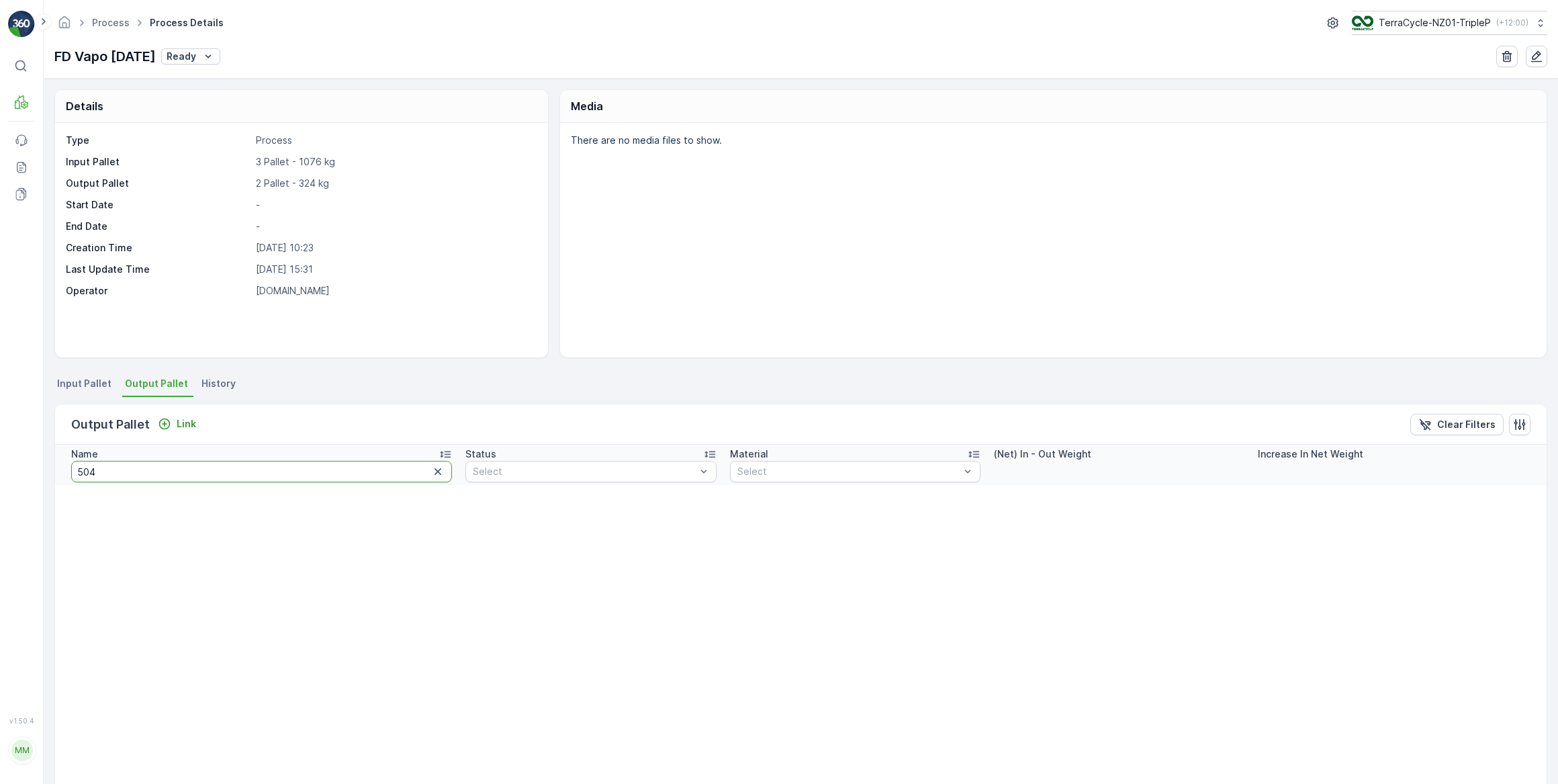
click at [108, 469] on input "504" at bounding box center [262, 471] width 381 height 22
type input "5"
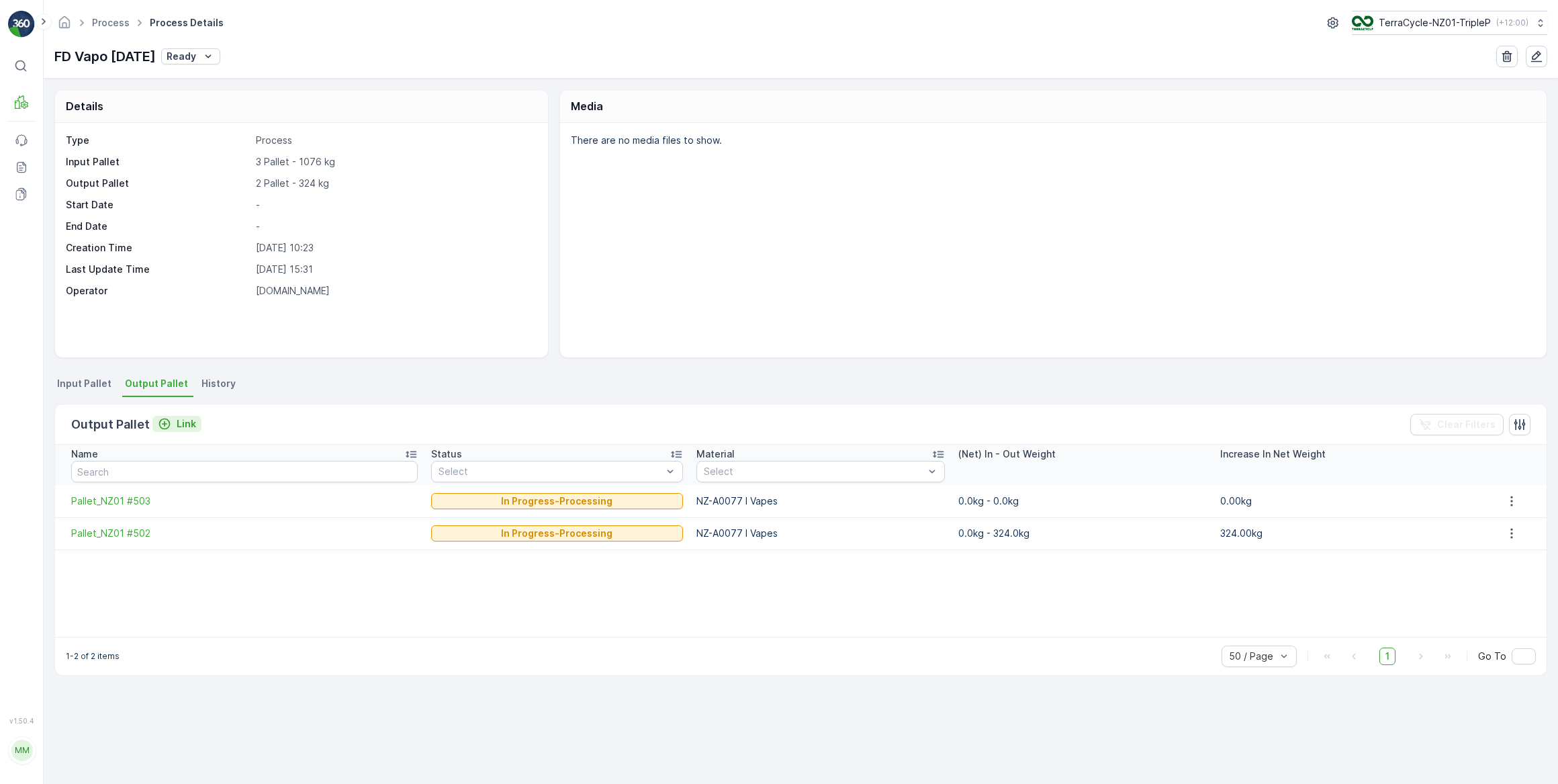
click at [182, 423] on p "Link" at bounding box center [186, 423] width 19 height 14
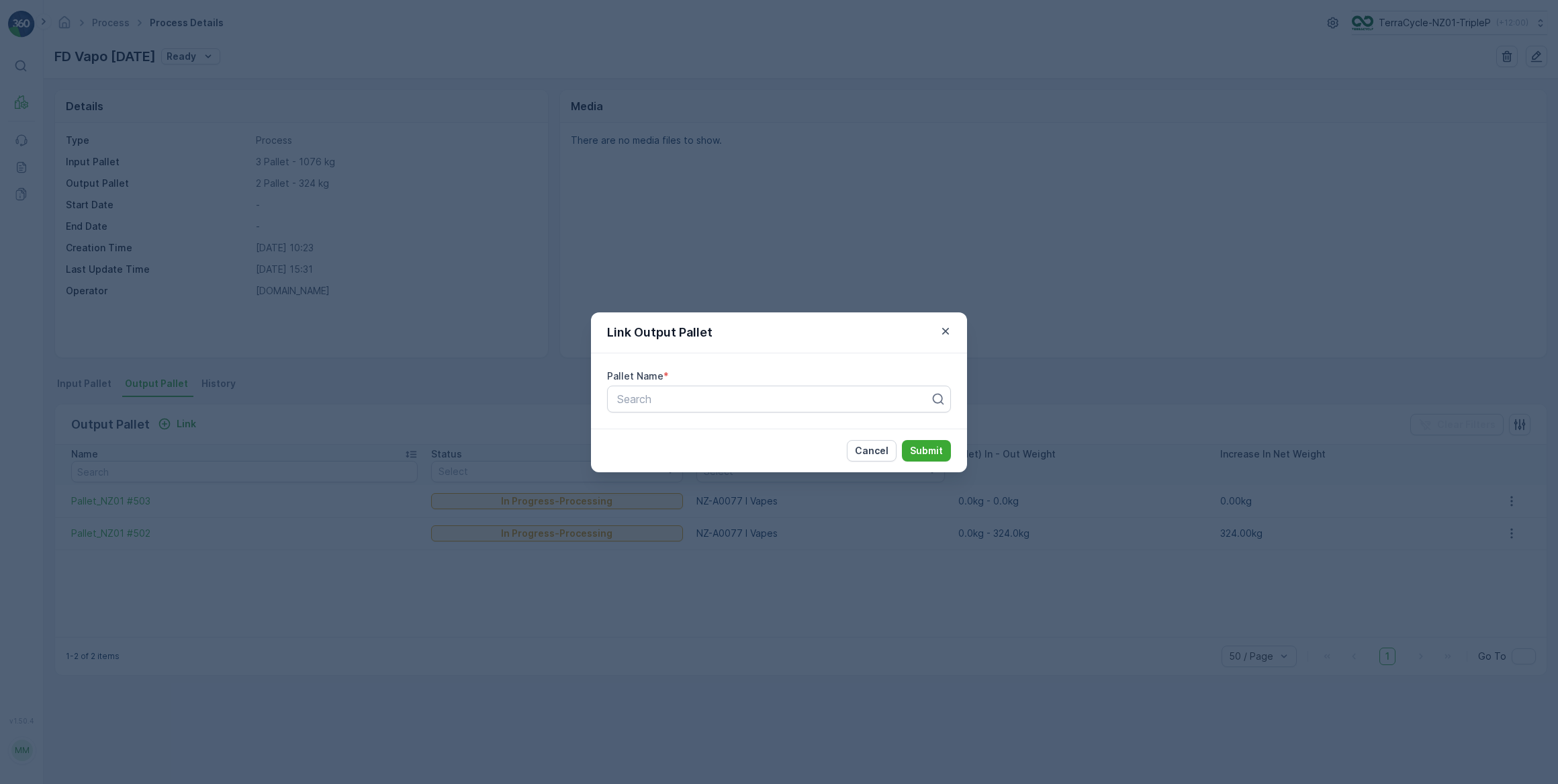
click at [634, 406] on div "Search" at bounding box center [773, 399] width 315 height 16
type input "504"
click at [687, 428] on span "Pallet_NZ01 #504" at bounding box center [660, 431] width 89 height 12
click at [923, 450] on p "Submit" at bounding box center [926, 450] width 33 height 14
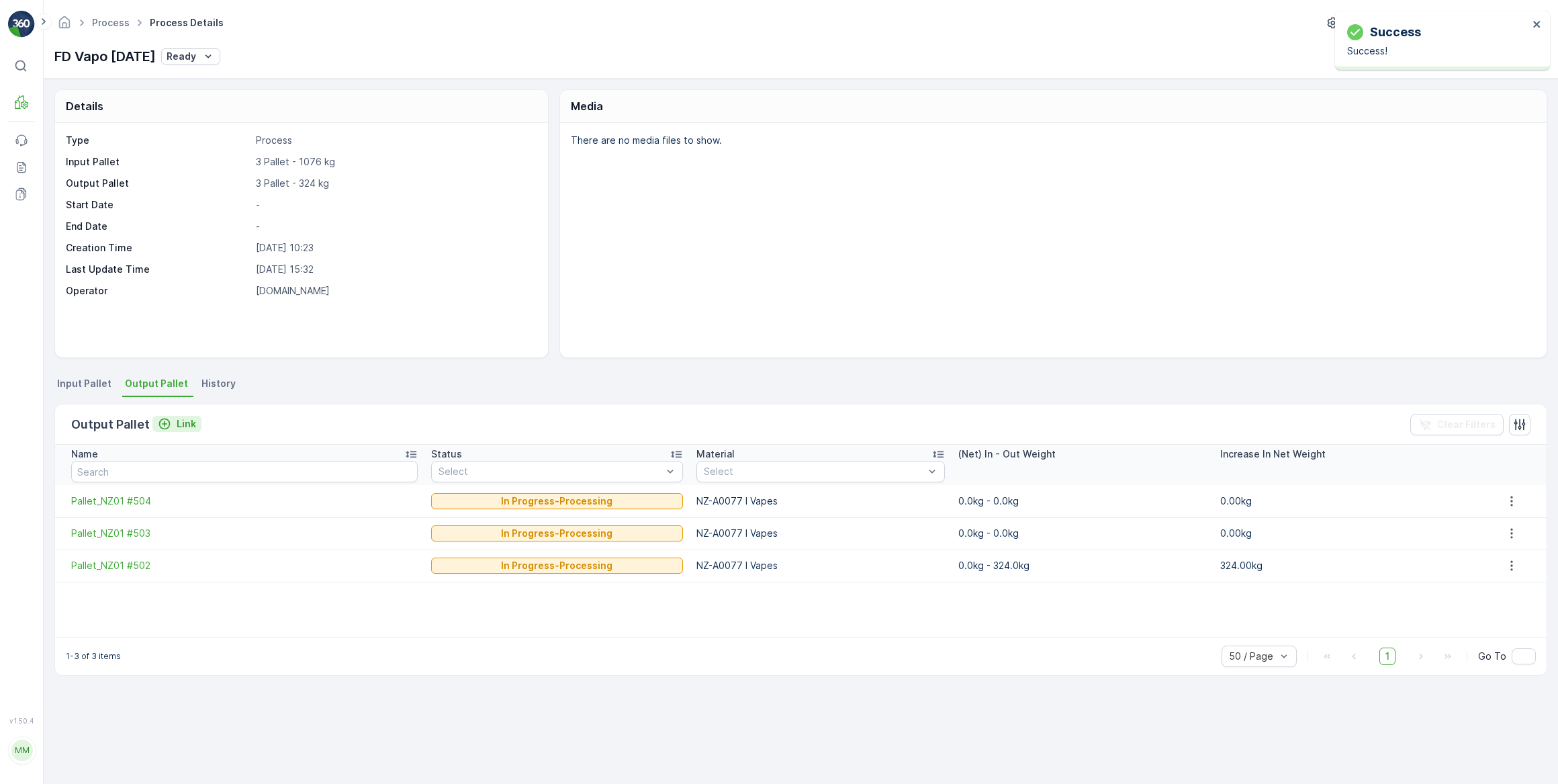
click at [187, 425] on p "Link" at bounding box center [186, 423] width 19 height 14
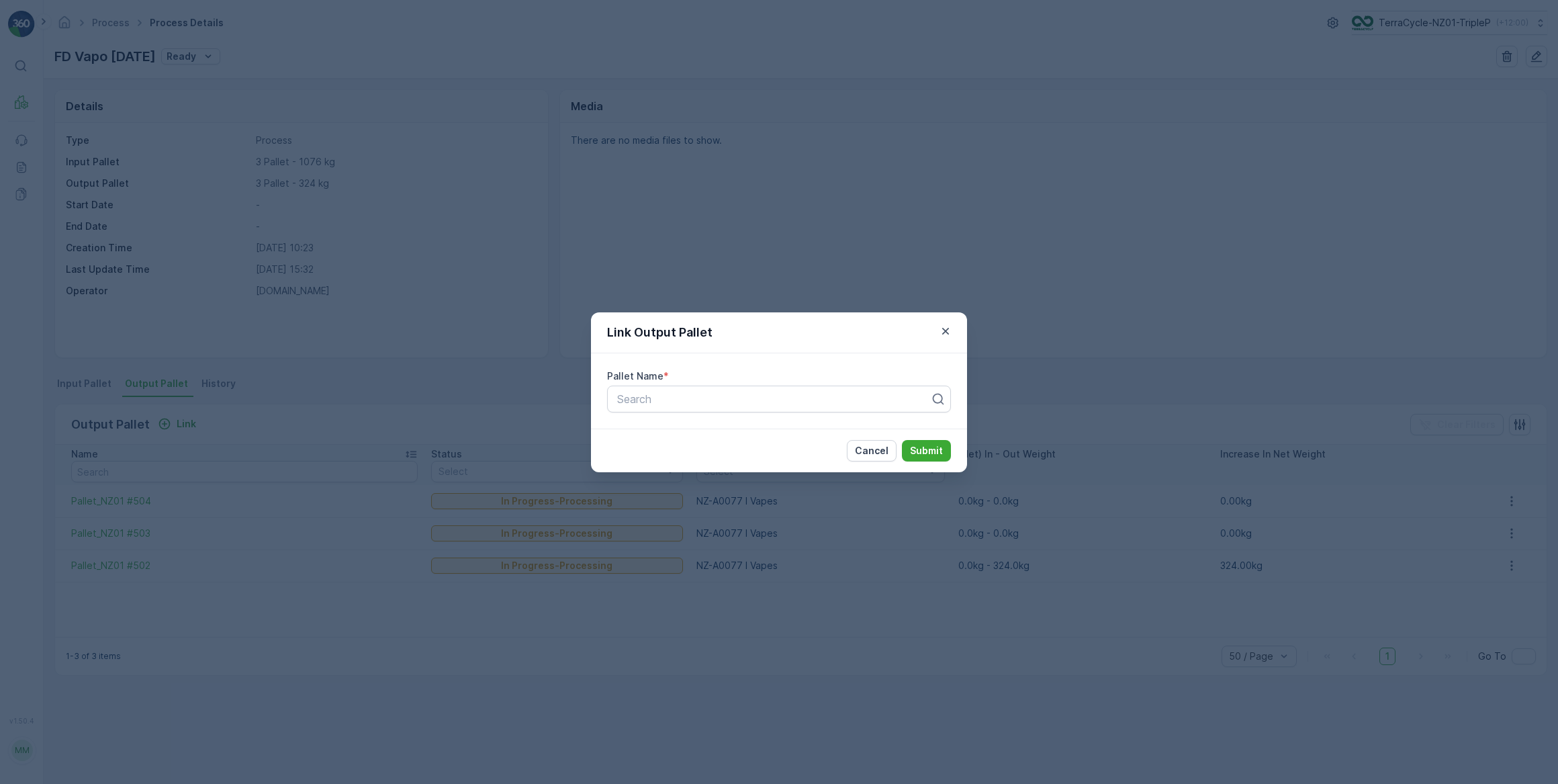
click at [740, 404] on div "Search" at bounding box center [773, 399] width 315 height 16
type input "505"
click at [705, 457] on div "Pallet_NZ01 #505" at bounding box center [779, 454] width 327 height 12
click at [927, 449] on p "Submit" at bounding box center [926, 450] width 33 height 14
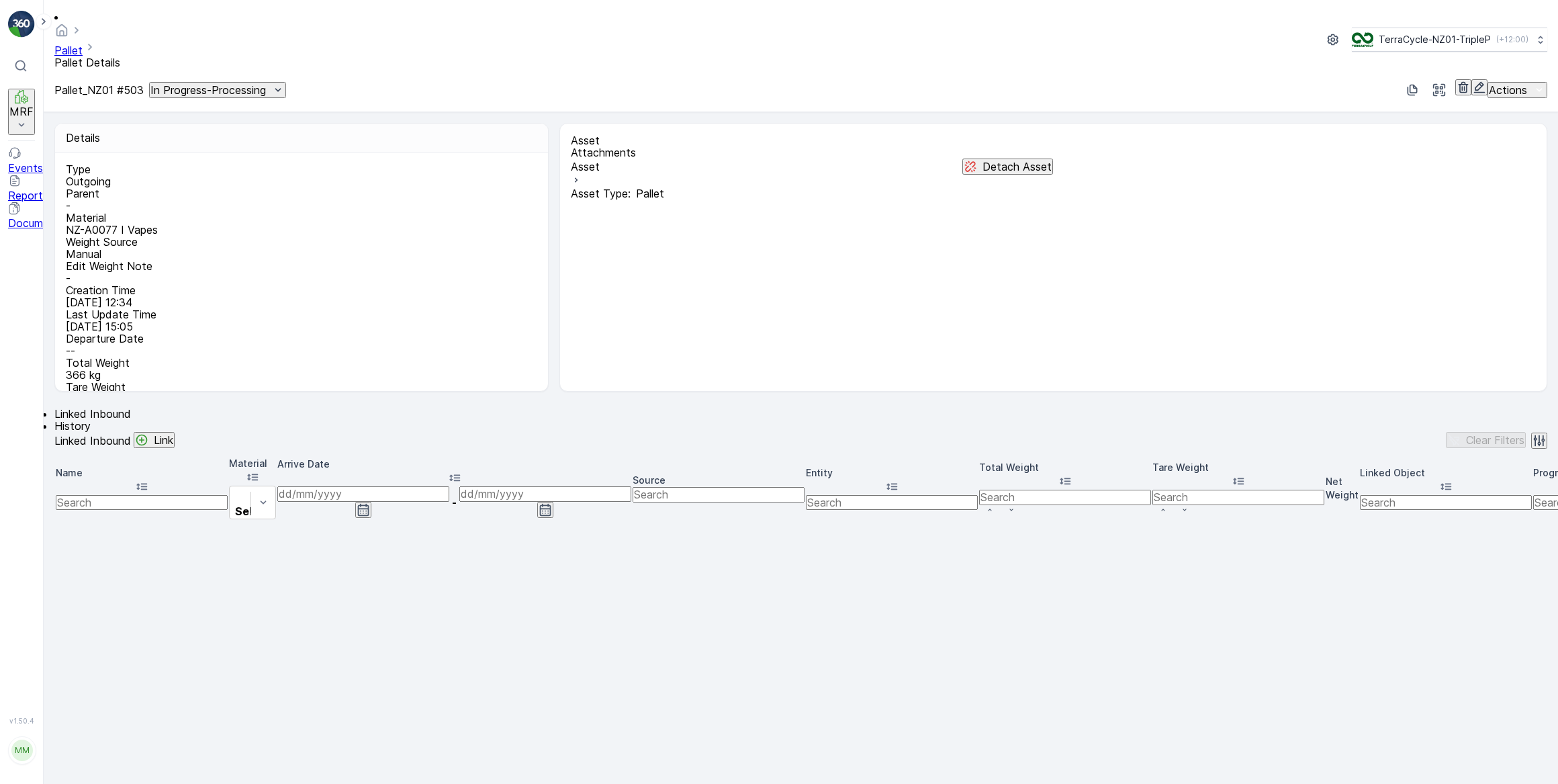
click at [1472, 80] on icon "button" at bounding box center [1479, 87] width 14 height 14
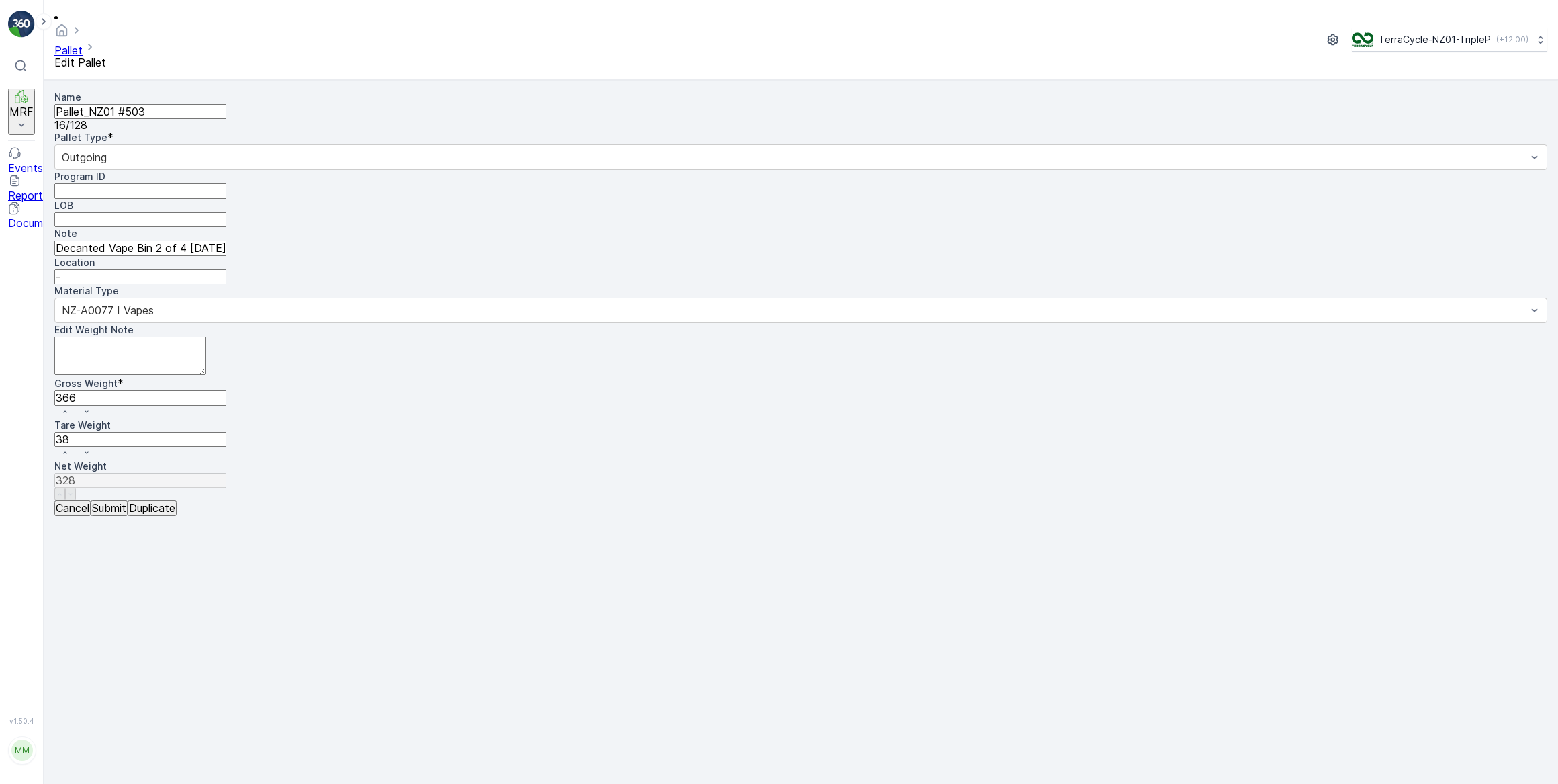
click at [226, 390] on Weight "366" at bounding box center [140, 397] width 172 height 15
type Weight "36"
type Weight "-2"
type Weight "3"
type Weight "-35"
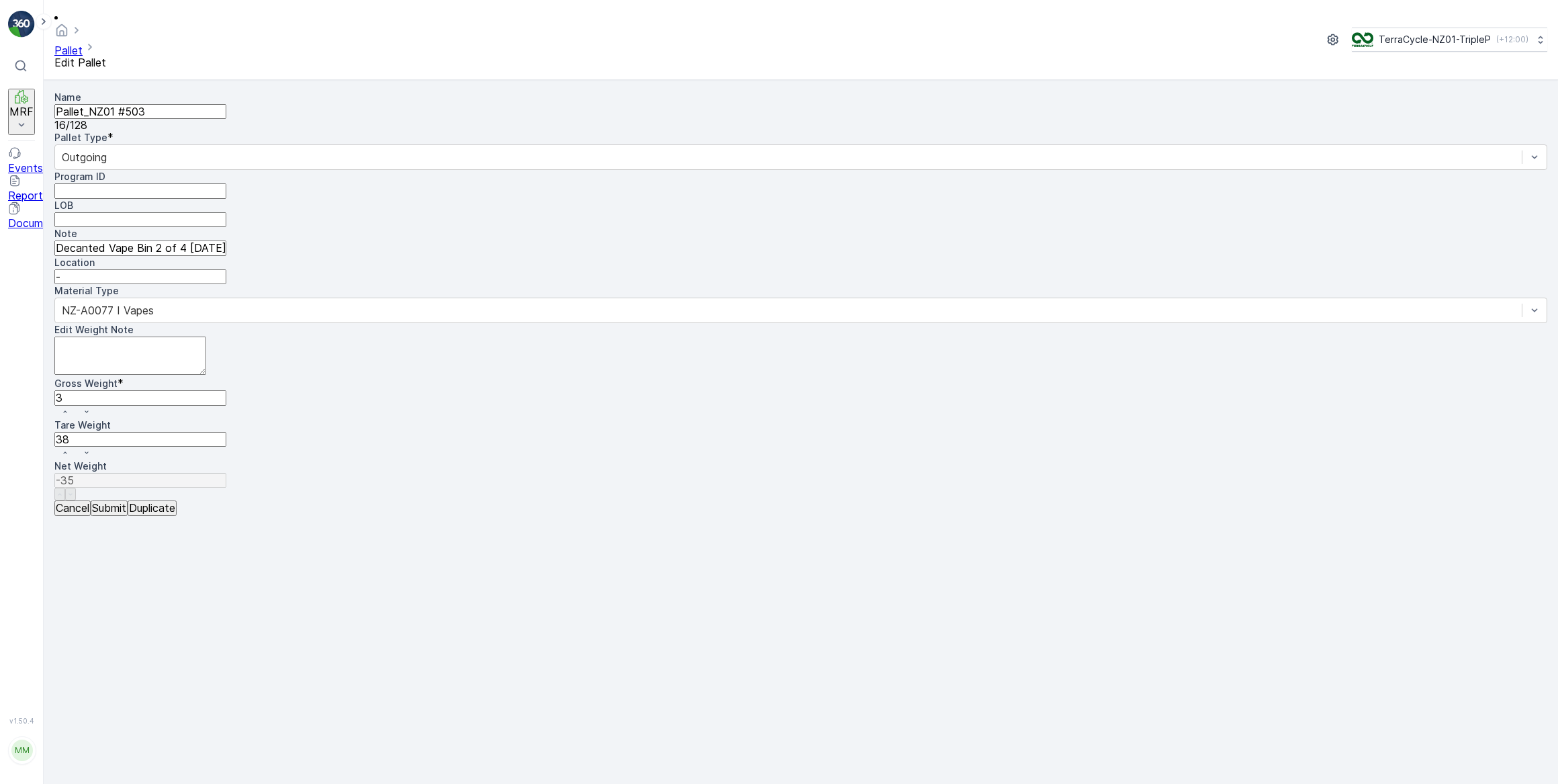
type Weight "0"
type Weight "-38"
type Weight "03"
type Weight "-35"
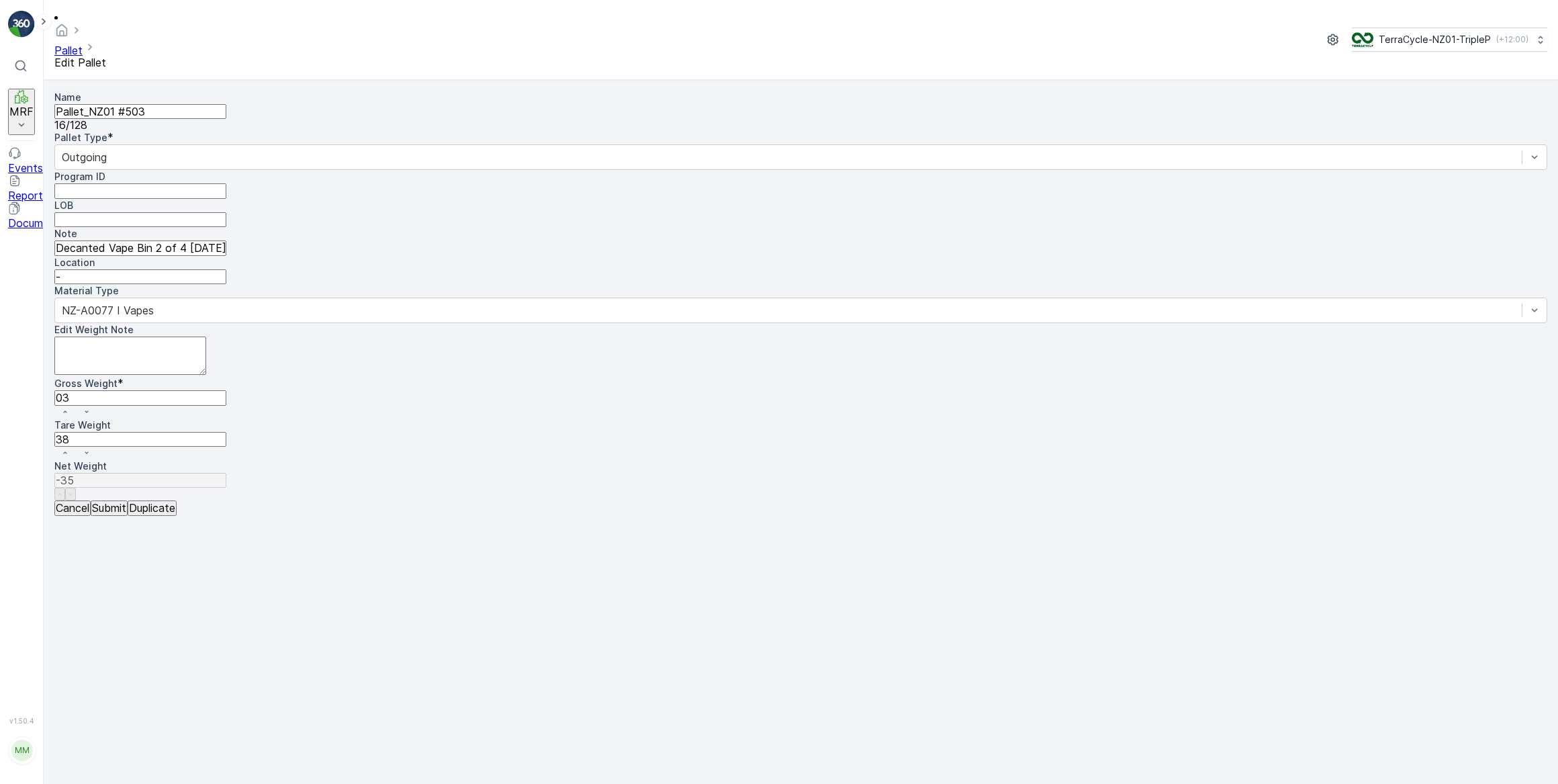
type Weight "038"
type Weight "0"
type Weight "038"
click at [126, 514] on p "Submit" at bounding box center [109, 507] width 35 height 12
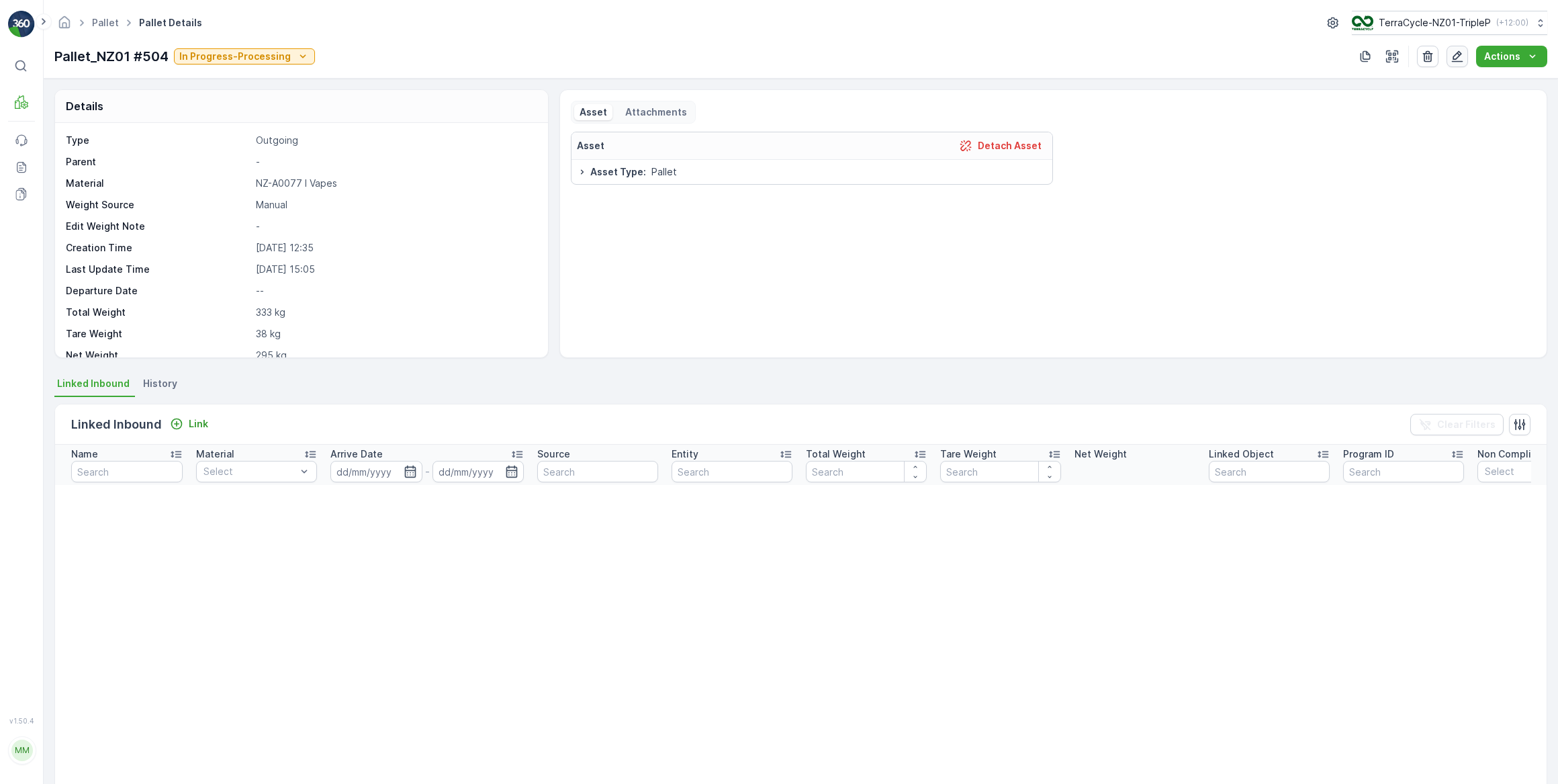
click at [1457, 57] on icon "button" at bounding box center [1457, 57] width 14 height 14
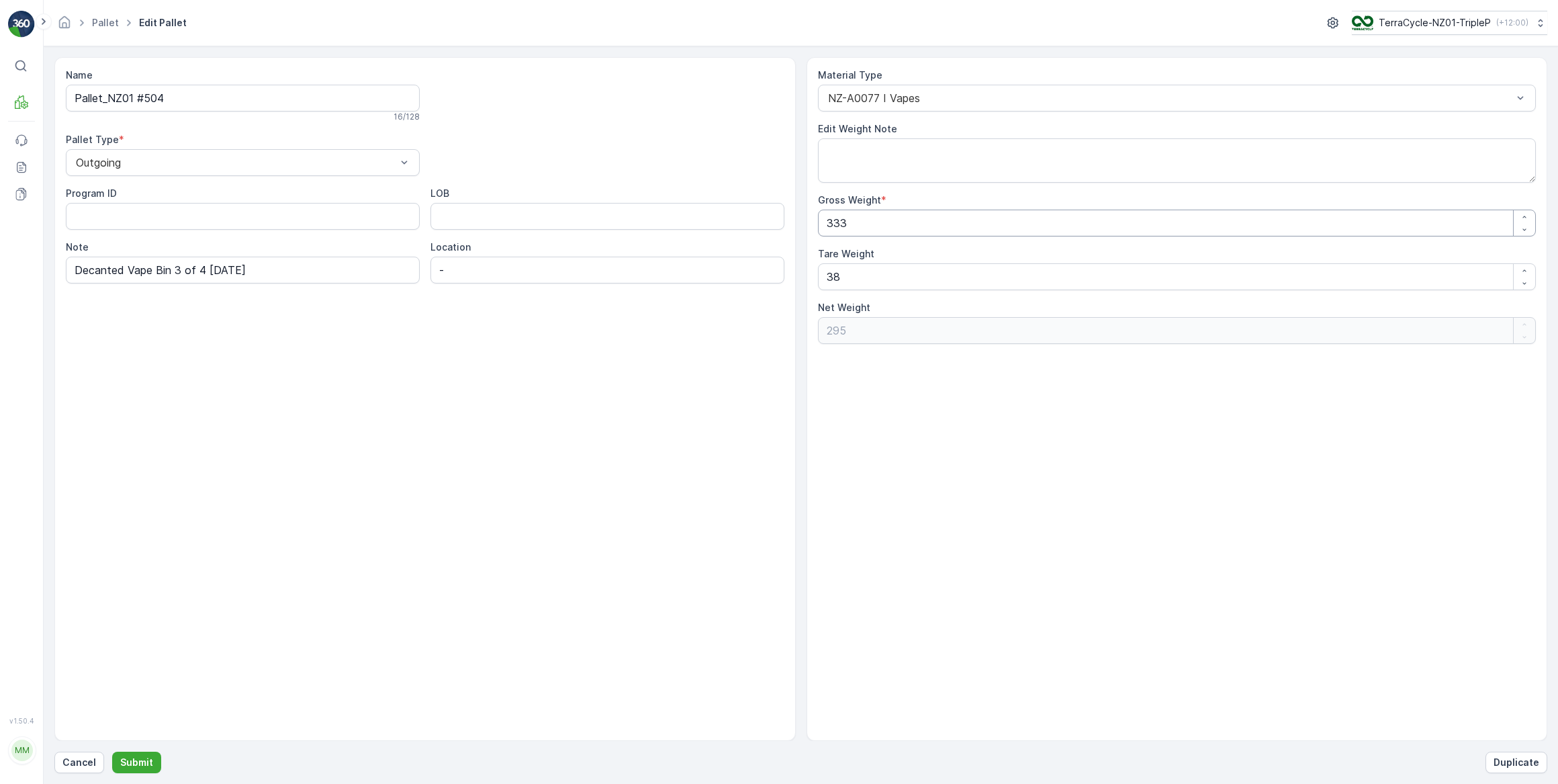
click at [917, 220] on Weight "333" at bounding box center [1177, 222] width 718 height 26
type Weight "33"
type Weight "-5"
type Weight "3"
type Weight "-35"
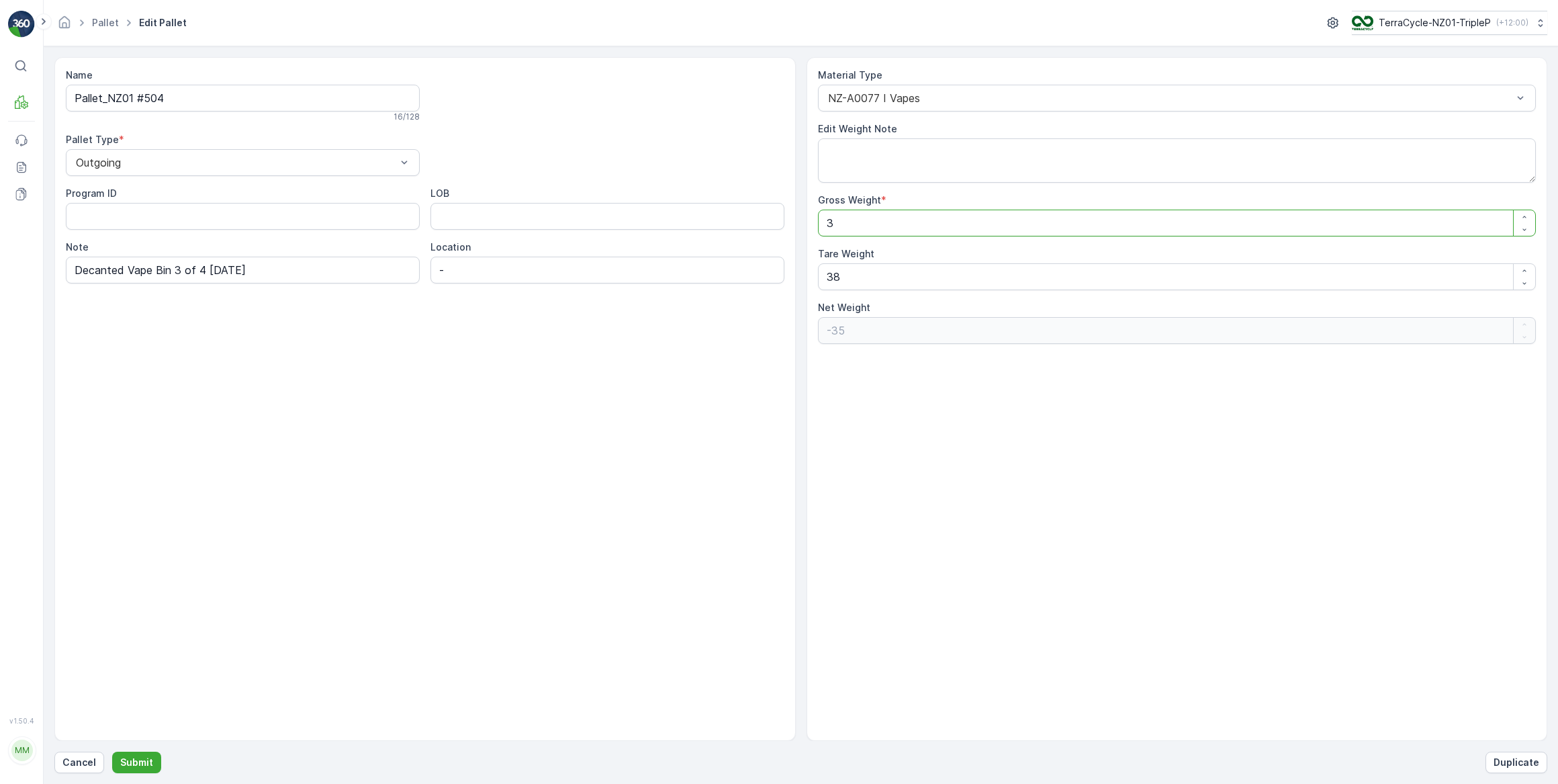
type Weight "38"
type Weight "0"
type Weight "38"
drag, startPoint x: 547, startPoint y: 398, endPoint x: 439, endPoint y: 481, distance: 136.2
drag, startPoint x: 439, startPoint y: 481, endPoint x: 147, endPoint y: 759, distance: 403.2
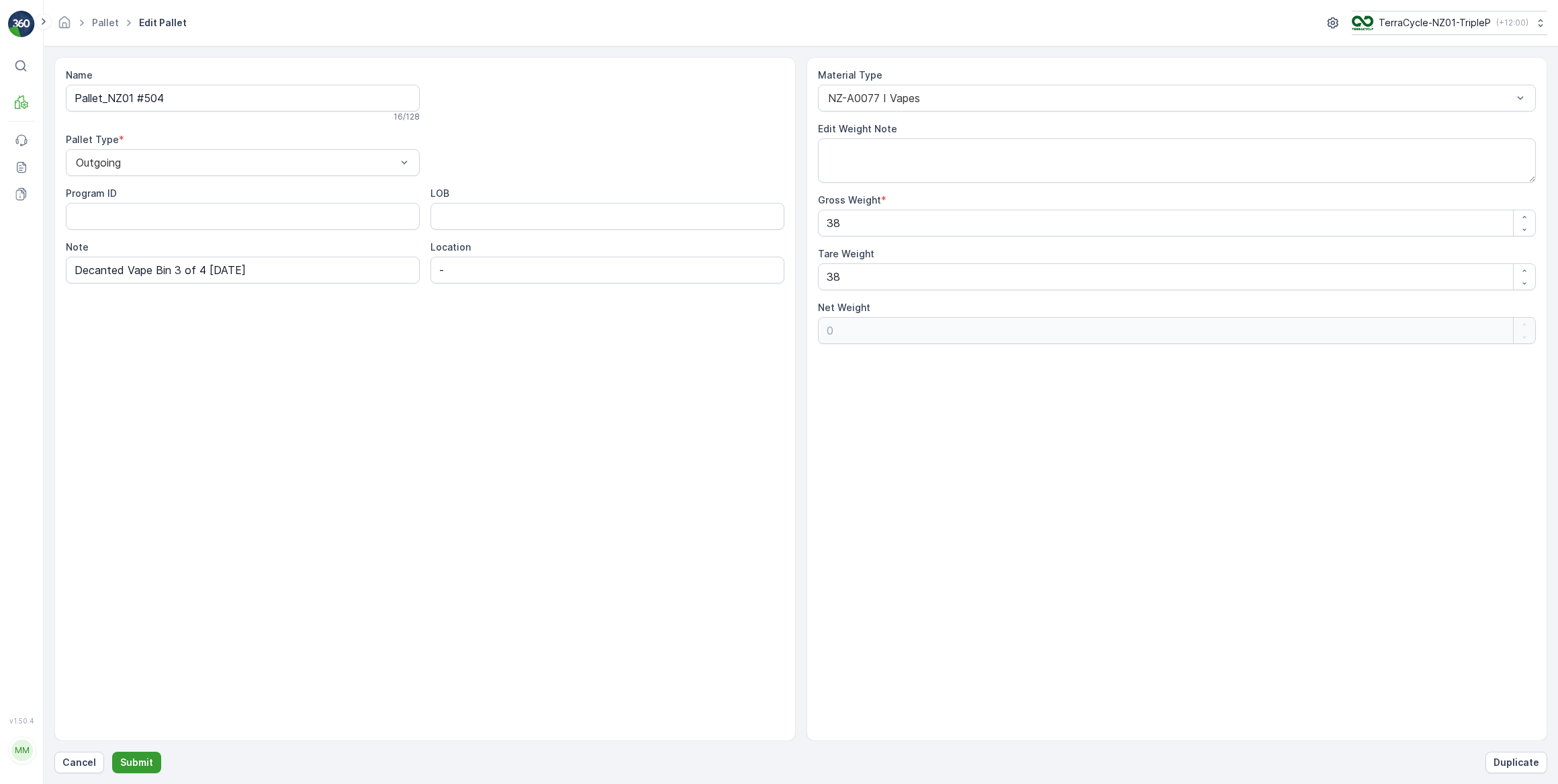
click at [147, 759] on p "Submit" at bounding box center [137, 762] width 33 height 14
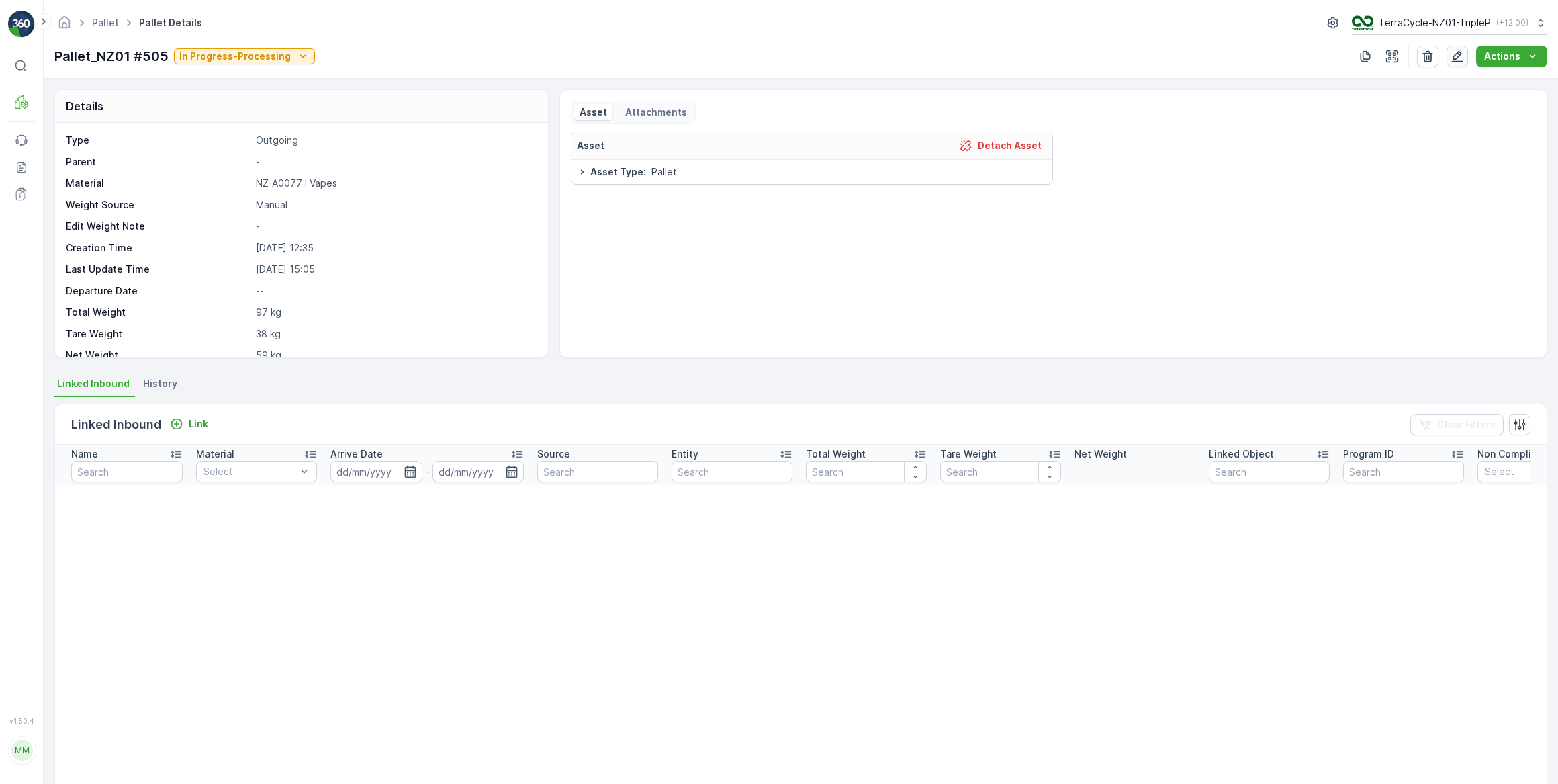
click at [1460, 57] on icon "button" at bounding box center [1458, 57] width 12 height 12
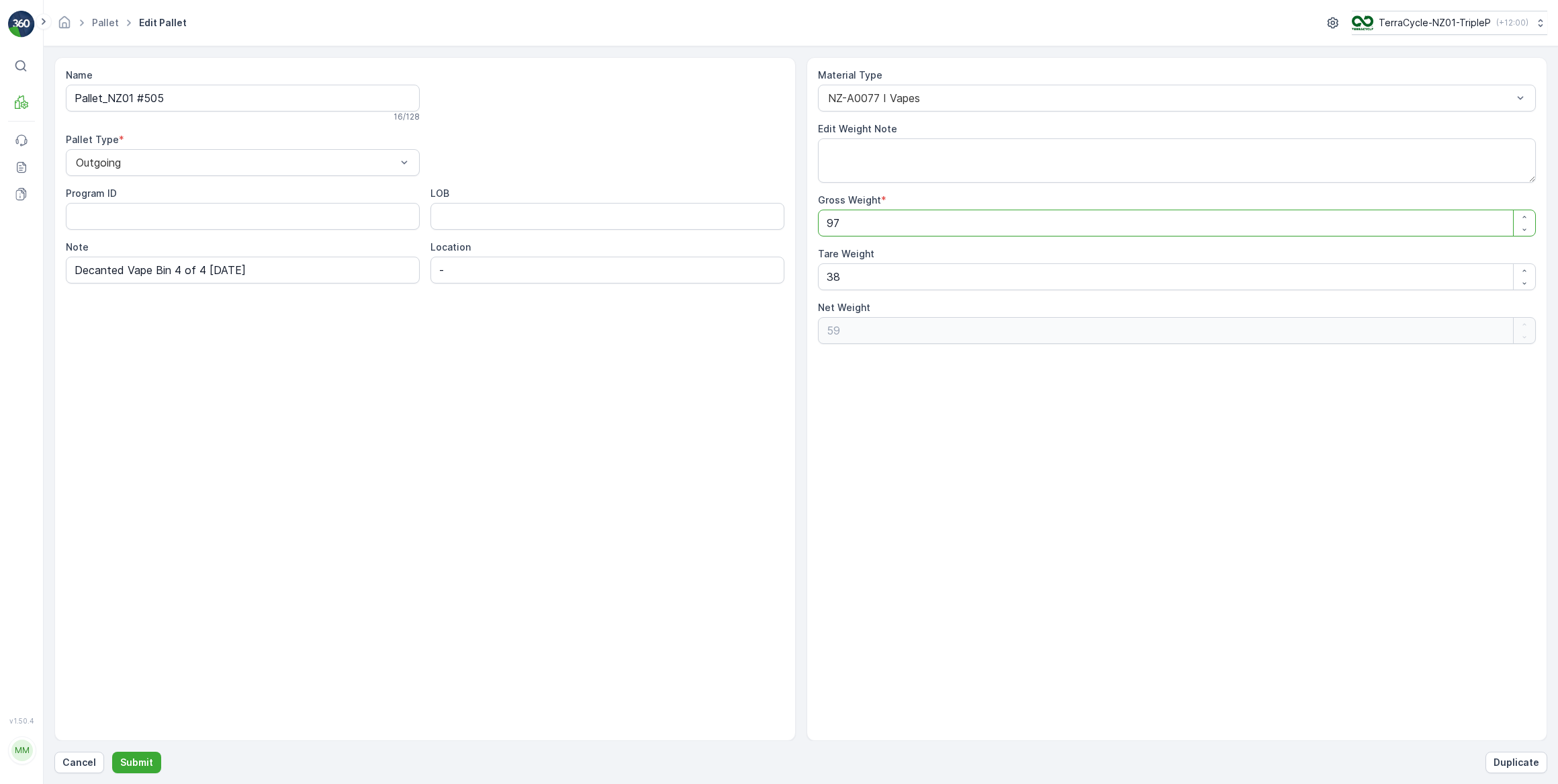
click at [942, 226] on Weight "97" at bounding box center [1177, 222] width 718 height 26
type Weight "9"
type Weight "-29"
type Weight "0"
type Weight "3"
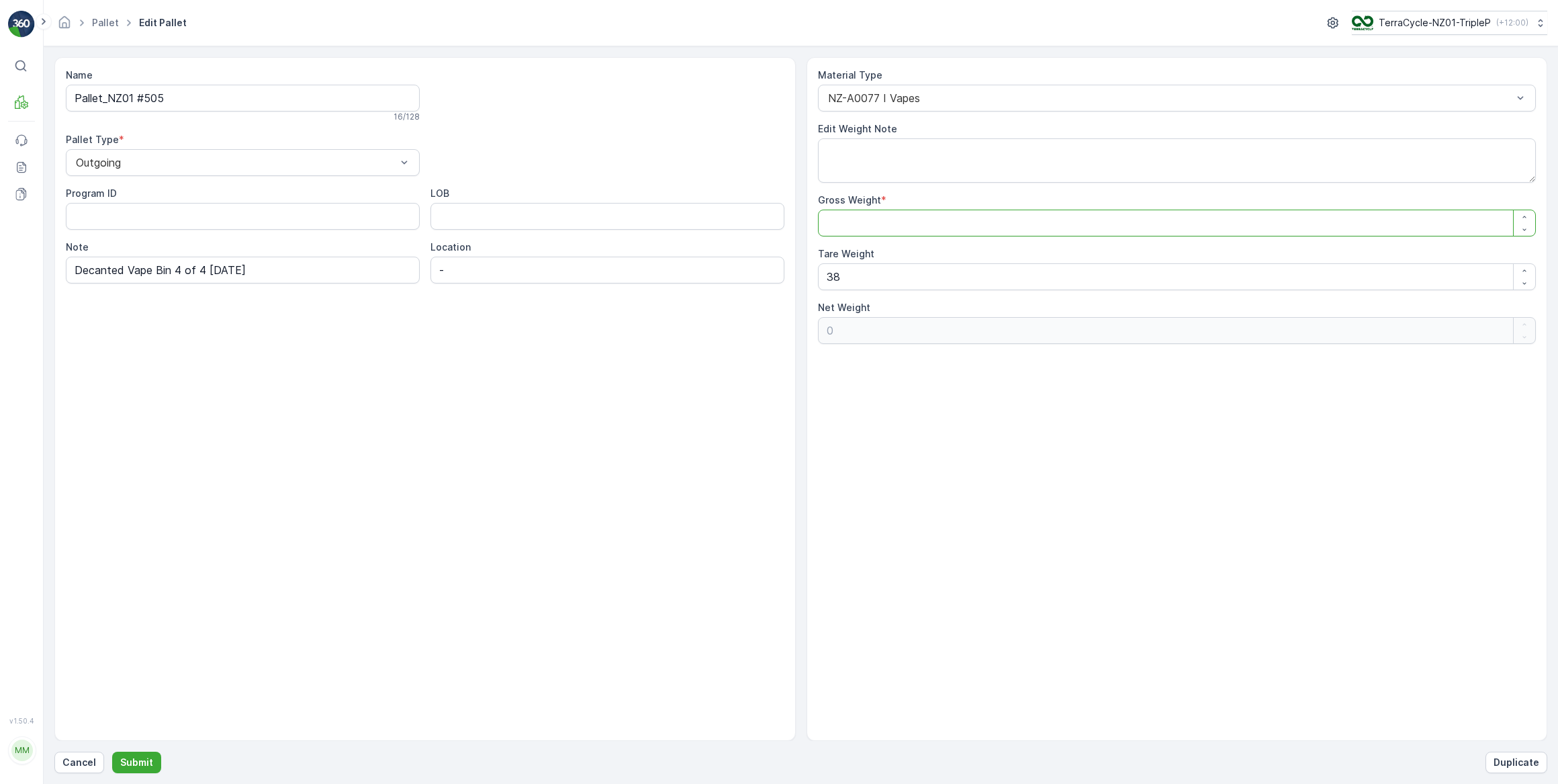
type Weight "-35"
type Weight "38"
type Weight "0"
type Weight "38"
click at [142, 759] on p "Submit" at bounding box center [137, 762] width 33 height 14
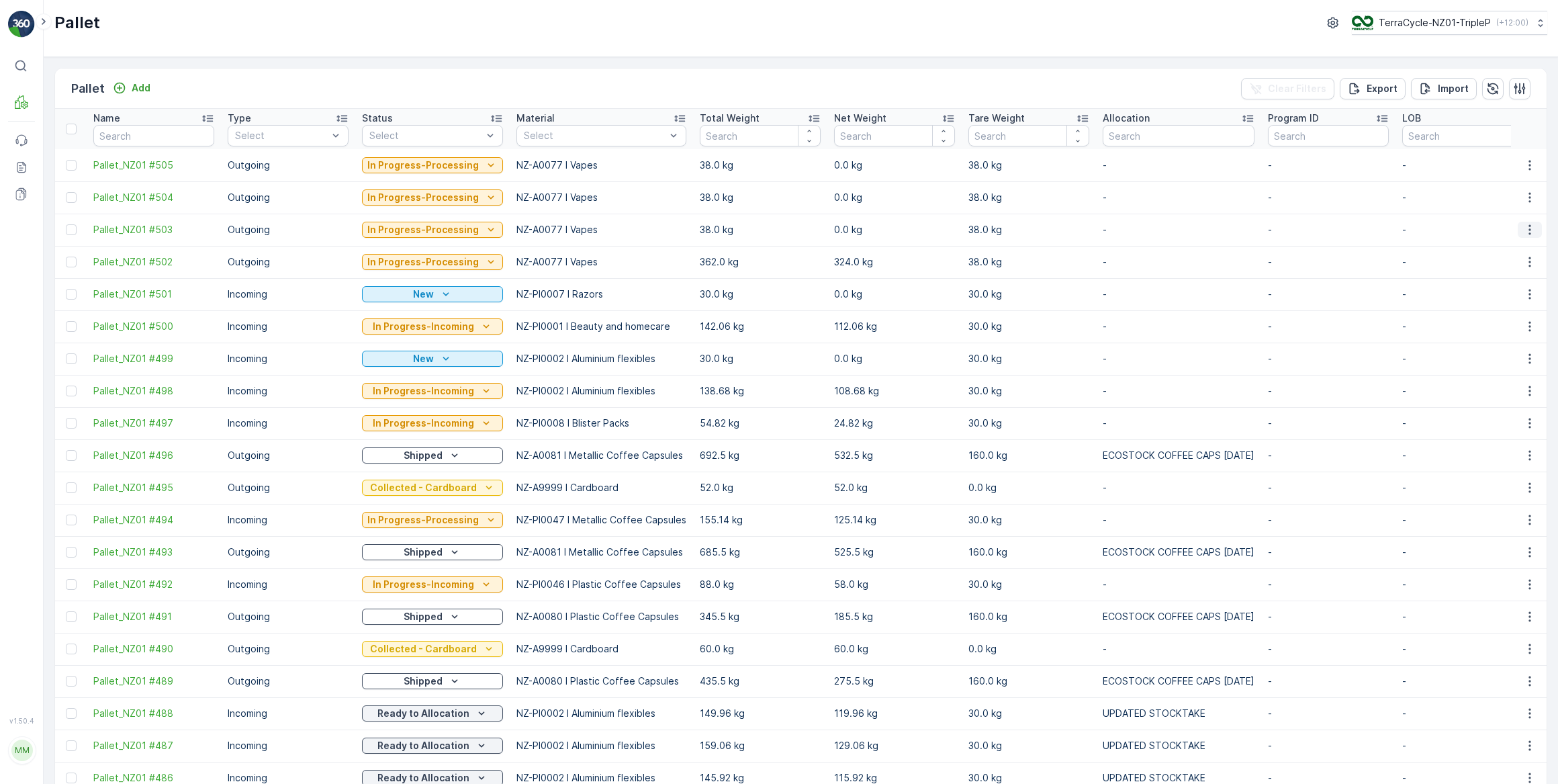
click at [1524, 228] on icon "button" at bounding box center [1530, 230] width 14 height 14
click at [1505, 302] on span "Update Weight" at bounding box center [1509, 305] width 68 height 14
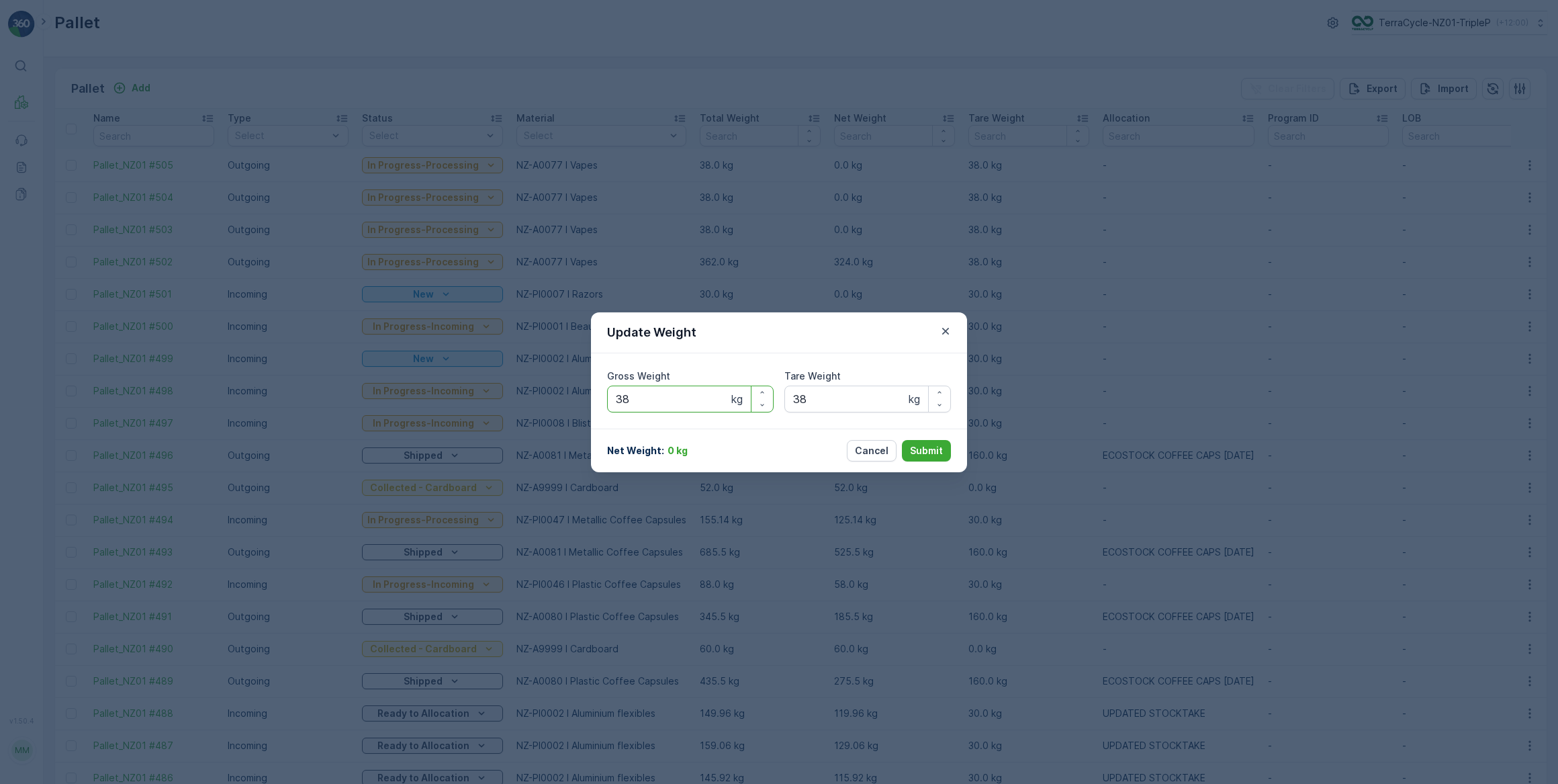
drag, startPoint x: 673, startPoint y: 405, endPoint x: 603, endPoint y: 394, distance: 70.9
click at [603, 394] on div "Gross Weight 38 kg Tare Weight 38 kg" at bounding box center [779, 390] width 377 height 76
click at [881, 457] on p "Cancel" at bounding box center [872, 450] width 34 height 14
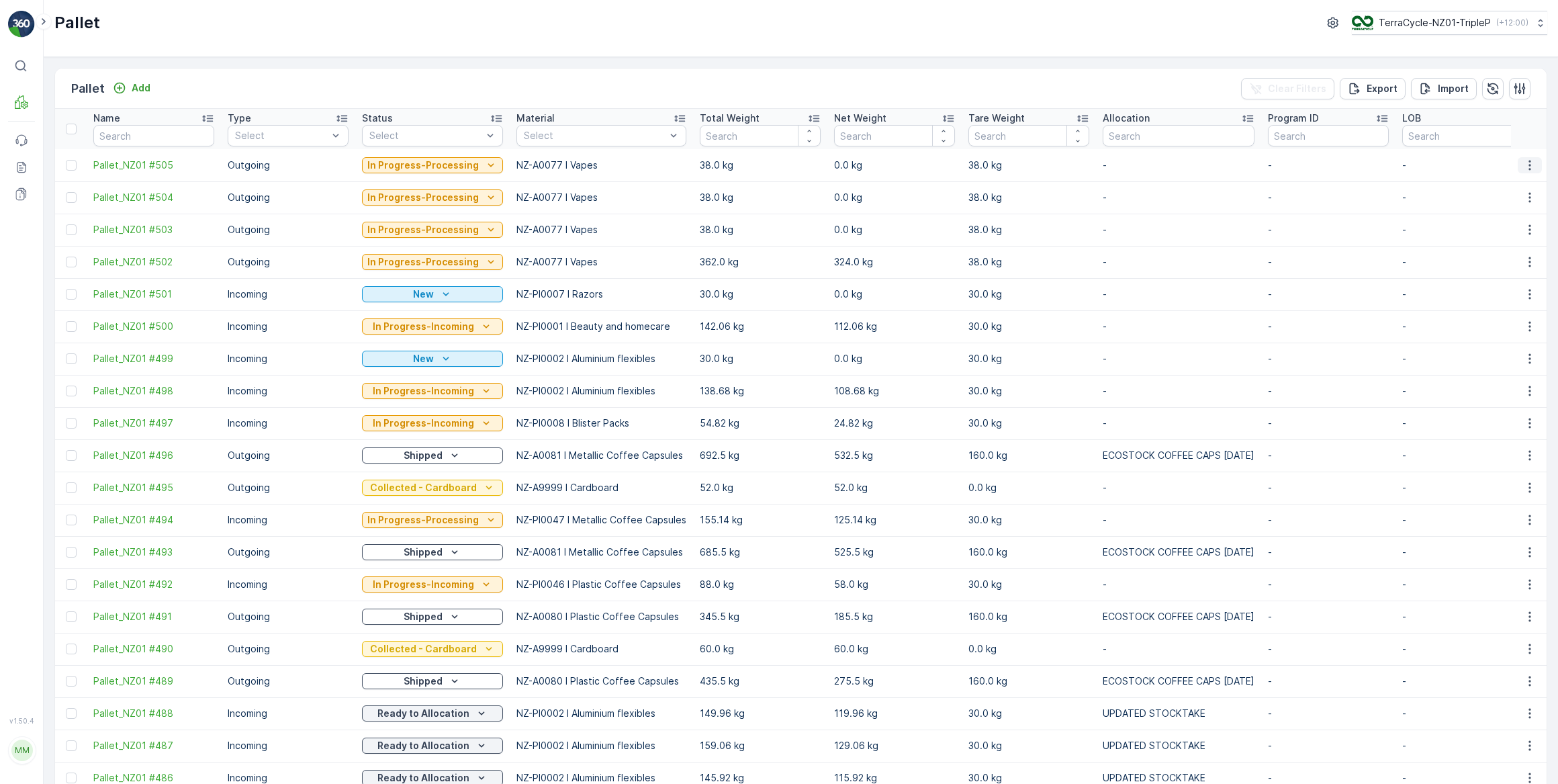
click at [1529, 160] on icon "button" at bounding box center [1530, 164] width 2 height 10
click at [1499, 240] on span "Update Weight" at bounding box center [1509, 241] width 68 height 14
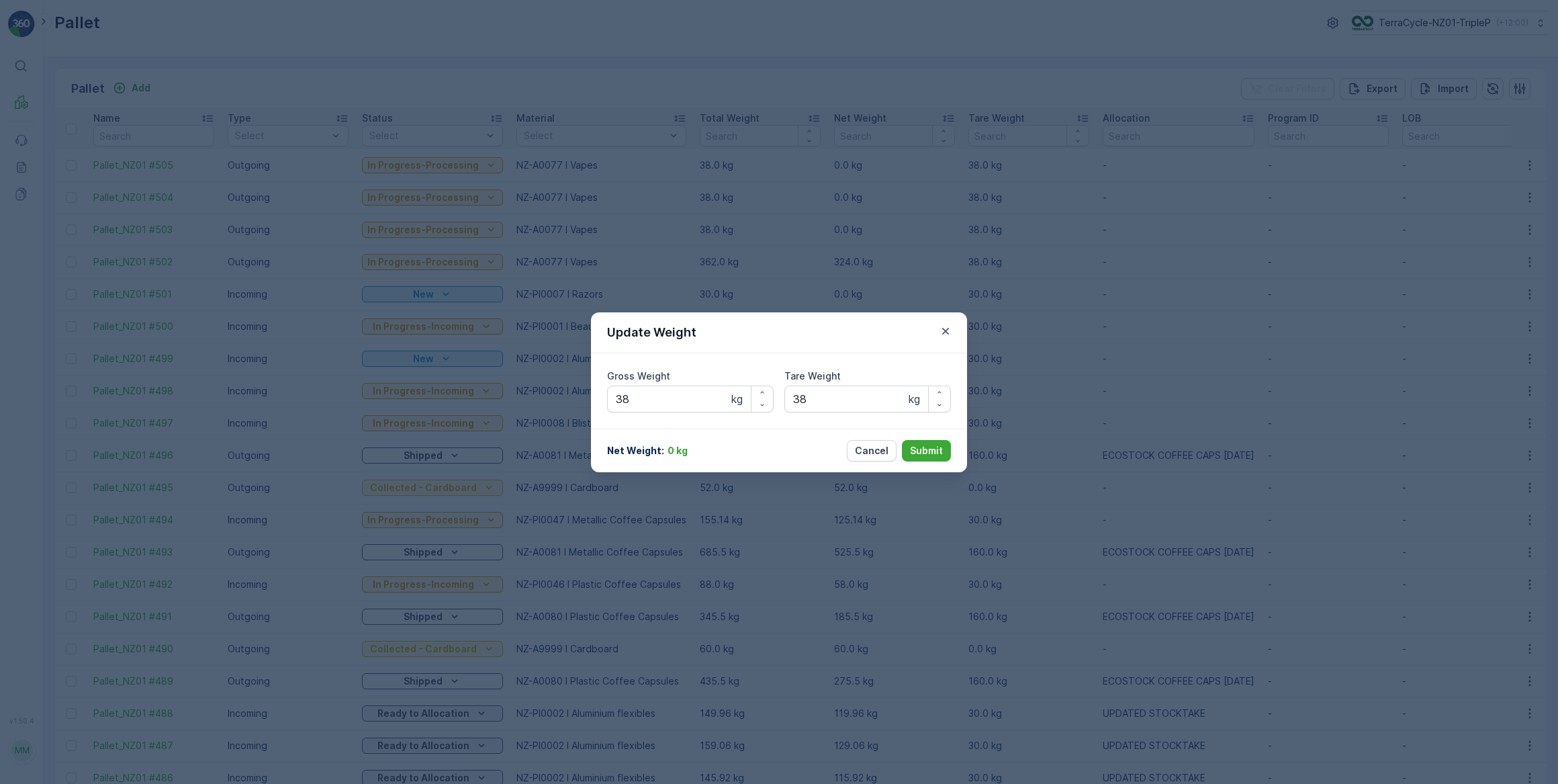
type Weight "38"
drag, startPoint x: 692, startPoint y: 402, endPoint x: 583, endPoint y: 402, distance: 109.0
click at [583, 402] on div "Update Weight Gross Weight 38 kg Tare Weight 38 kg Net Weight : 0 kg Cancel Sub…" at bounding box center [779, 392] width 1558 height 784
type Weight "97"
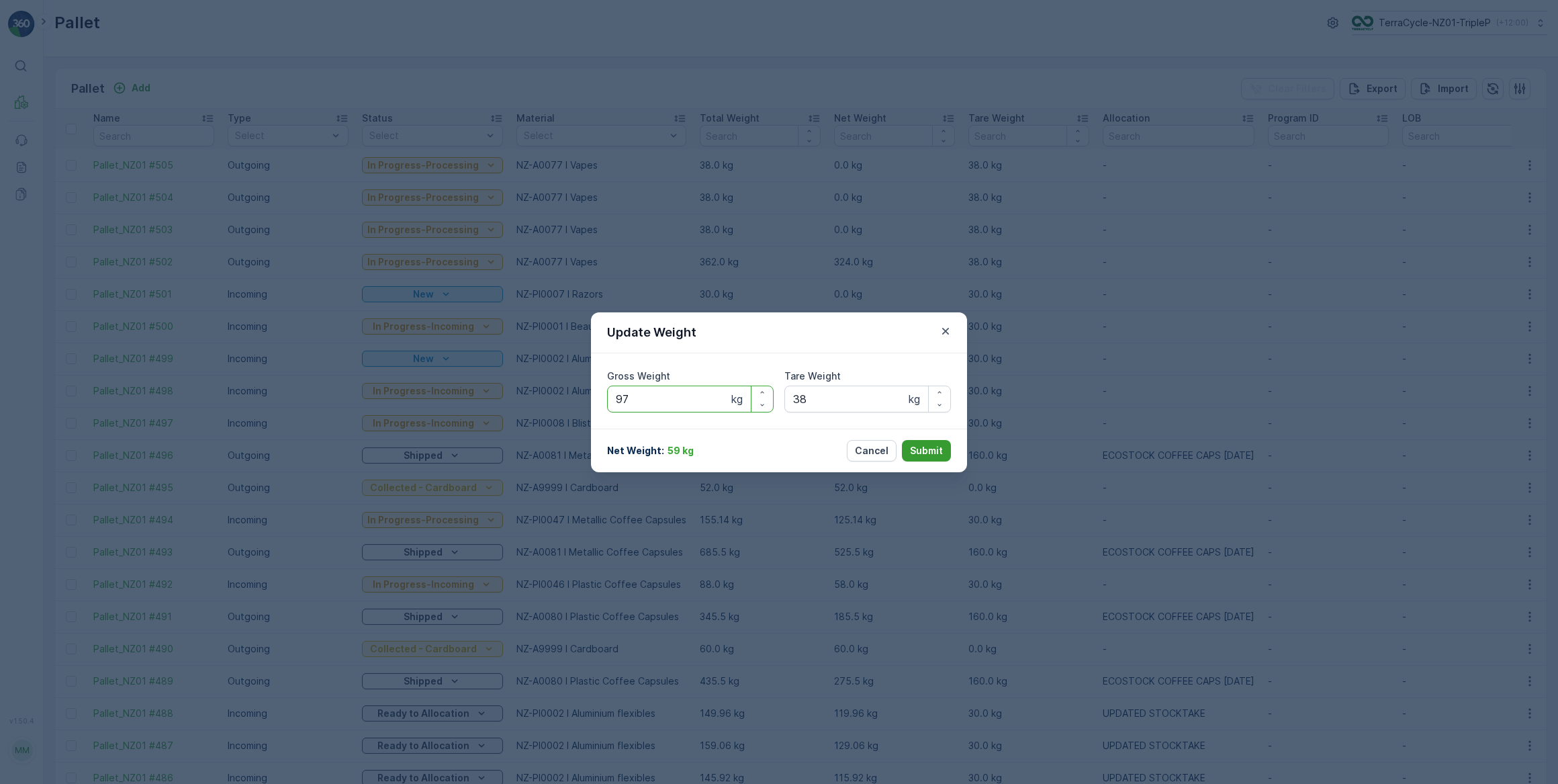
click at [932, 452] on p "Submit" at bounding box center [926, 450] width 33 height 14
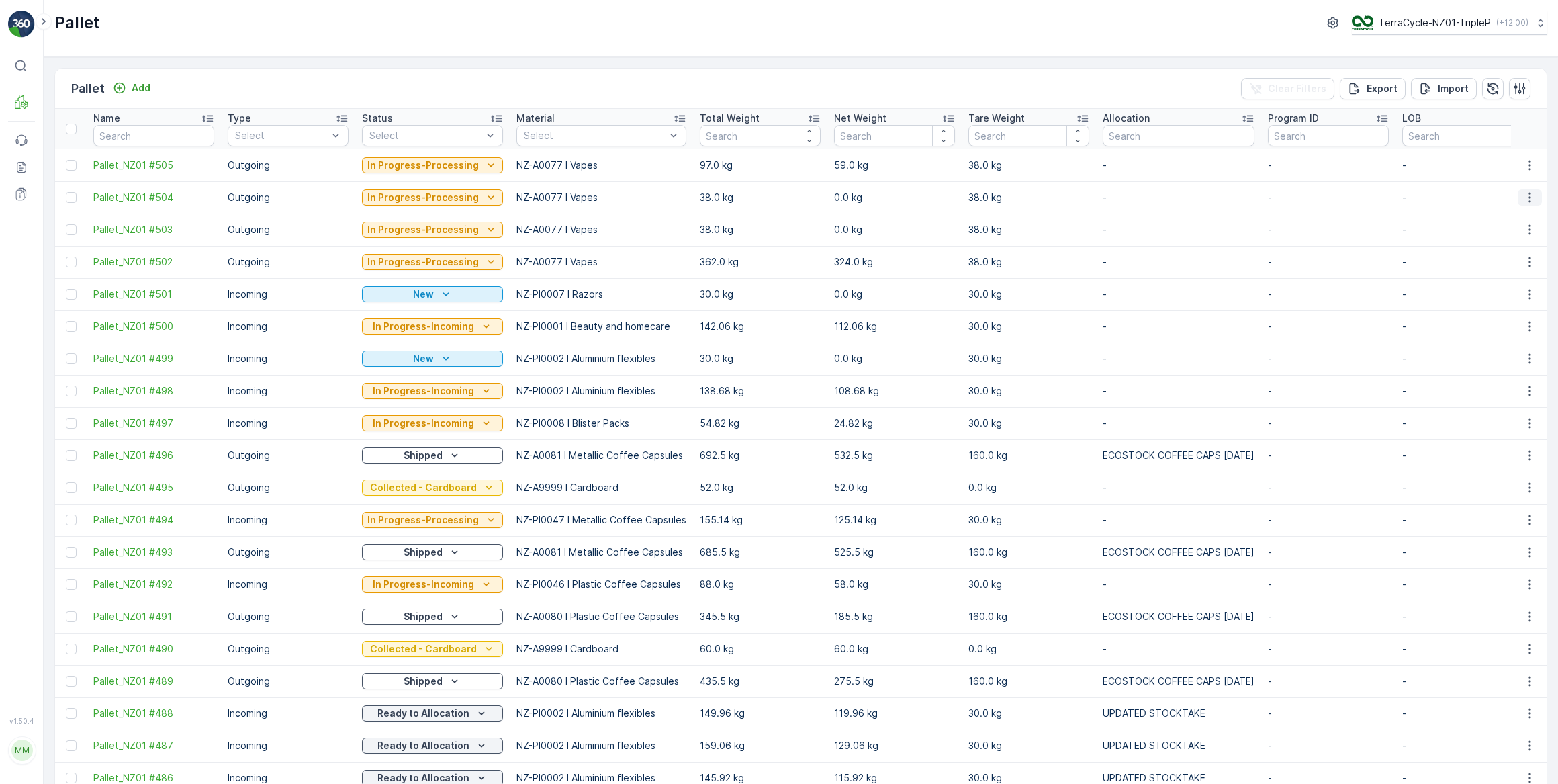
click at [1529, 197] on icon "button" at bounding box center [1530, 197] width 2 height 10
click at [1500, 274] on span "Update Weight" at bounding box center [1509, 273] width 68 height 14
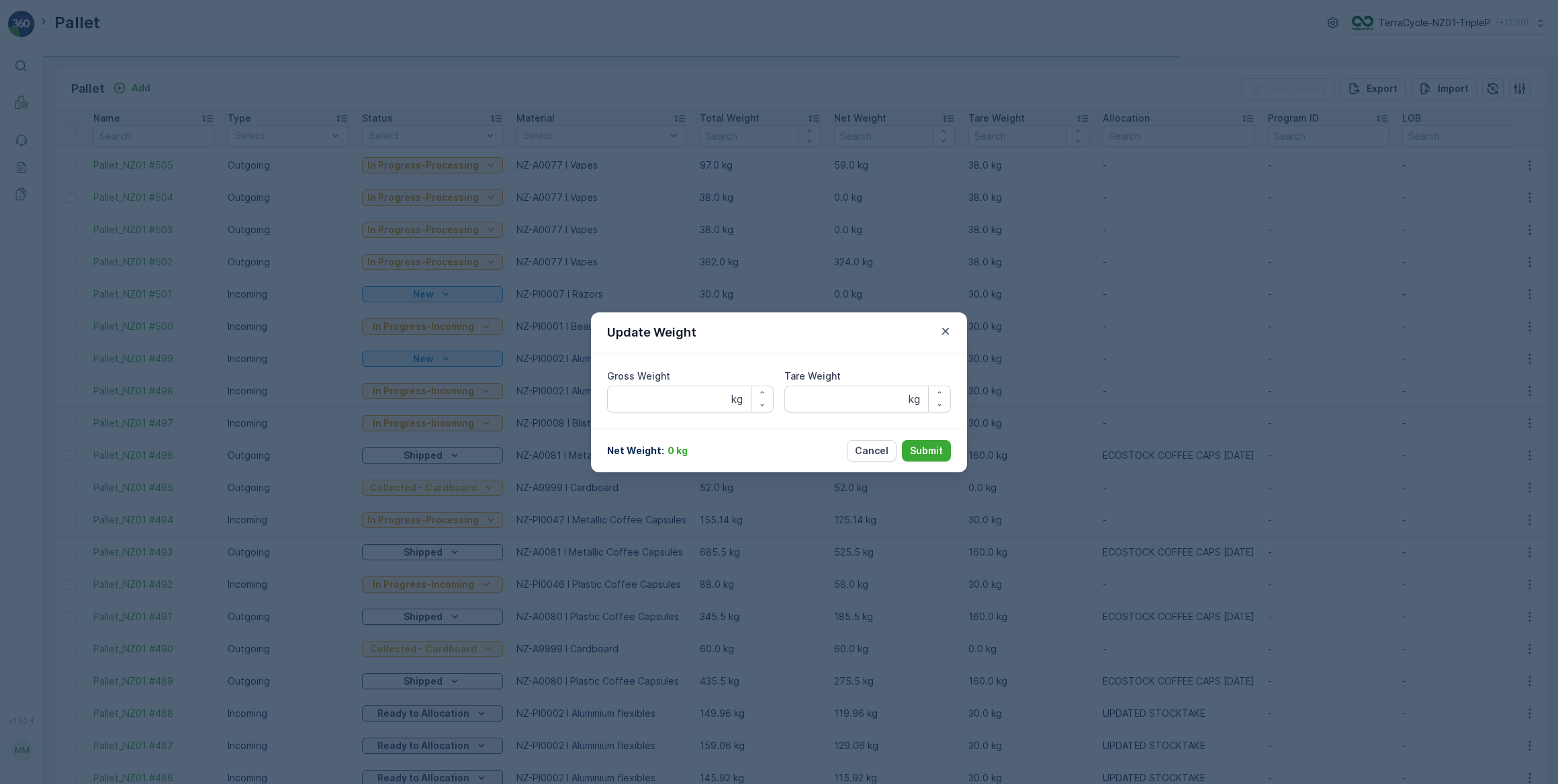
type Weight "38"
click at [667, 402] on Weight "38" at bounding box center [690, 398] width 167 height 26
type Weight "333"
click at [928, 450] on p "Submit" at bounding box center [926, 450] width 33 height 14
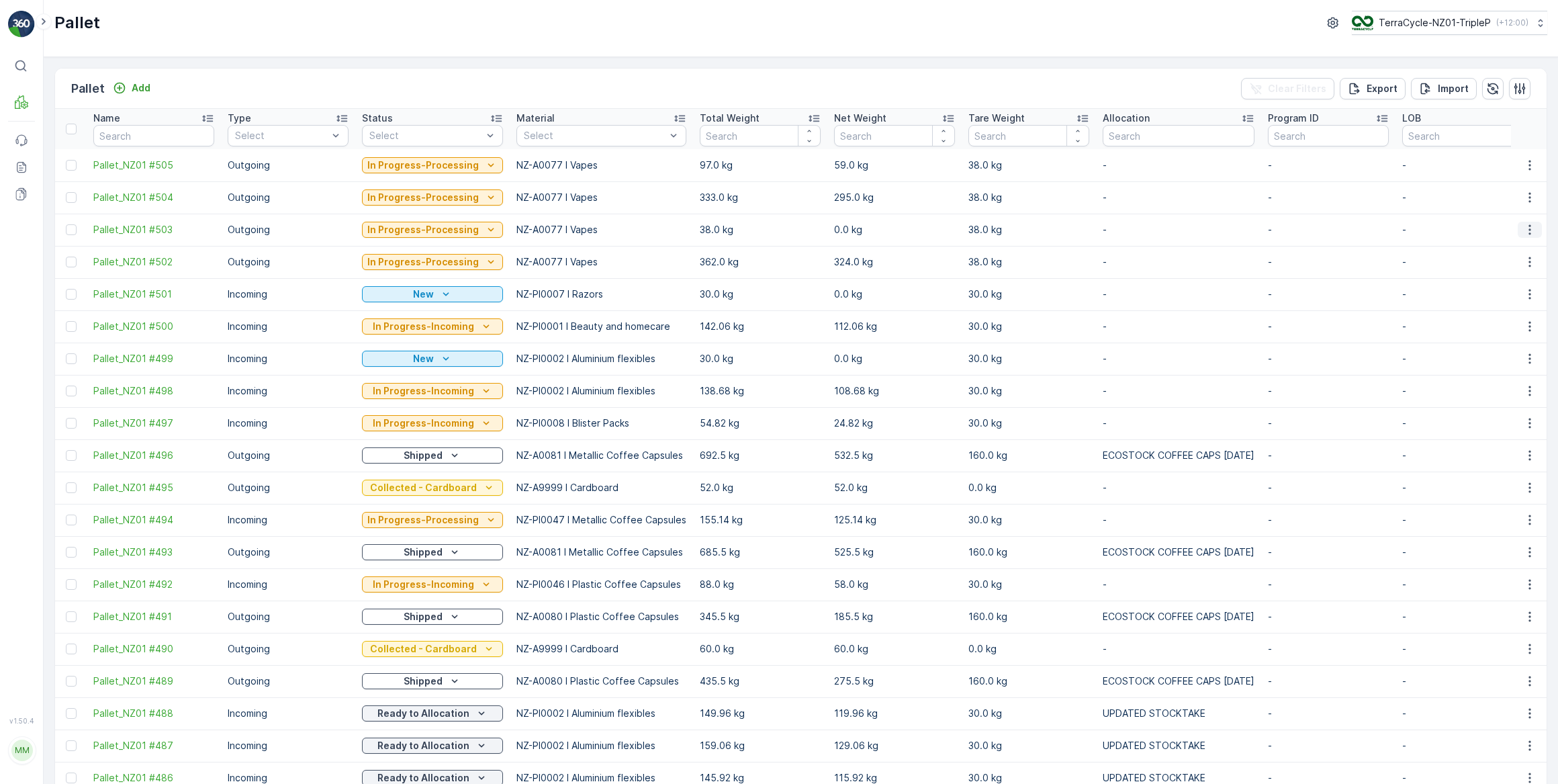
click at [1525, 227] on icon "button" at bounding box center [1530, 230] width 14 height 14
click at [1503, 305] on span "Update Weight" at bounding box center [1509, 305] width 68 height 14
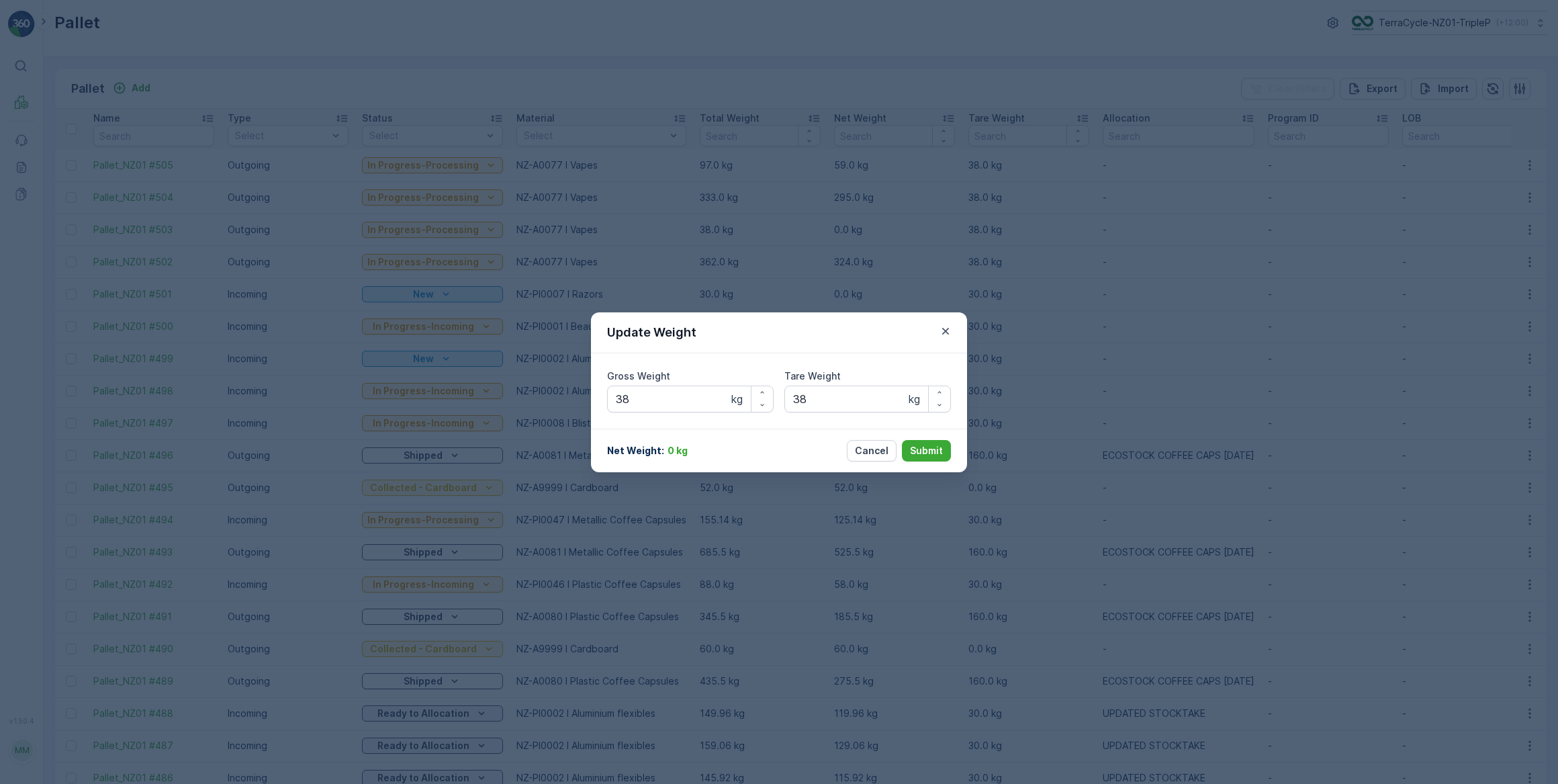
type Weight "38"
click at [663, 394] on Weight "38" at bounding box center [690, 398] width 167 height 26
type Weight "366"
click at [931, 450] on p "Submit" at bounding box center [926, 450] width 33 height 14
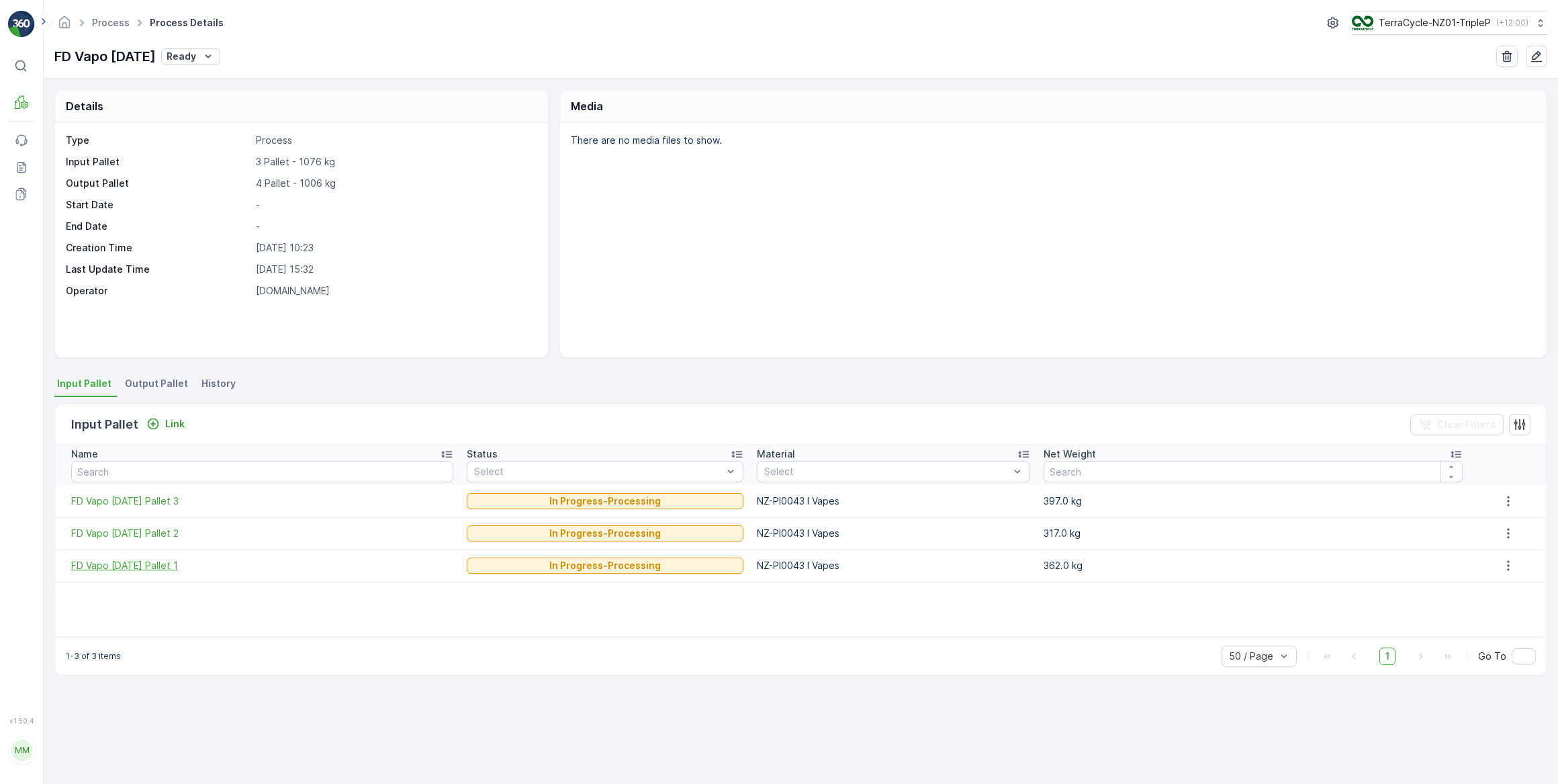
click at [150, 566] on span "FD Vapo [DATE] Pallet 1" at bounding box center [262, 565] width 382 height 14
click at [146, 531] on span "FD Vapo [DATE] Pallet 2" at bounding box center [262, 533] width 382 height 14
click at [147, 503] on span "FD Vapo [DATE] Pallet 3" at bounding box center [262, 500] width 382 height 14
click at [167, 378] on span "Output Pallet" at bounding box center [156, 383] width 63 height 14
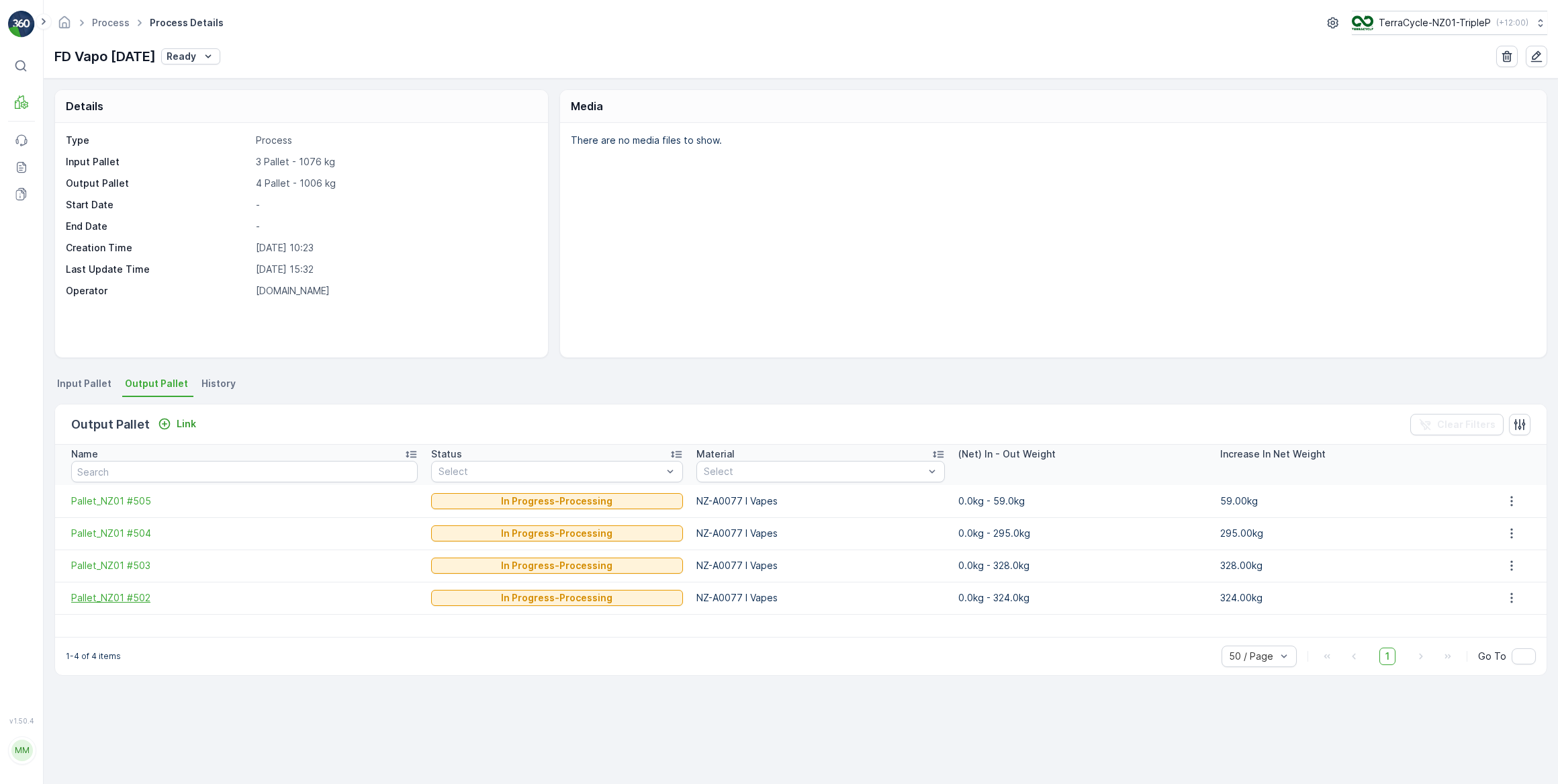
click at [129, 591] on span "Pallet_NZ01 #502" at bounding box center [244, 597] width 346 height 14
click at [125, 564] on span "Pallet_NZ01 #503" at bounding box center [244, 565] width 346 height 14
click at [121, 532] on span "Pallet_NZ01 #504" at bounding box center [244, 533] width 346 height 14
click at [112, 498] on span "Pallet_NZ01 #505" at bounding box center [244, 500] width 346 height 14
click at [71, 386] on span "Input Pallet" at bounding box center [85, 383] width 55 height 14
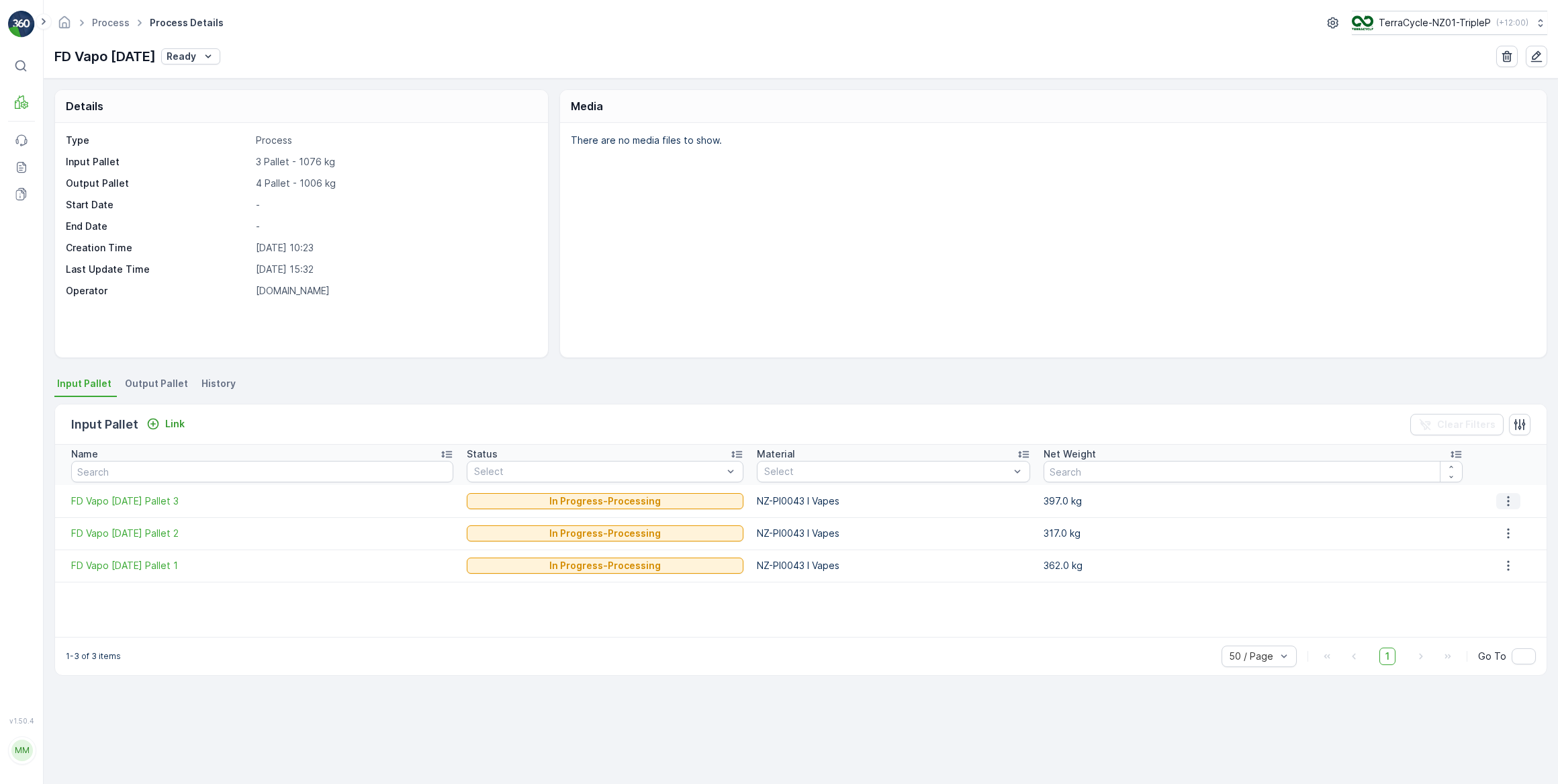
click at [1508, 496] on icon "button" at bounding box center [1509, 500] width 2 height 10
click at [162, 566] on span "FD Vapo [DATE] Pallet 1" at bounding box center [262, 565] width 382 height 14
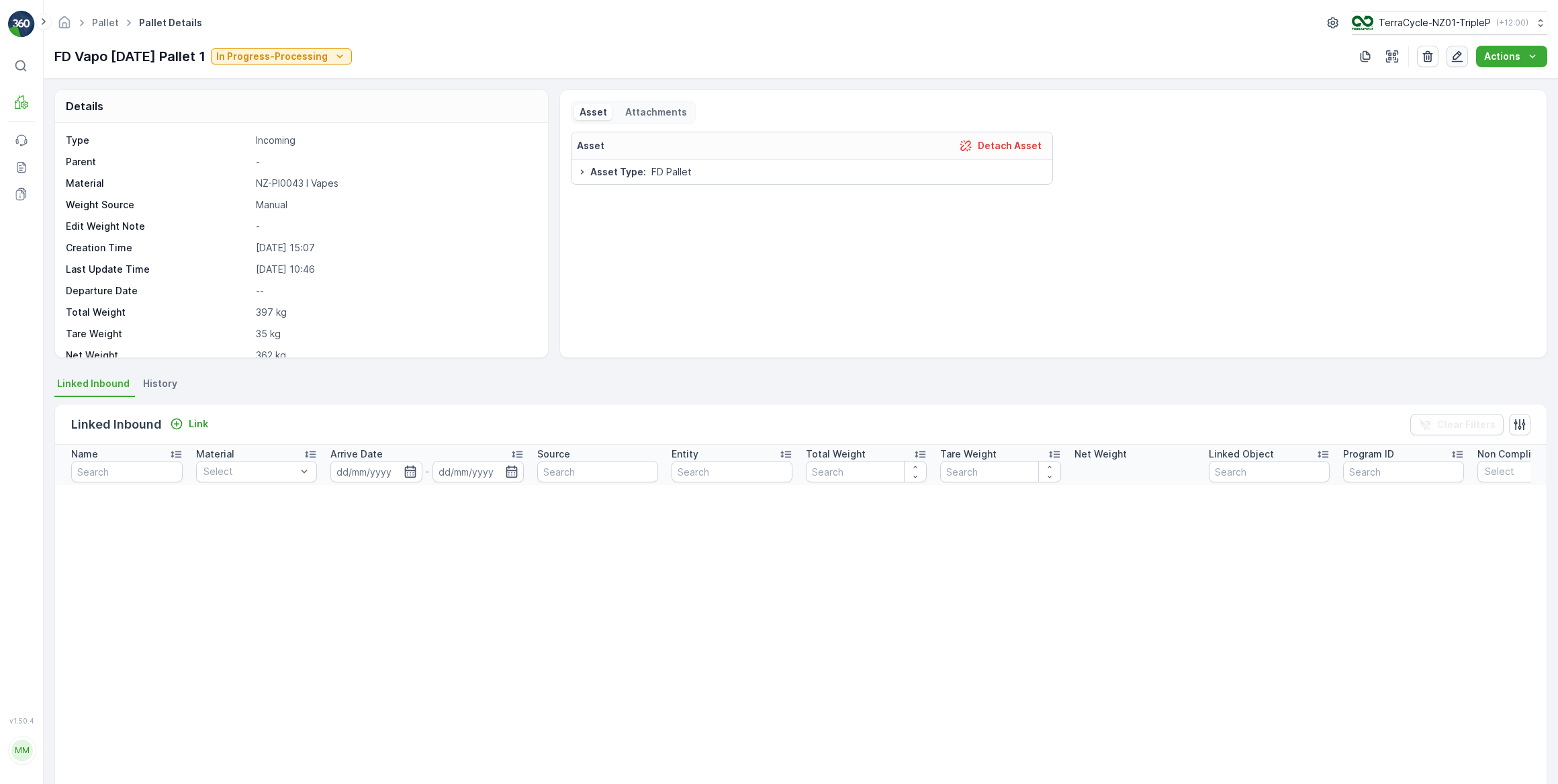
click at [1460, 53] on icon "button" at bounding box center [1458, 57] width 12 height 12
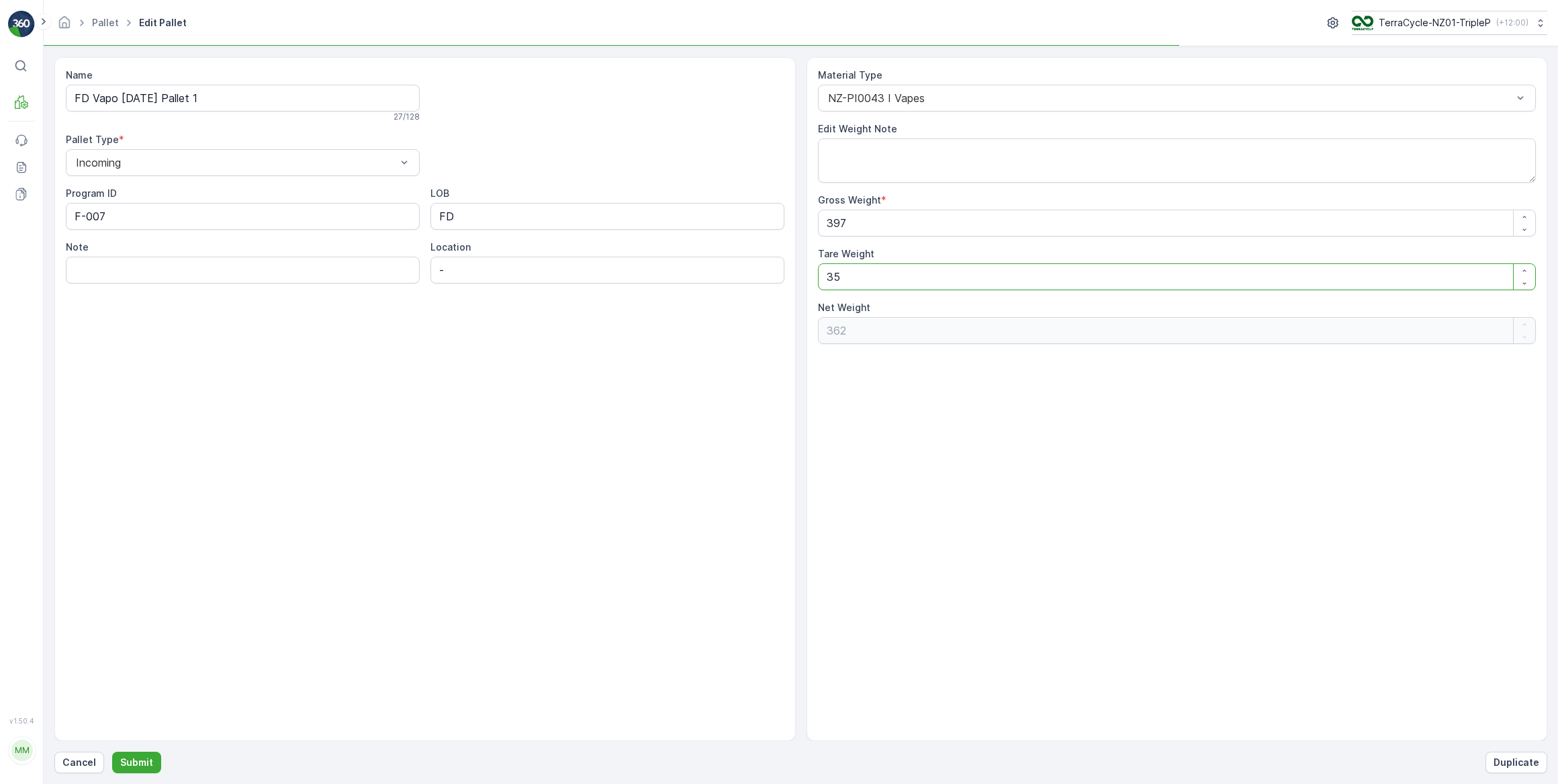
drag, startPoint x: 845, startPoint y: 278, endPoint x: 786, endPoint y: 286, distance: 59.5
click at [787, 286] on div "Name FD Vapo [DATE] Pallet 1 27 / 128 Pallet Type * Incoming Program ID F-007 L…" at bounding box center [800, 399] width 1492 height 684
type Weight "6"
type Weight "391"
type Weight "62"
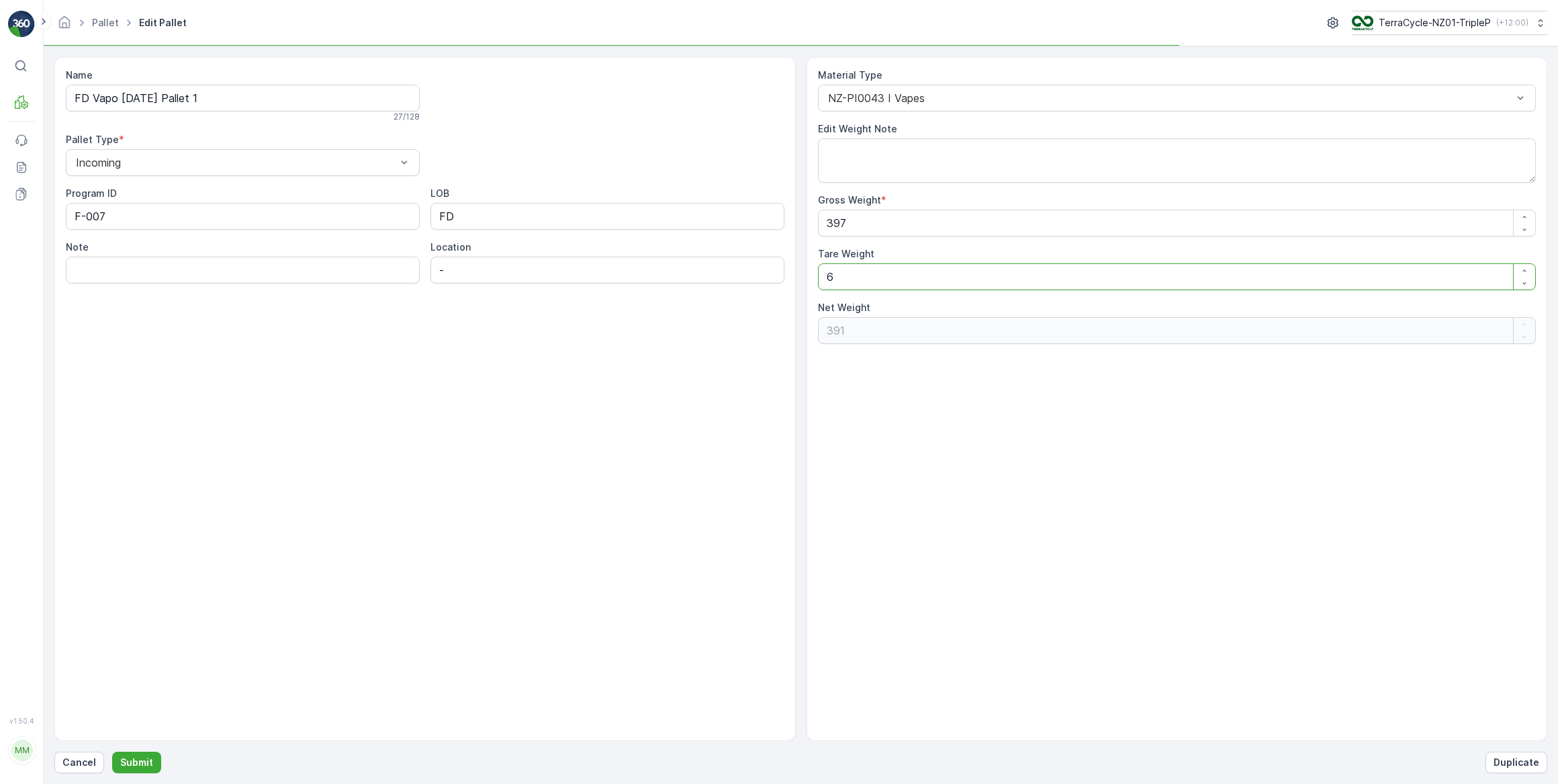
type Weight "335"
type Weight "62"
click at [179, 275] on input "Note" at bounding box center [242, 269] width 354 height 26
drag, startPoint x: 255, startPoint y: 272, endPoint x: 26, endPoint y: 286, distance: 229.4
click at [26, 286] on div "⌘B MRF Events Reports Documents v 1.50.4 MM [DOMAIN_NAME] [DOMAIN_NAME][EMAIL_A…" at bounding box center [779, 392] width 1558 height 784
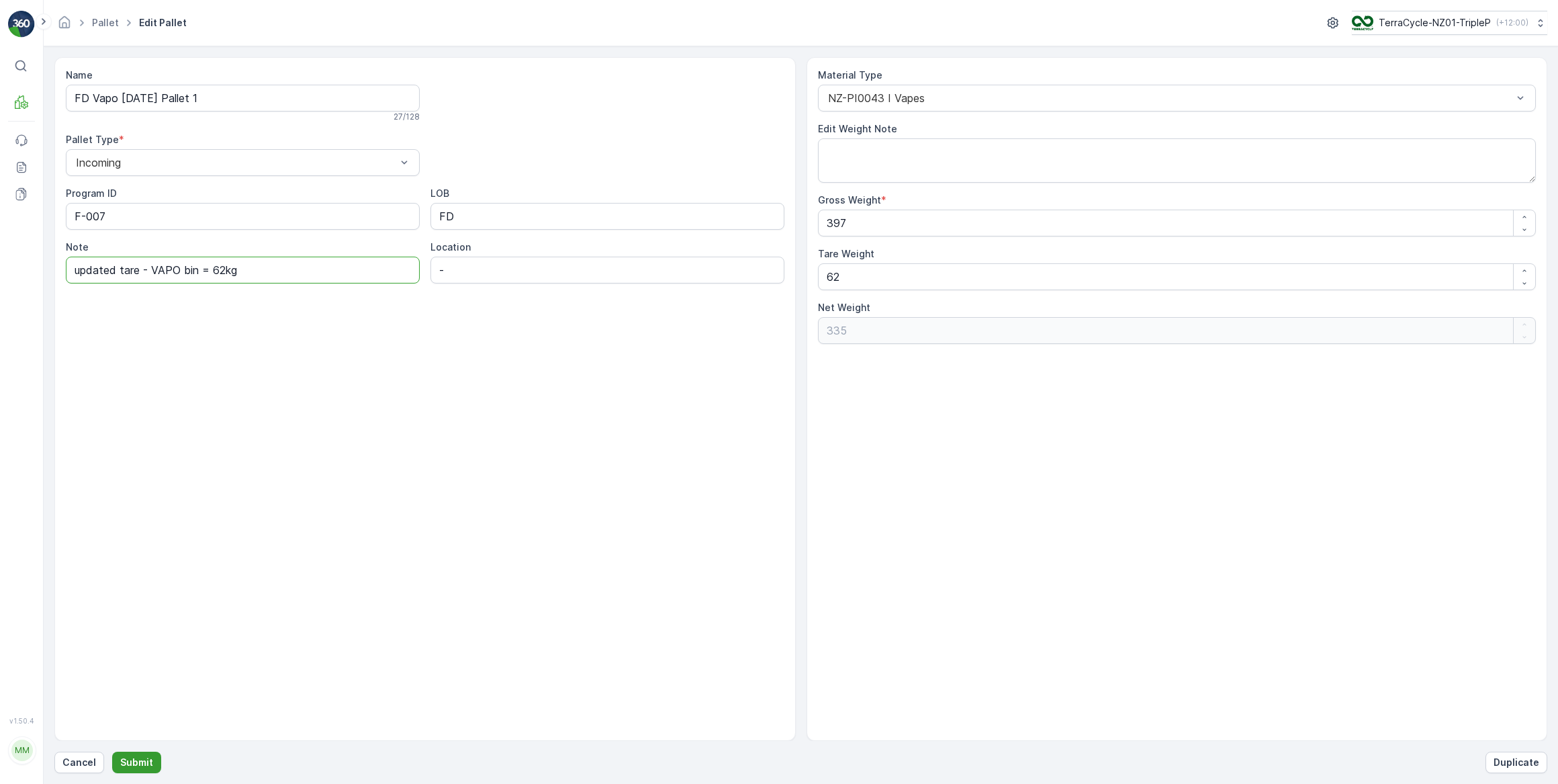
type input "updated tare - VAPO bin = 62kg"
click at [138, 761] on p "Submit" at bounding box center [137, 762] width 33 height 14
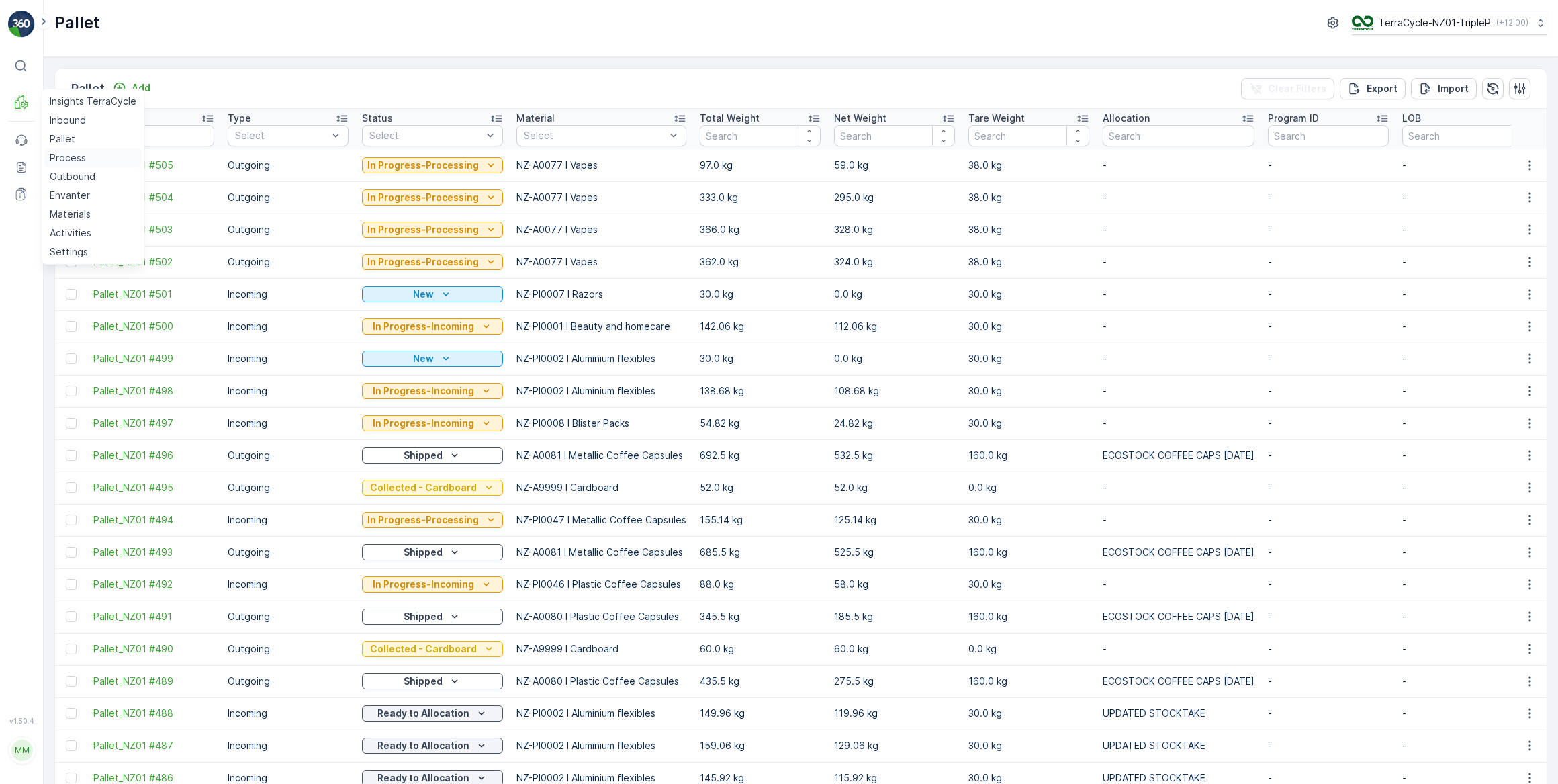
click at [65, 153] on p "Process" at bounding box center [68, 158] width 36 height 14
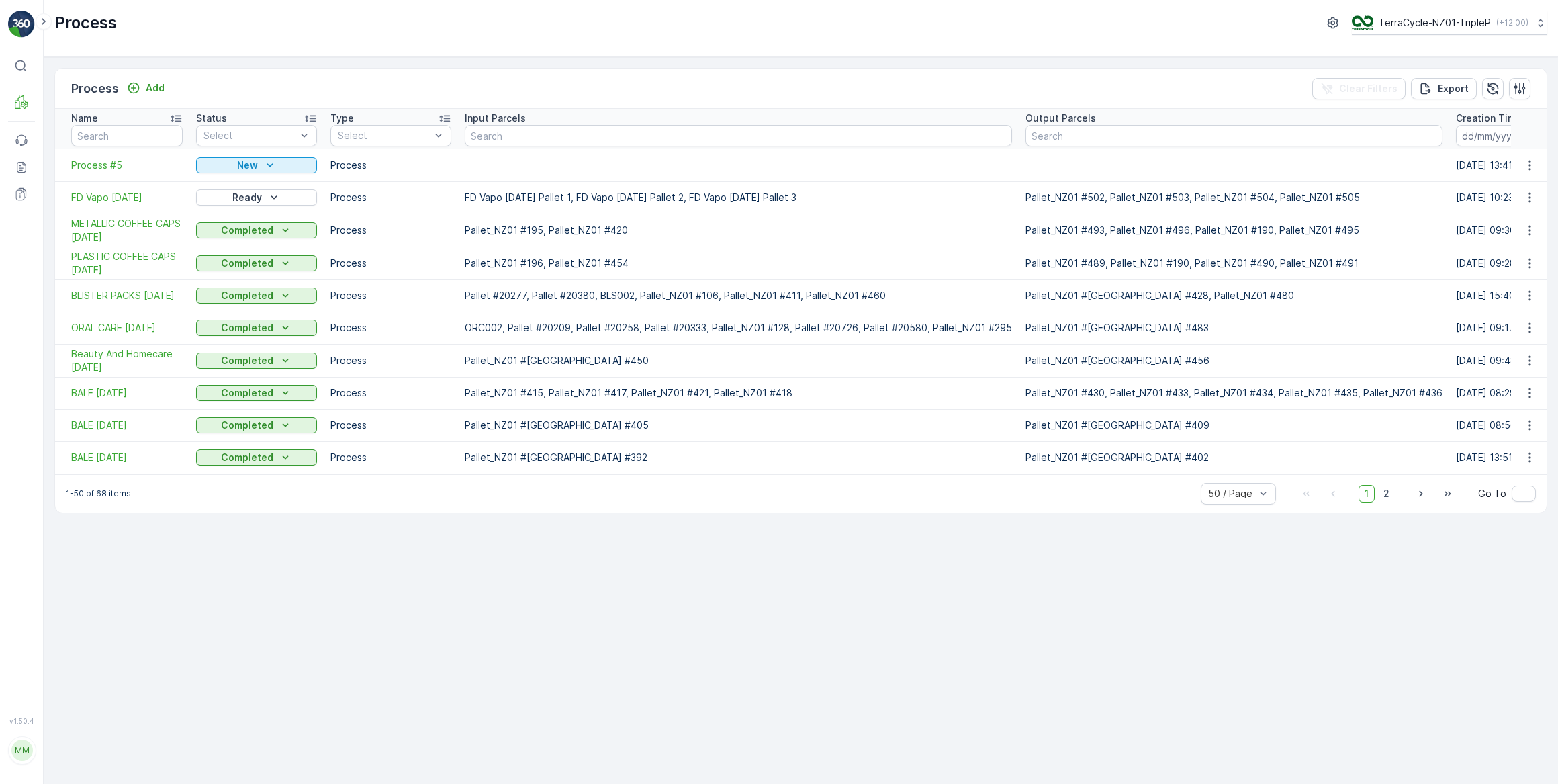
click at [108, 194] on span "FD Vapo [DATE]" at bounding box center [127, 197] width 111 height 14
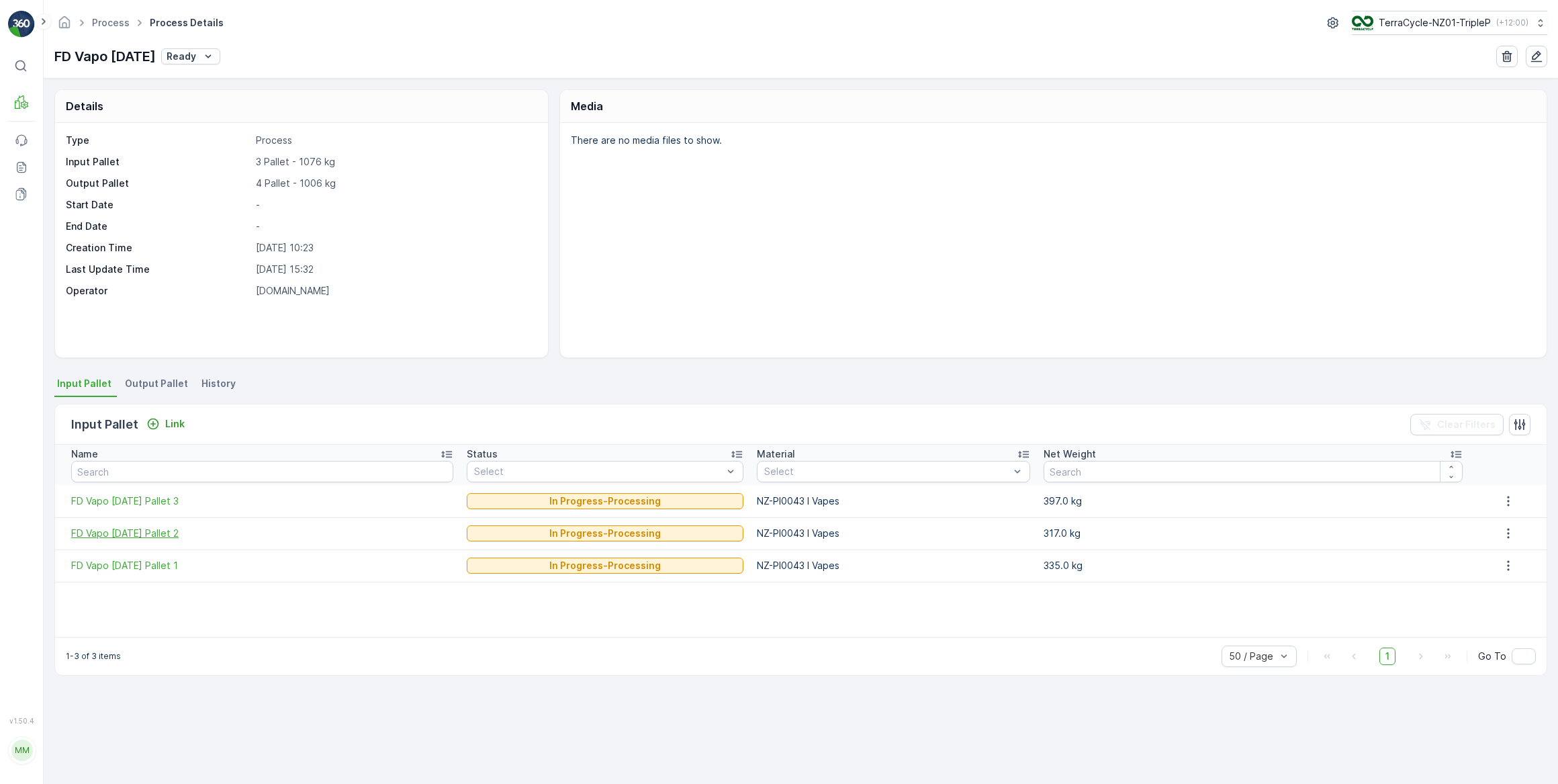
click at [154, 529] on span "FD Vapo [DATE] Pallet 2" at bounding box center [262, 533] width 382 height 14
click at [159, 498] on span "FD Vapo [DATE] Pallet 3" at bounding box center [262, 500] width 382 height 14
click at [164, 381] on span "Output Pallet" at bounding box center [156, 383] width 63 height 14
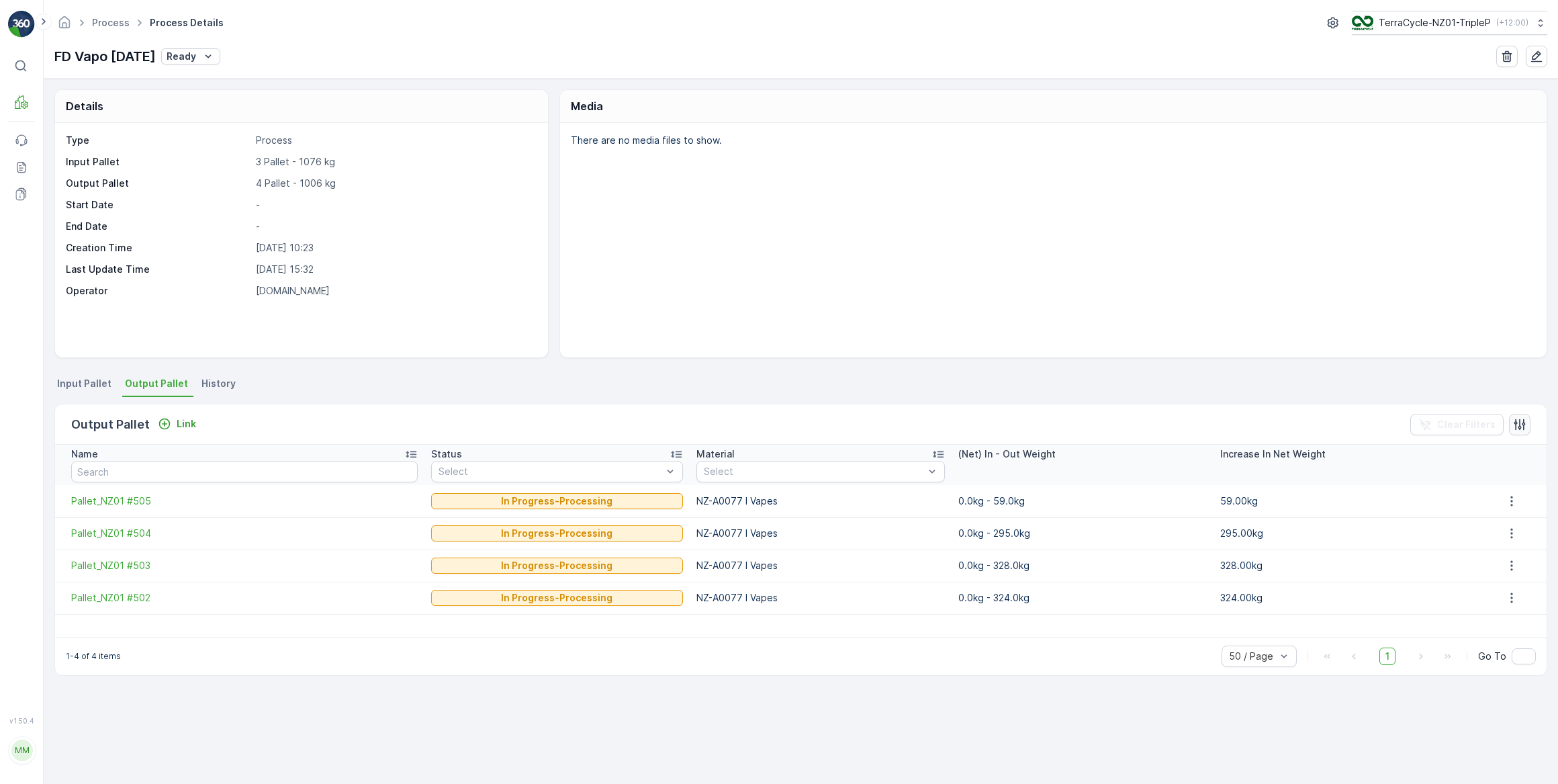
click at [1513, 427] on icon "button" at bounding box center [1520, 424] width 14 height 14
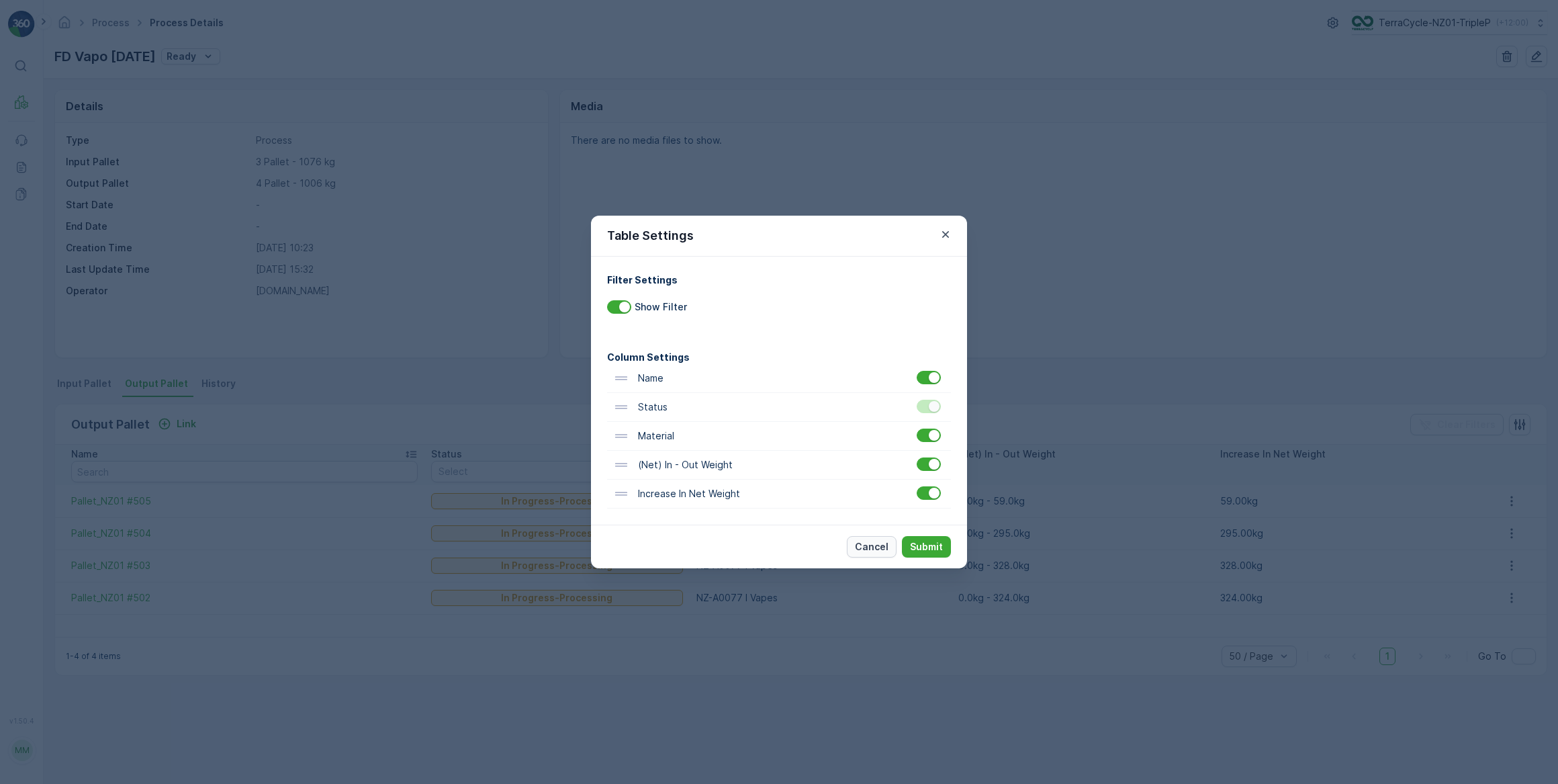
click at [874, 548] on p "Cancel" at bounding box center [872, 546] width 34 height 14
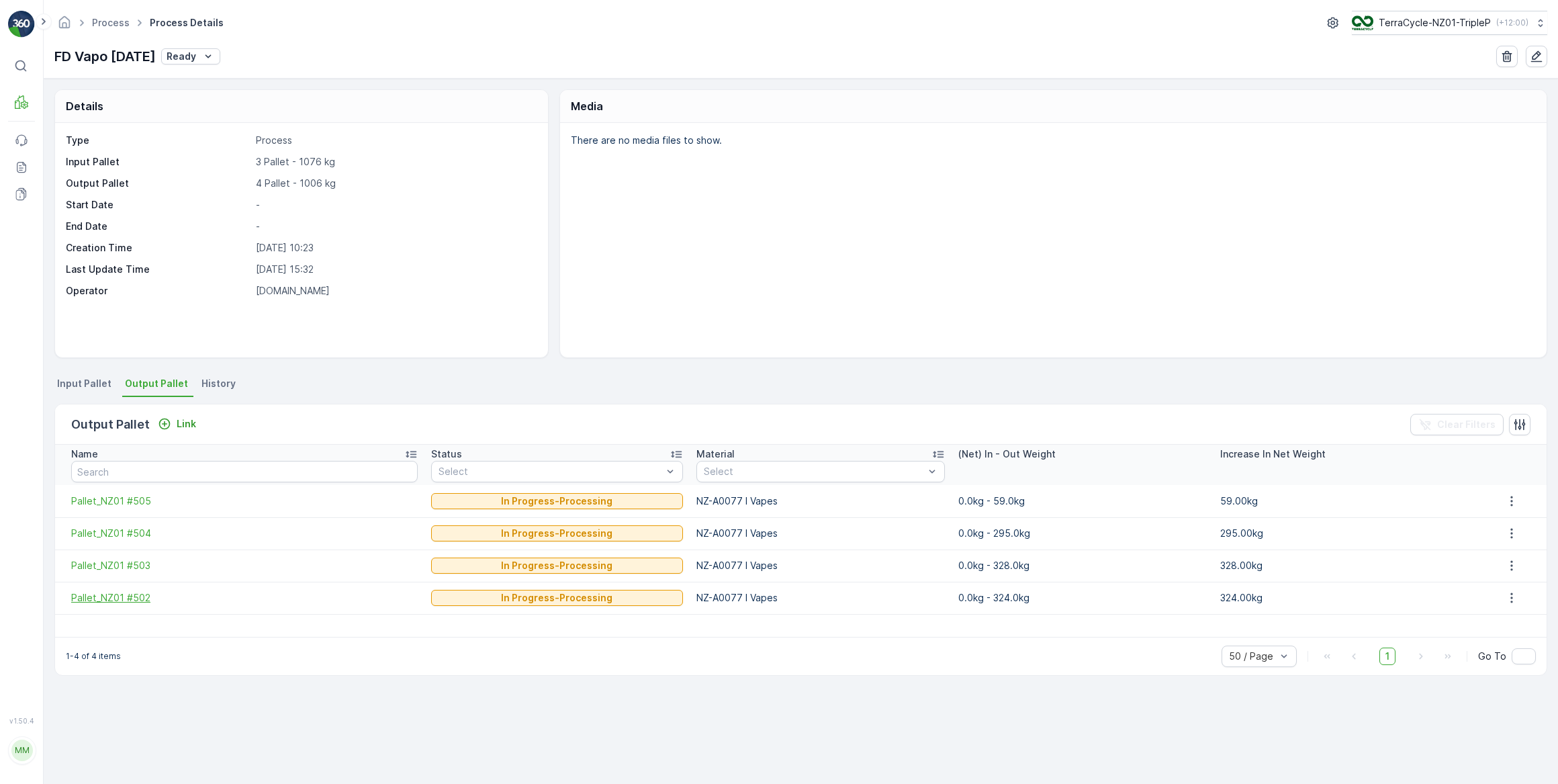
click at [127, 593] on span "Pallet_NZ01 #502" at bounding box center [244, 597] width 346 height 14
click at [121, 562] on span "Pallet_NZ01 #503" at bounding box center [244, 565] width 346 height 14
drag, startPoint x: 120, startPoint y: 531, endPoint x: 124, endPoint y: 519, distance: 12.6
click at [120, 530] on span "Pallet_NZ01 #504" at bounding box center [244, 533] width 346 height 14
click at [124, 499] on span "Pallet_NZ01 #505" at bounding box center [244, 500] width 346 height 14
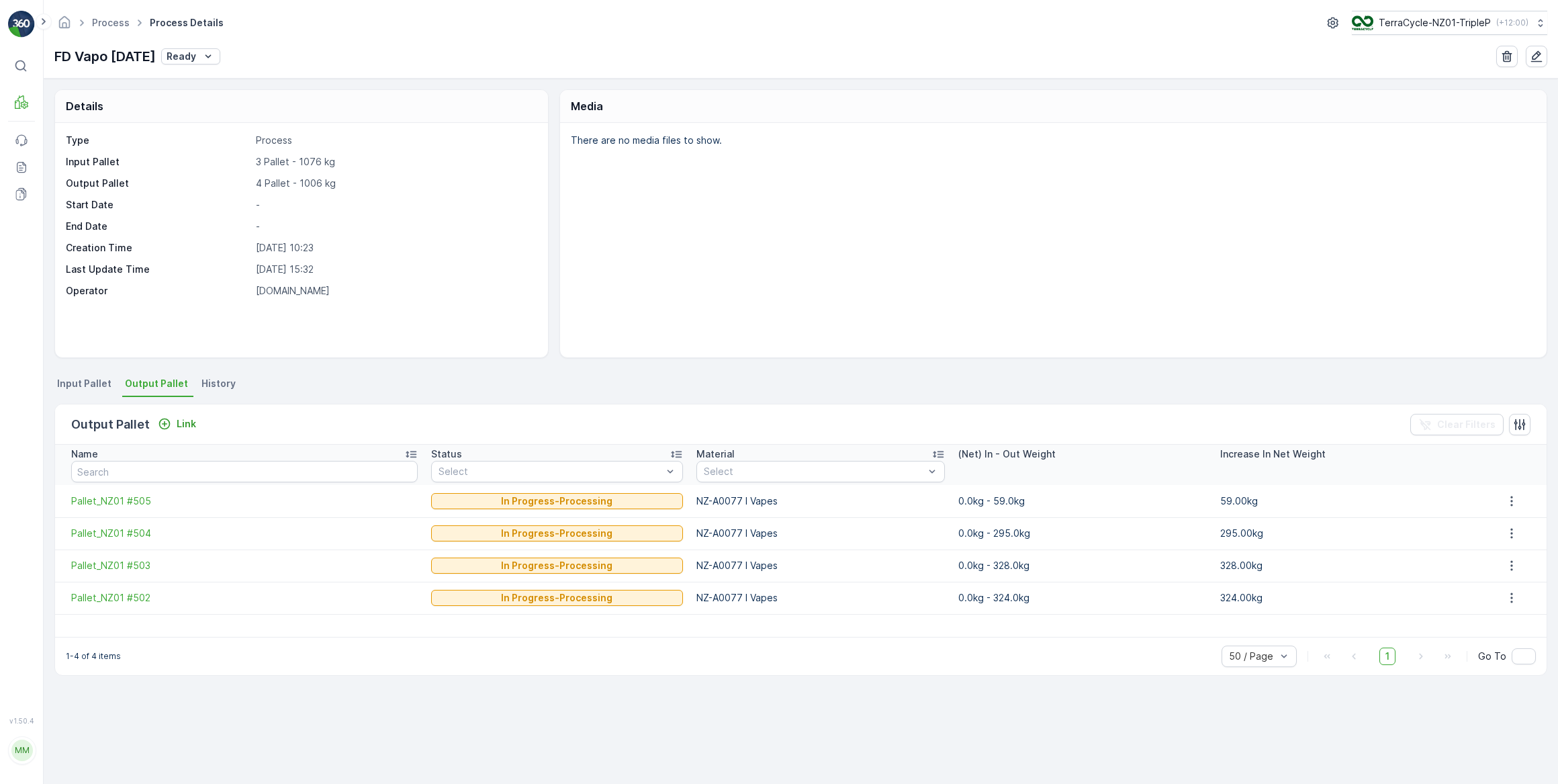
click at [501, 54] on div "FD Vapo 19.08.25 Ready" at bounding box center [800, 57] width 1492 height 22
click at [89, 378] on span "Input Pallet" at bounding box center [85, 383] width 55 height 14
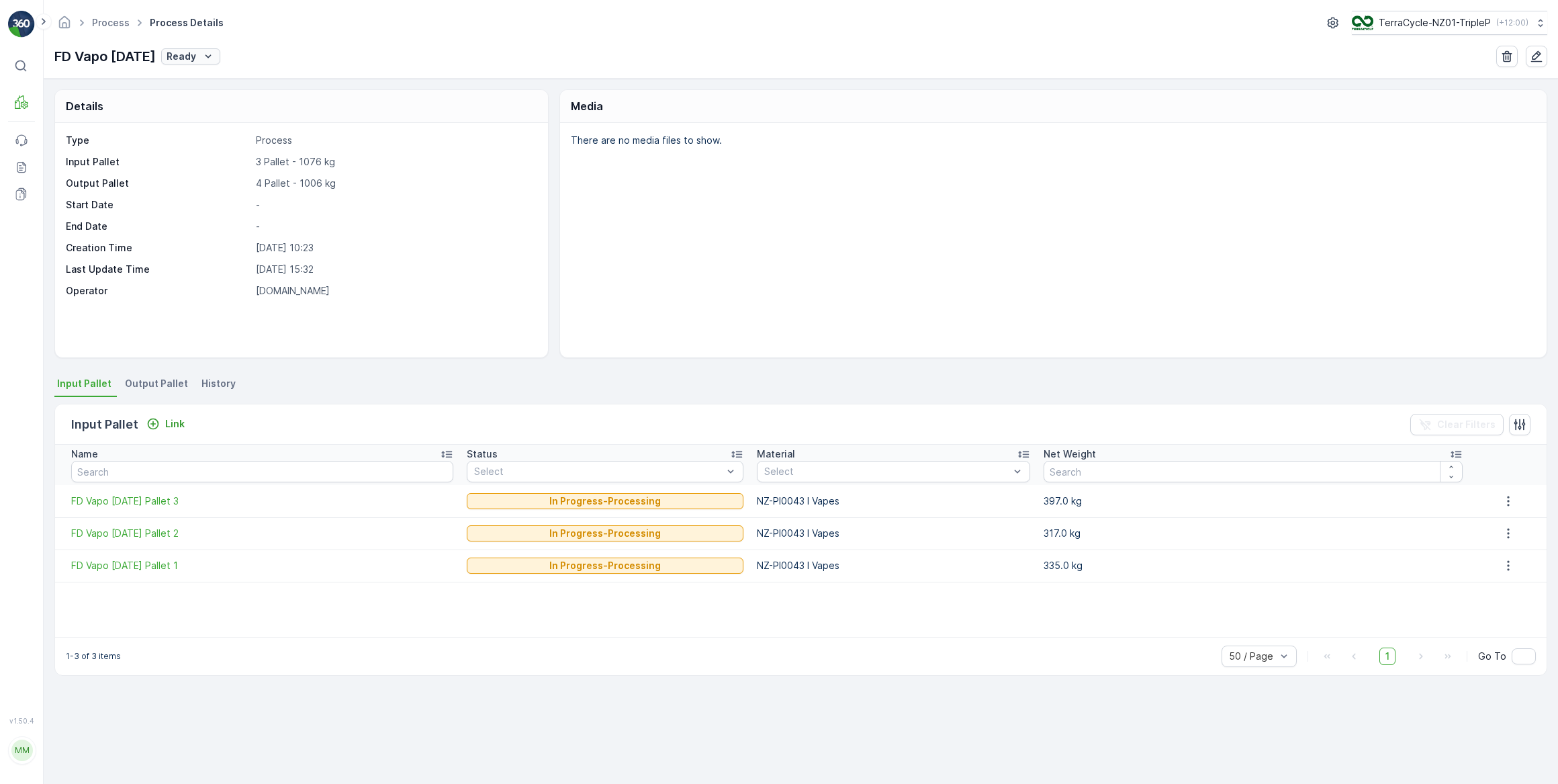
click at [196, 58] on p "Ready" at bounding box center [181, 57] width 29 height 14
click at [300, 50] on div "FD Vapo 19.08.25 Ready" at bounding box center [800, 57] width 1492 height 22
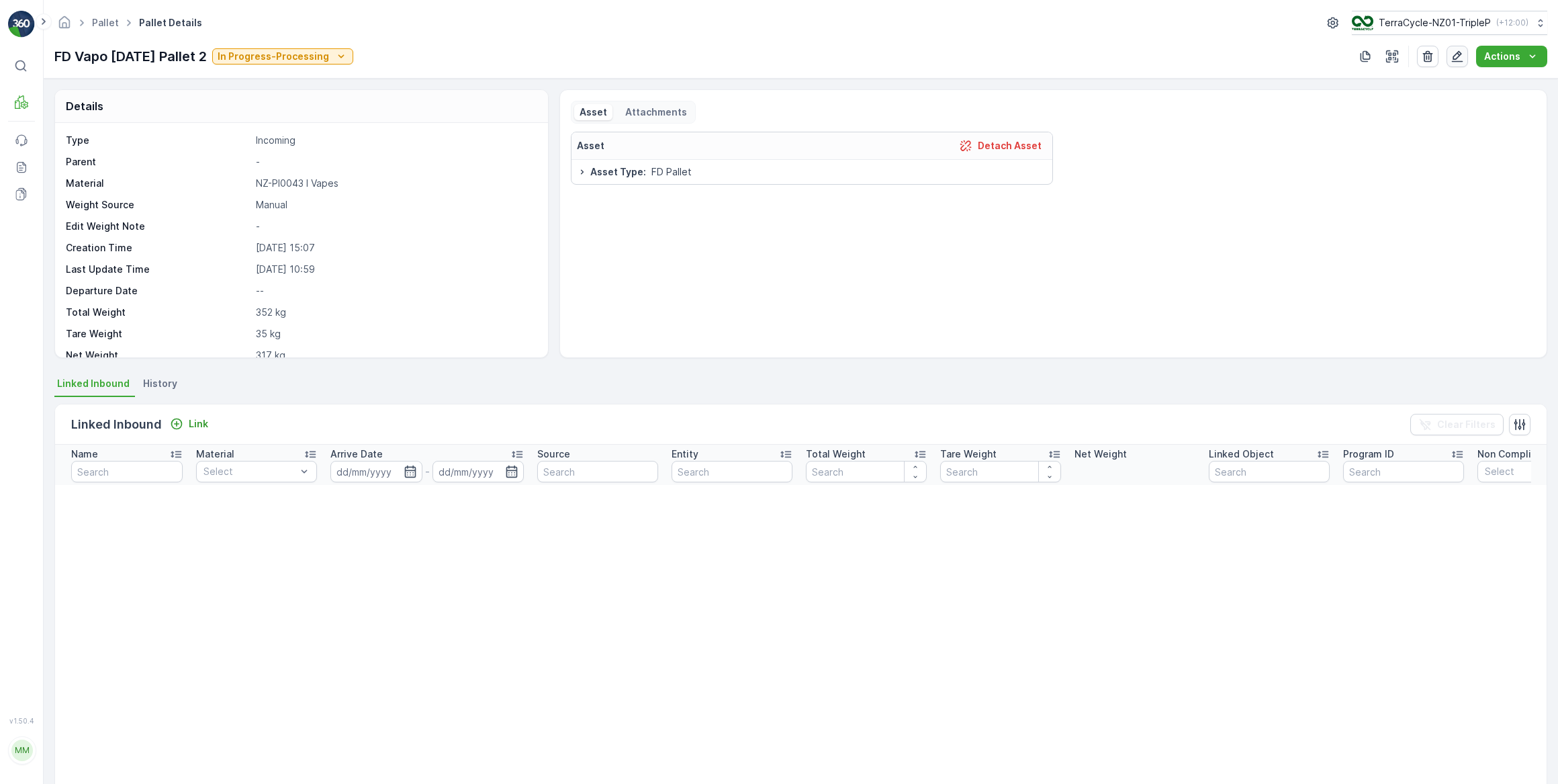
click at [1454, 55] on icon "button" at bounding box center [1457, 57] width 14 height 14
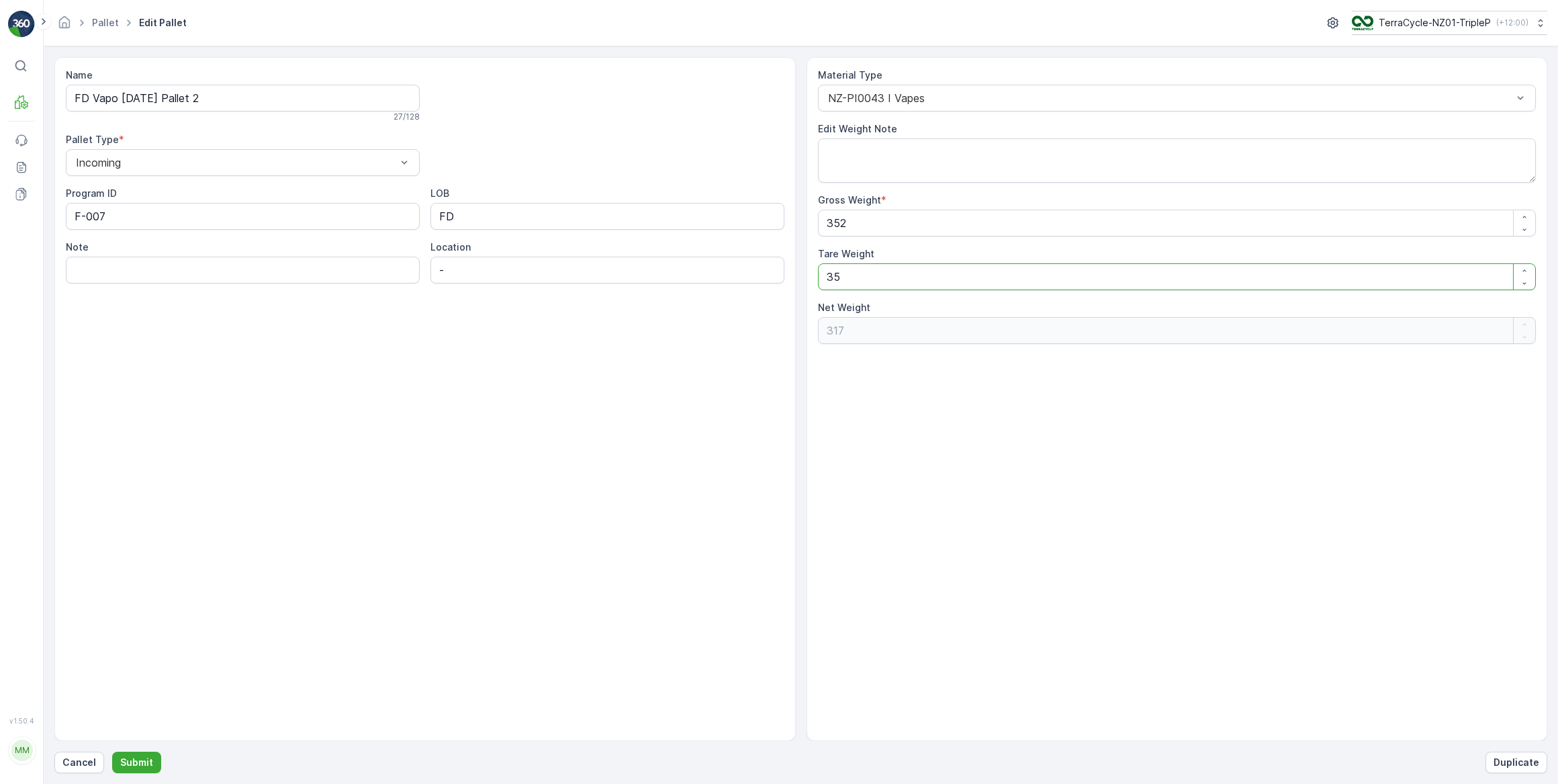
drag, startPoint x: 836, startPoint y: 274, endPoint x: 813, endPoint y: 273, distance: 23.0
click at [813, 273] on div "Material Type NZ-PI0043 I Vapes Edit Weight Note Gross Weight * 352 Tare Weight…" at bounding box center [1177, 399] width 741 height 684
type Weight "6"
type Weight "346"
type Weight "62"
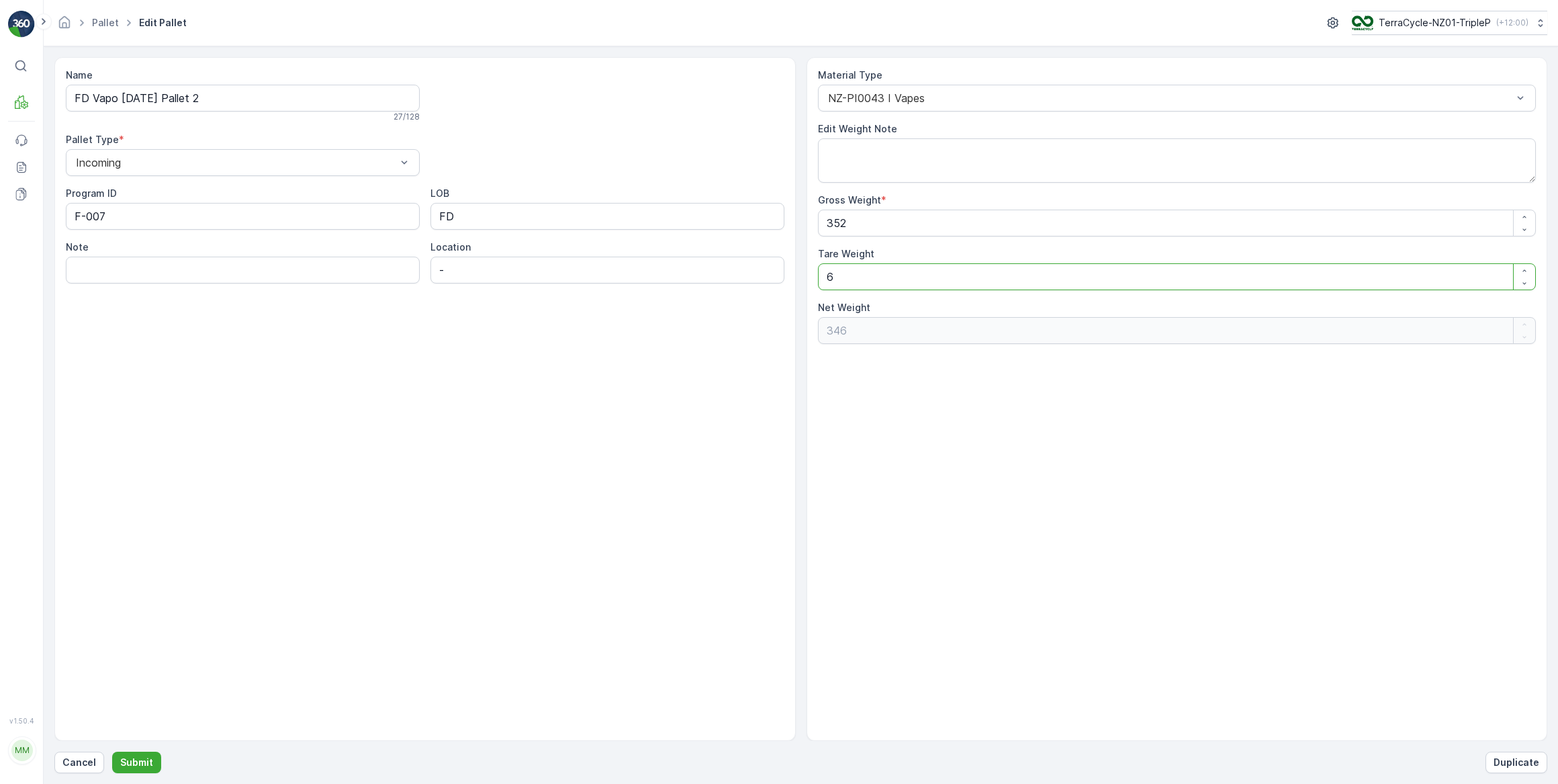
type Weight "290"
type Weight "62"
click at [144, 272] on input "Note" at bounding box center [242, 269] width 354 height 26
paste input "updated tare - VAPO bin = 62kg"
type input "updated tare - VAPO bin = 62kg"
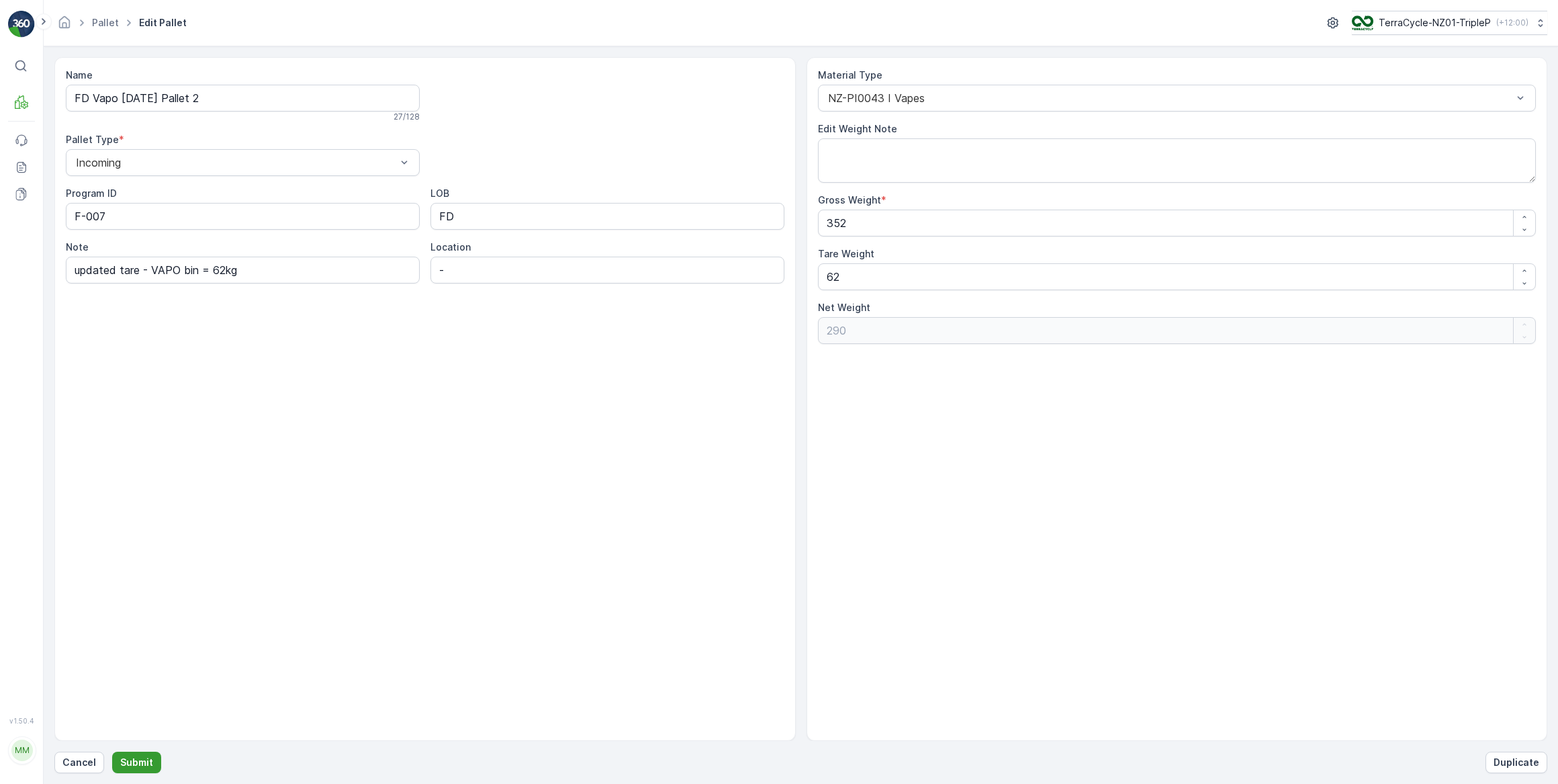
click at [131, 758] on p "Submit" at bounding box center [137, 762] width 33 height 14
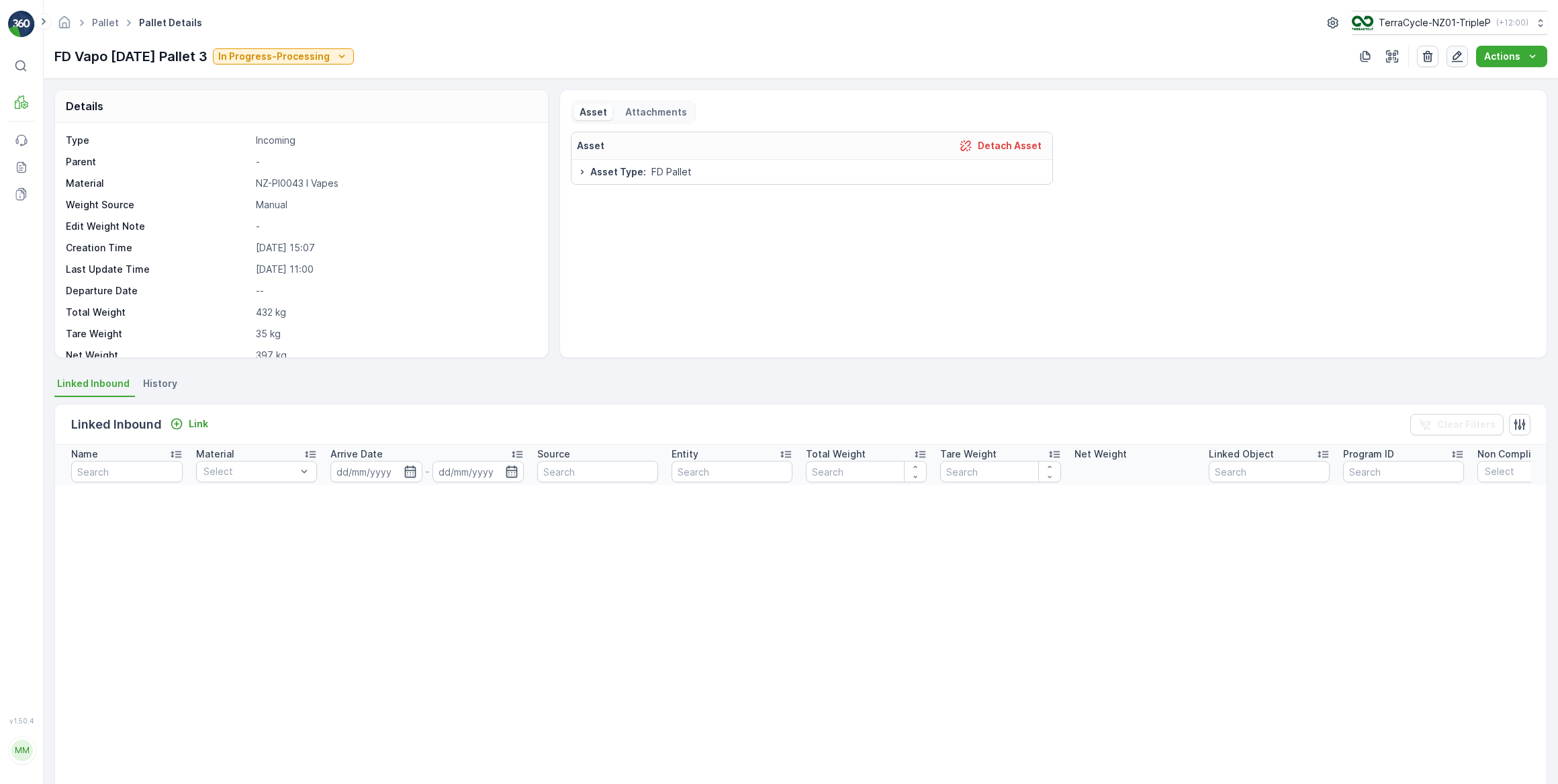
click at [1462, 52] on icon "button" at bounding box center [1457, 57] width 14 height 14
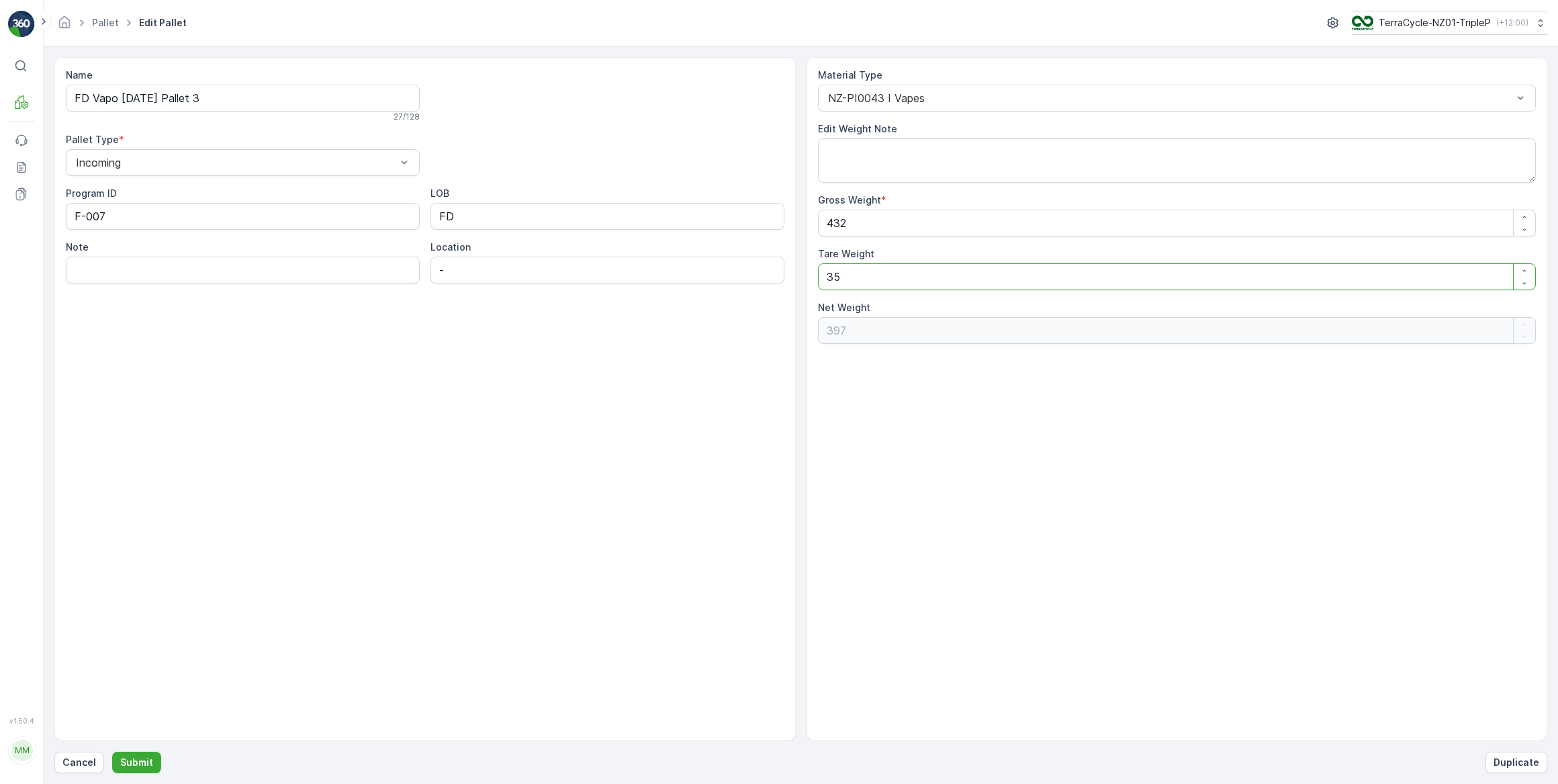
drag, startPoint x: 870, startPoint y: 279, endPoint x: 792, endPoint y: 269, distance: 78.6
click at [792, 269] on div "Name FD Vapo [DATE] Pallet 3 27 / 128 Pallet Type * Incoming Program ID F-007 L…" at bounding box center [800, 399] width 1492 height 684
type Weight "6"
type Weight "426"
type Weight "62"
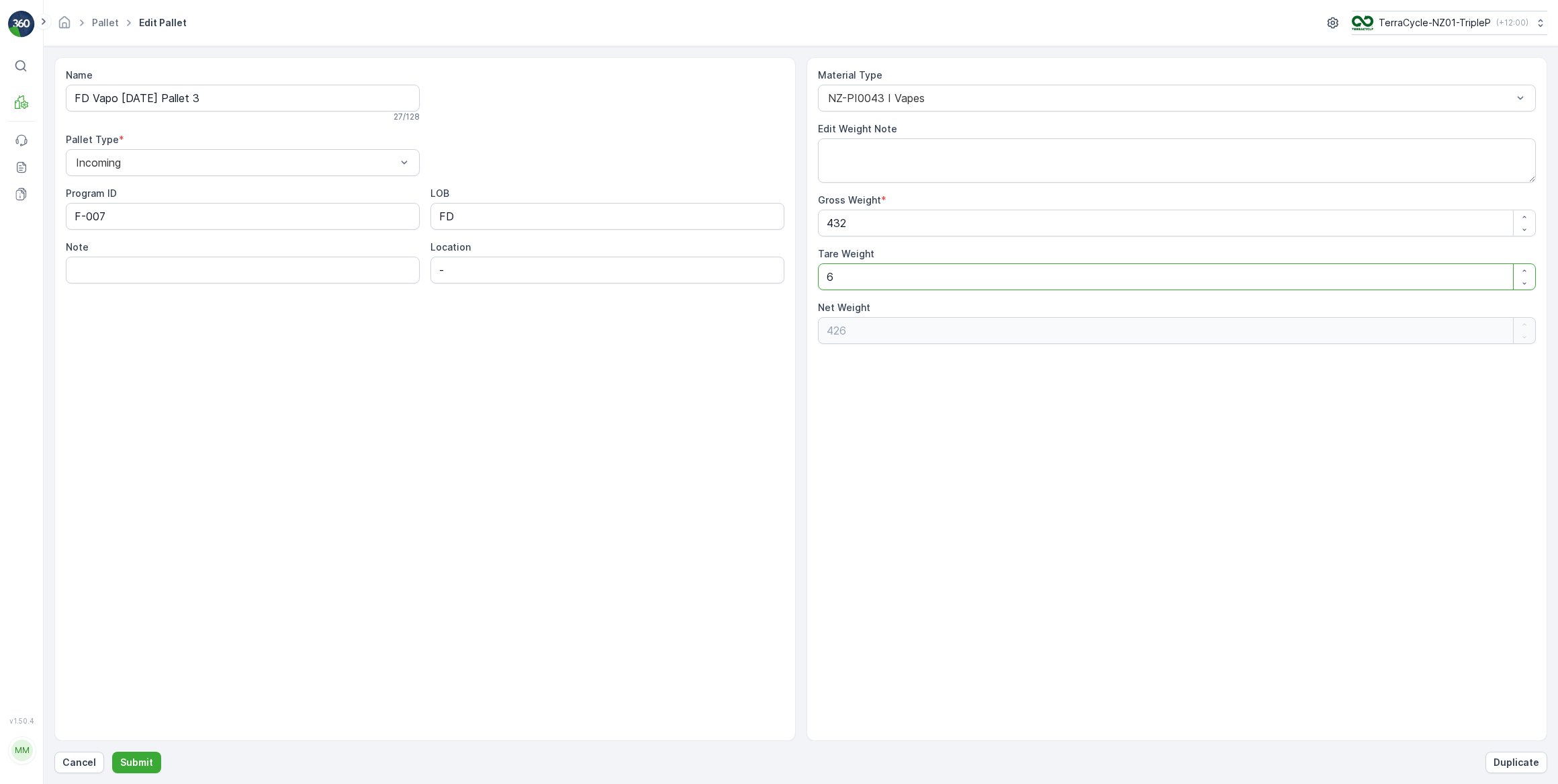
type Weight "370"
type Weight "62"
click at [188, 273] on input "Note" at bounding box center [242, 269] width 354 height 26
paste input "updated tare - VAPO bin = 62kg"
type input "updated tare - VAPO bin = 62kg"
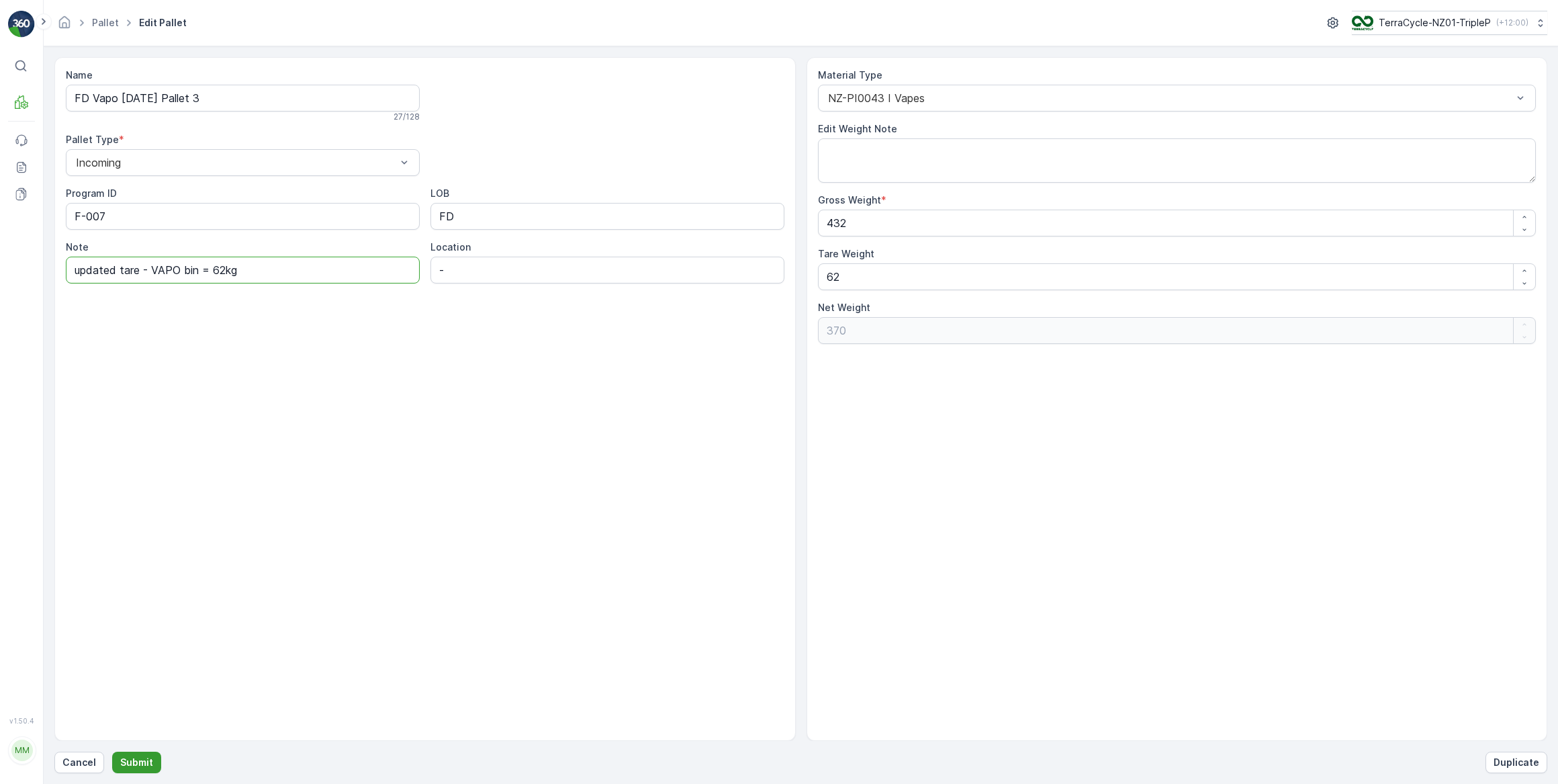
click at [124, 759] on p "Submit" at bounding box center [137, 762] width 33 height 14
